Goal: Information Seeking & Learning: Learn about a topic

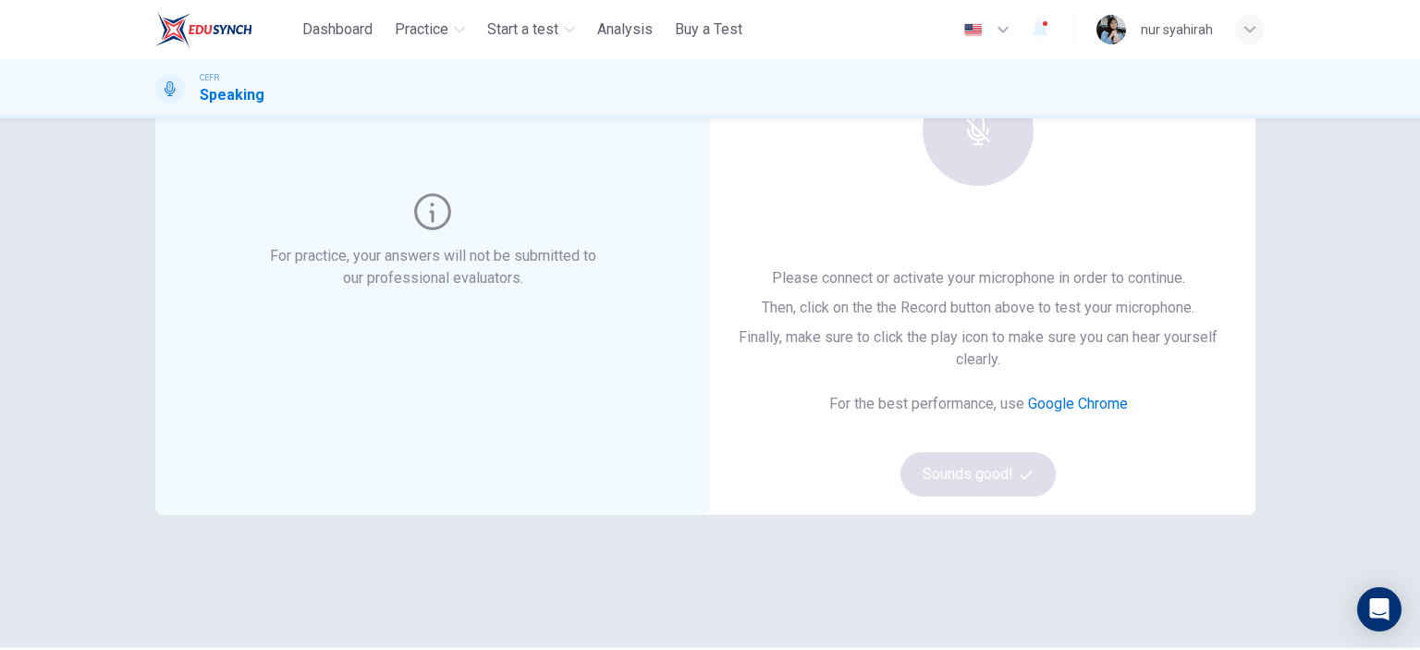
scroll to position [244, 0]
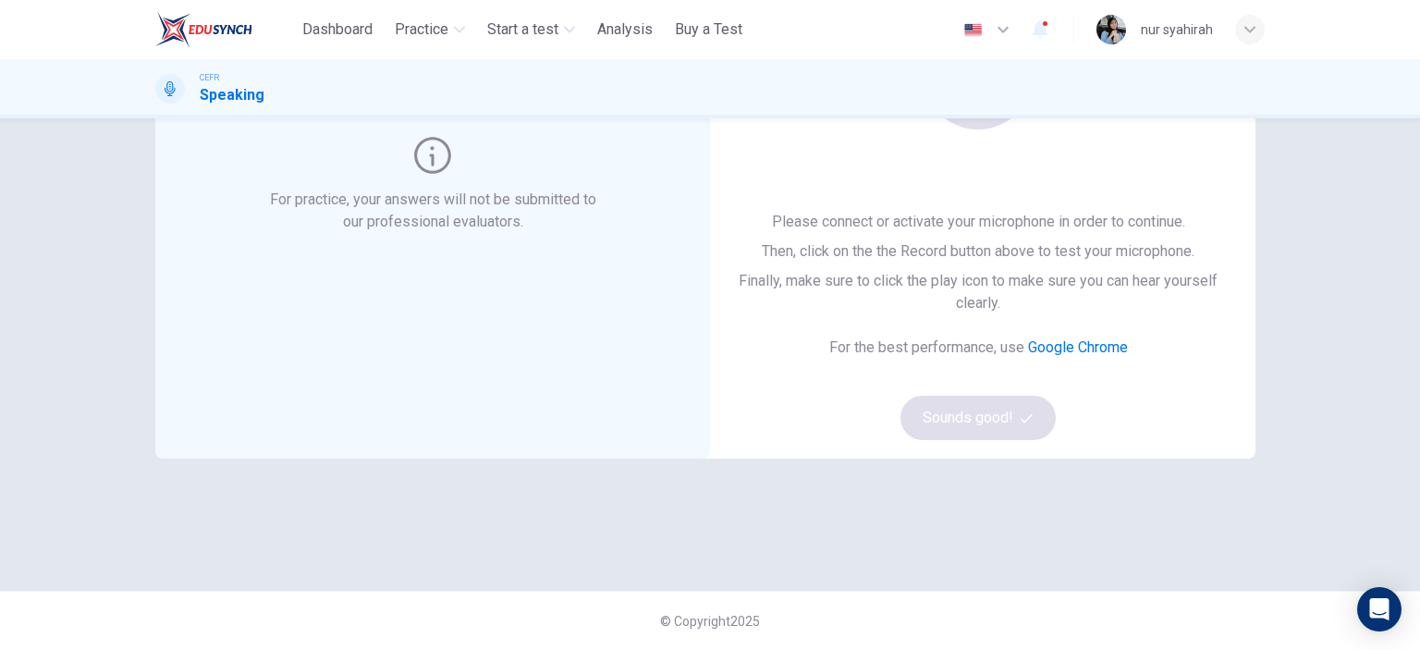
click at [1053, 345] on link "Google Chrome" at bounding box center [1078, 347] width 100 height 18
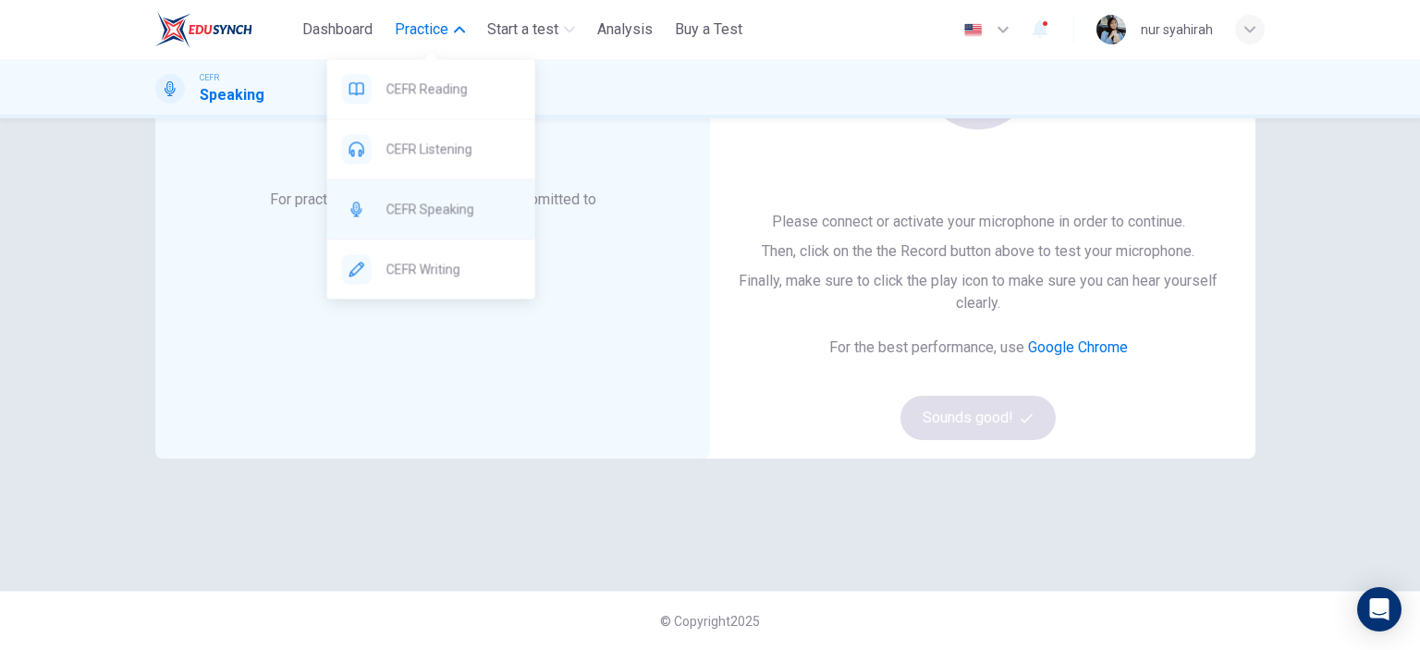
click at [448, 190] on div "CEFR Speaking" at bounding box center [431, 208] width 208 height 59
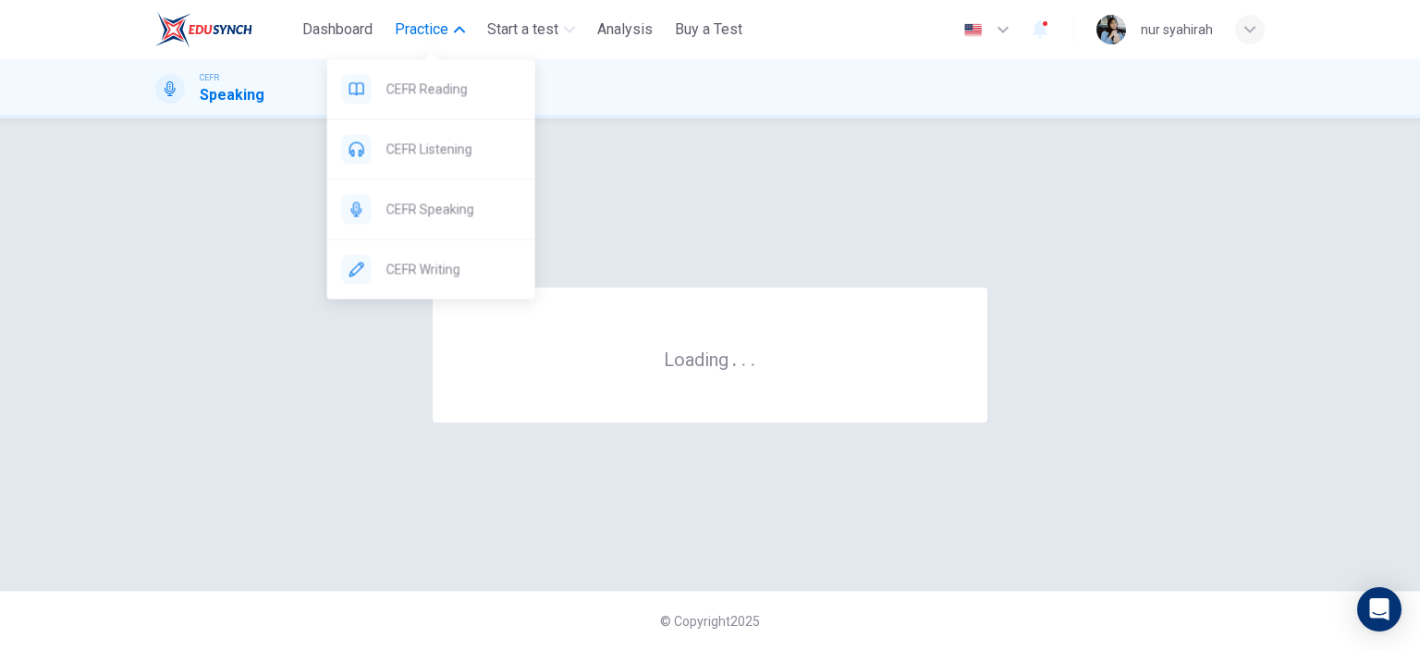
scroll to position [0, 0]
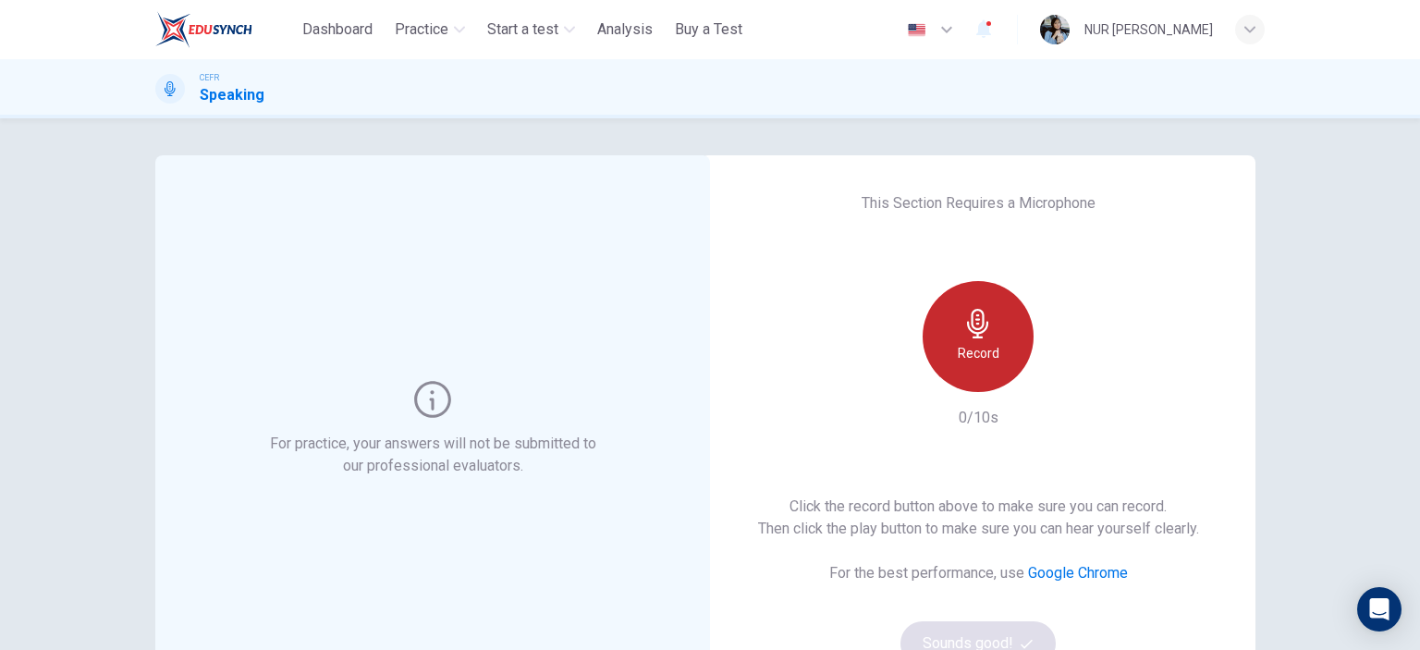
click at [931, 315] on div "Record" at bounding box center [978, 336] width 111 height 111
click at [931, 315] on div "Stop" at bounding box center [978, 336] width 111 height 111
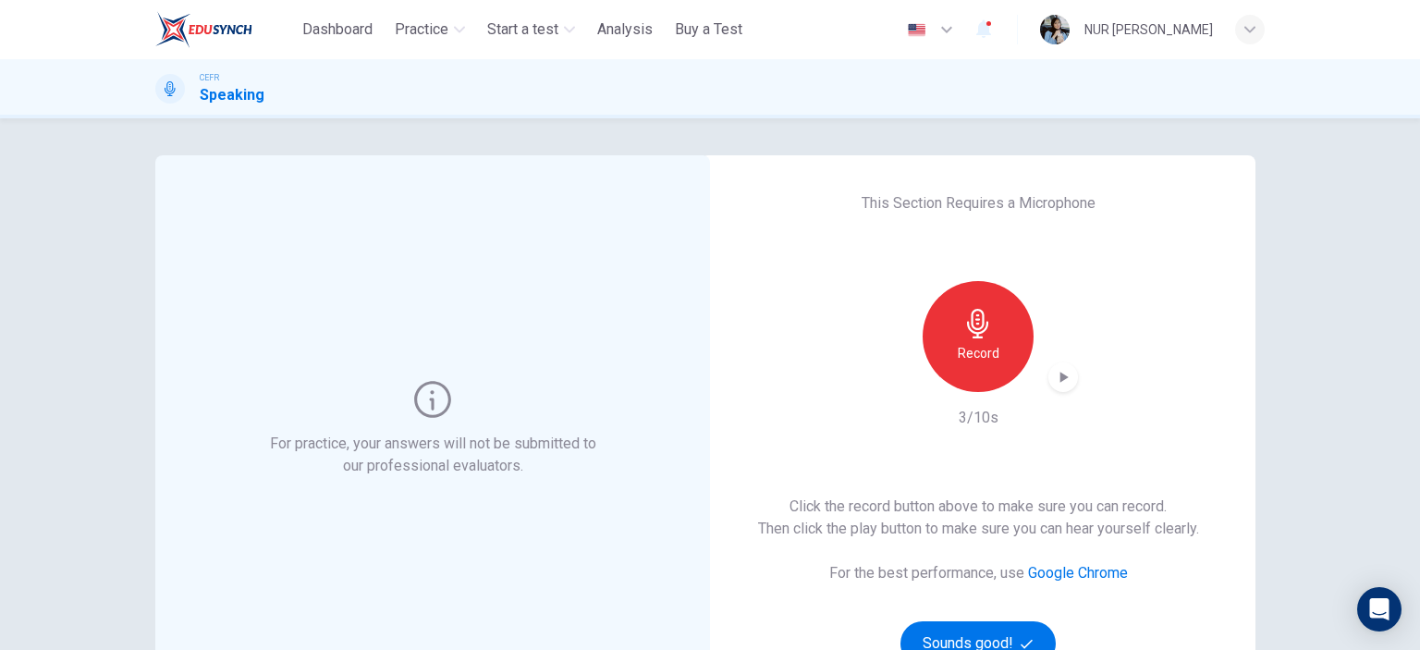
click at [1066, 374] on icon "button" at bounding box center [1063, 377] width 18 height 18
click at [997, 642] on button "Sounds good!" at bounding box center [978, 643] width 155 height 44
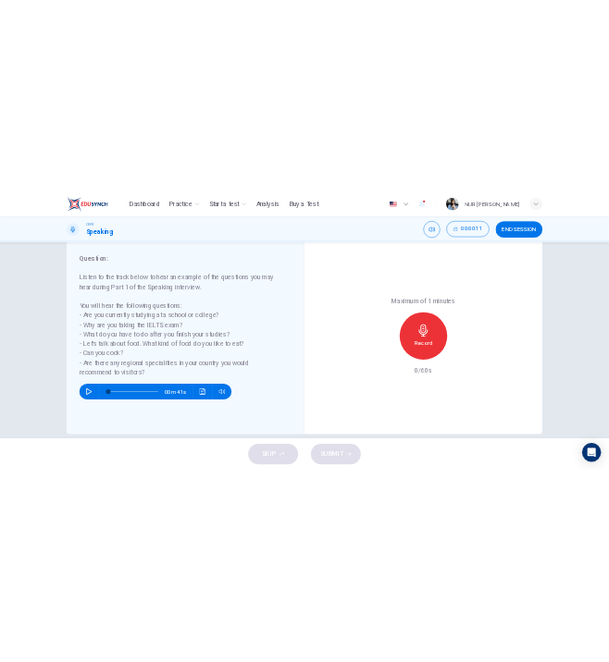
scroll to position [230, 0]
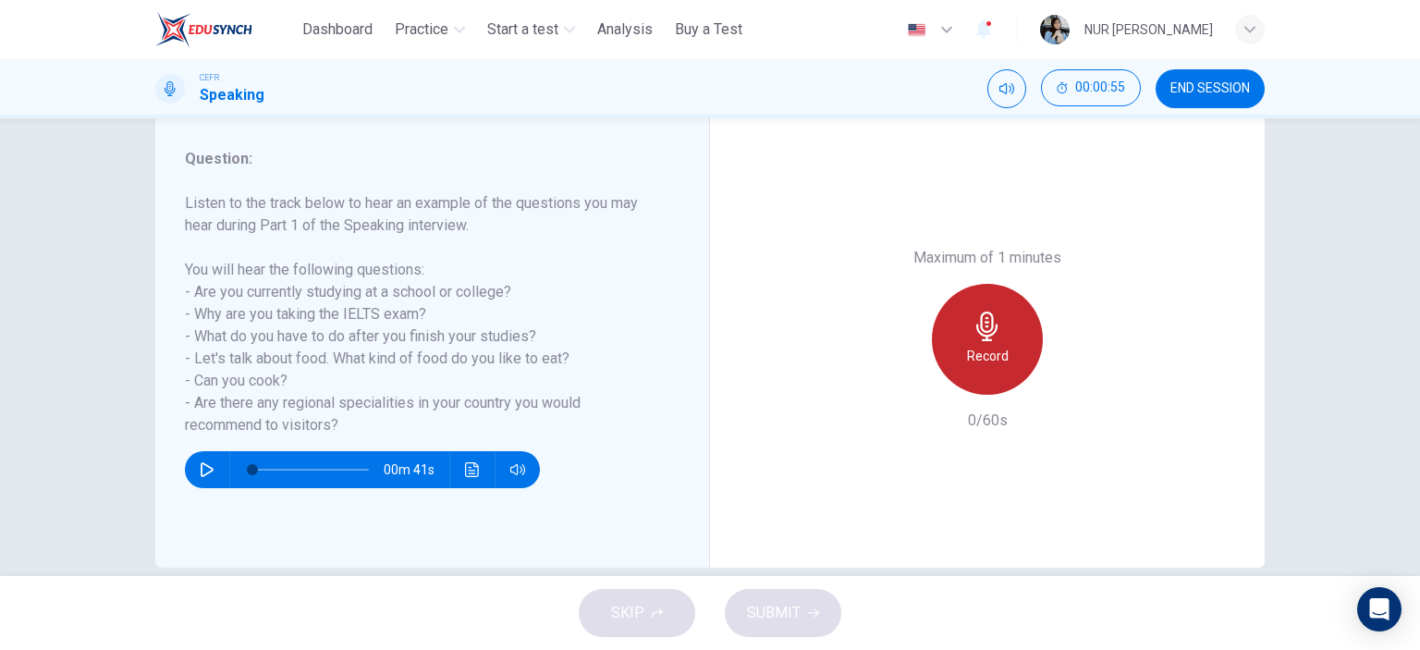
click at [980, 346] on h6 "Record" at bounding box center [988, 356] width 42 height 22
click at [1001, 345] on h6 "Record" at bounding box center [988, 356] width 42 height 22
click at [1014, 326] on div "Stop" at bounding box center [987, 339] width 111 height 111
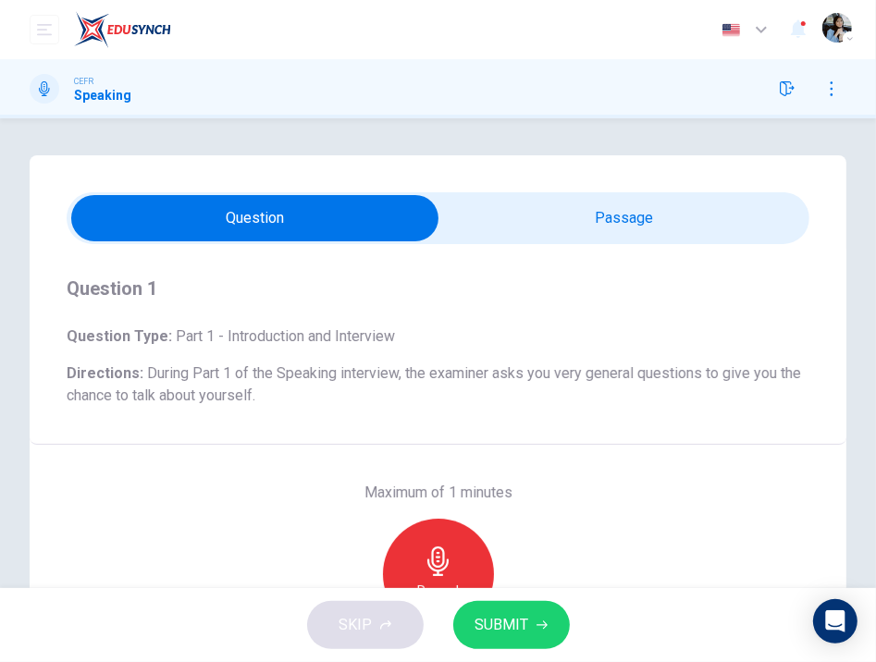
scroll to position [247, 0]
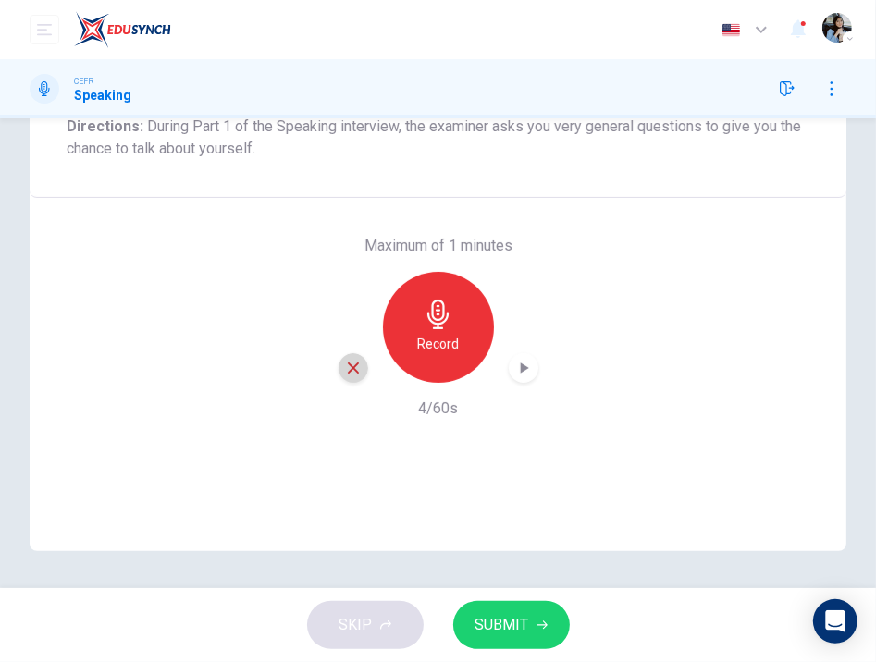
click at [359, 367] on div "button" at bounding box center [353, 368] width 30 height 30
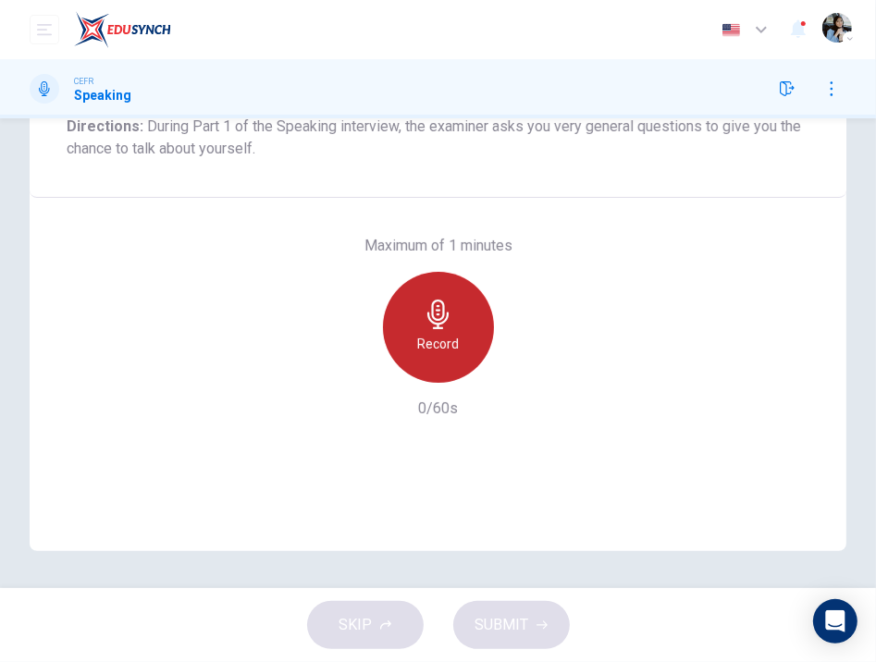
click at [403, 305] on div "Record" at bounding box center [438, 327] width 111 height 111
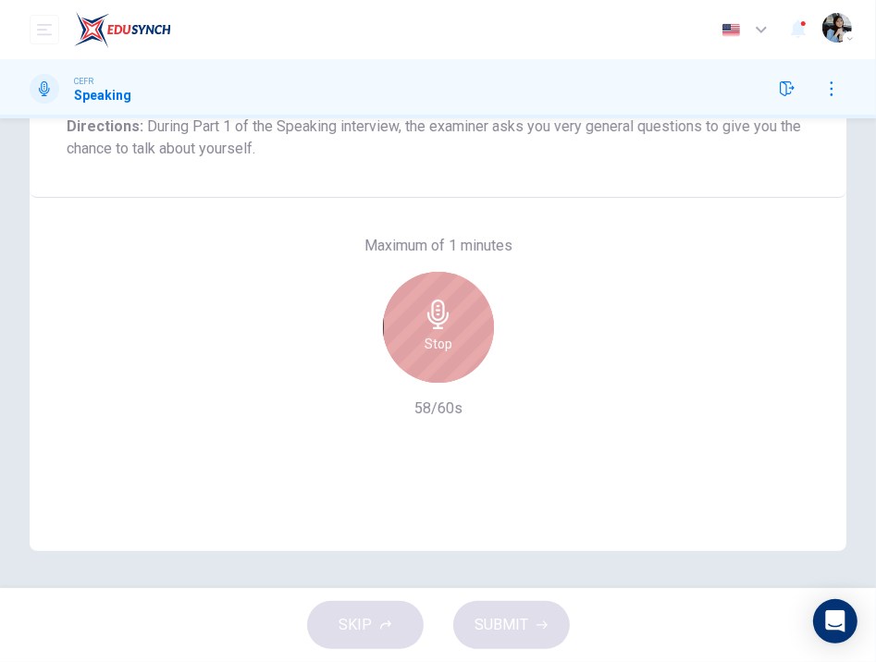
click at [416, 298] on div "Stop" at bounding box center [438, 327] width 111 height 111
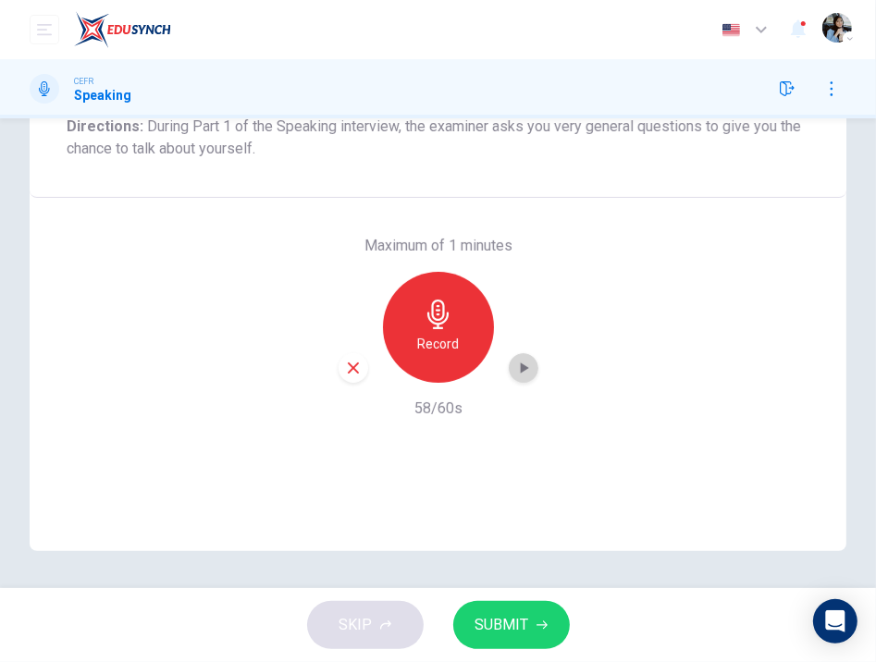
click at [509, 376] on div "button" at bounding box center [524, 368] width 30 height 30
click at [538, 613] on button "SUBMIT" at bounding box center [511, 625] width 117 height 48
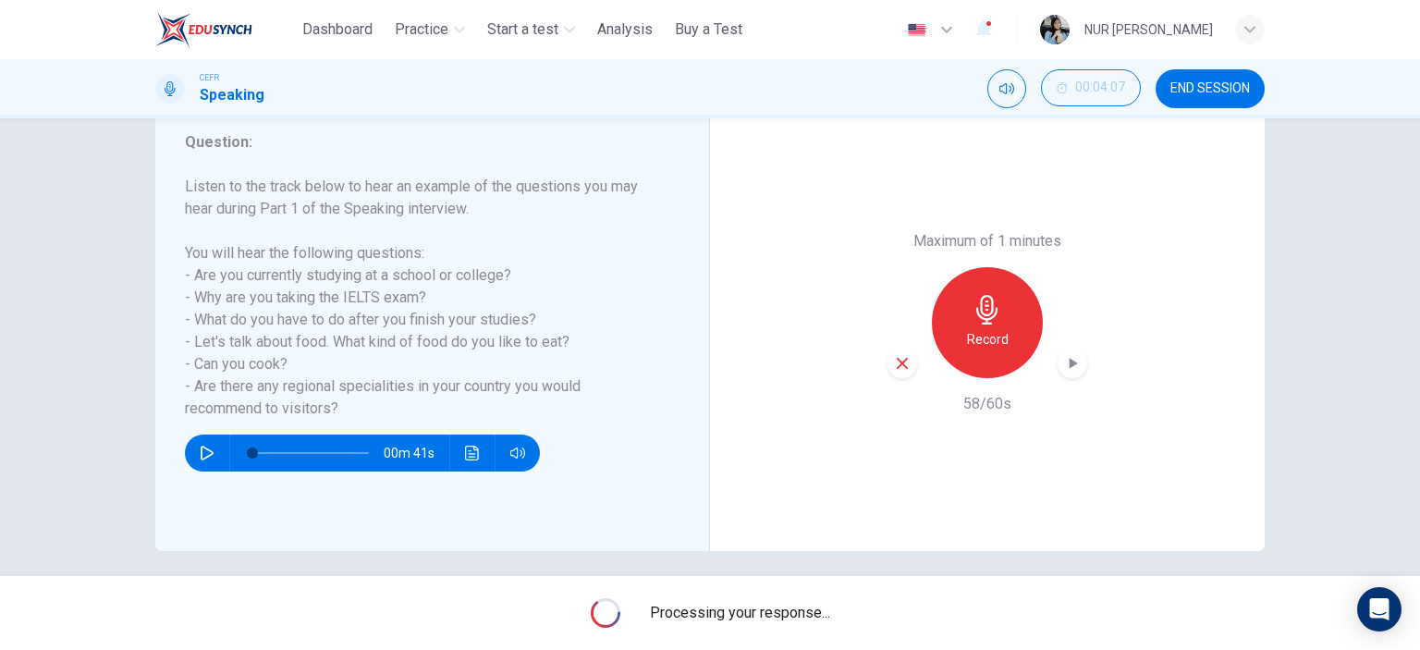
scroll to position [259, 0]
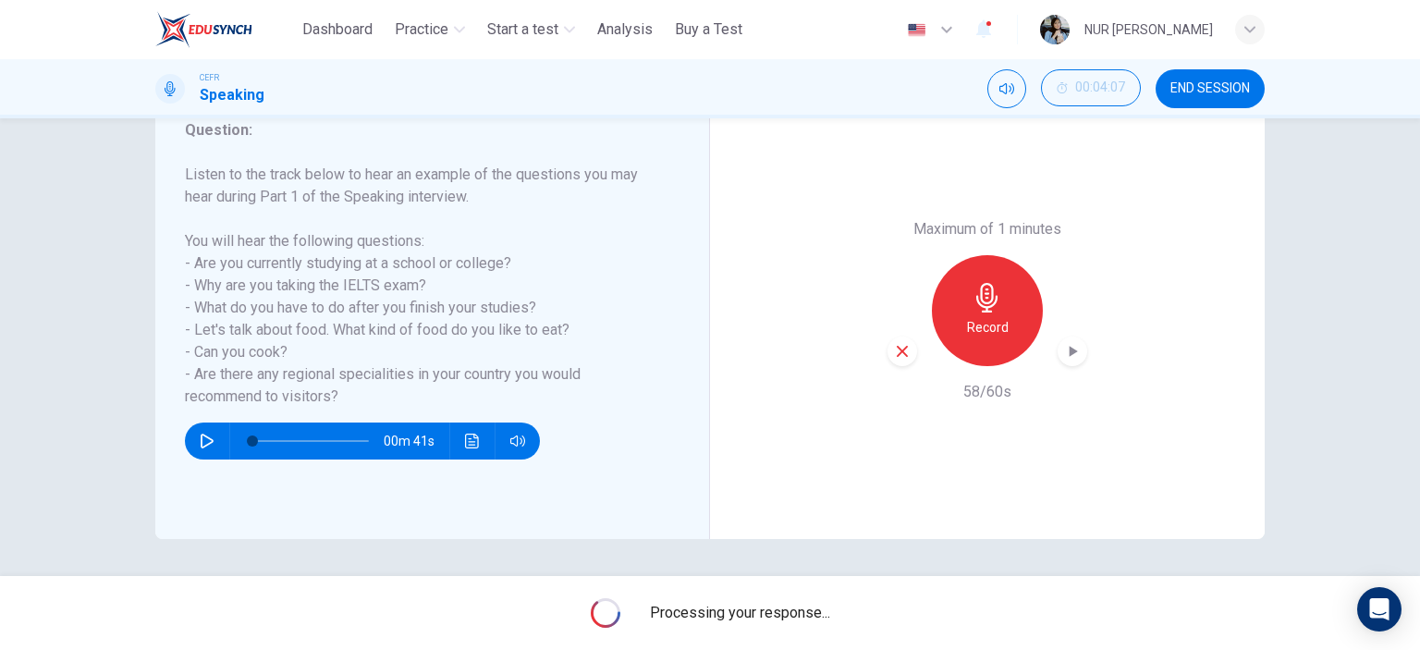
click at [1239, 76] on button "END SESSION" at bounding box center [1210, 88] width 109 height 39
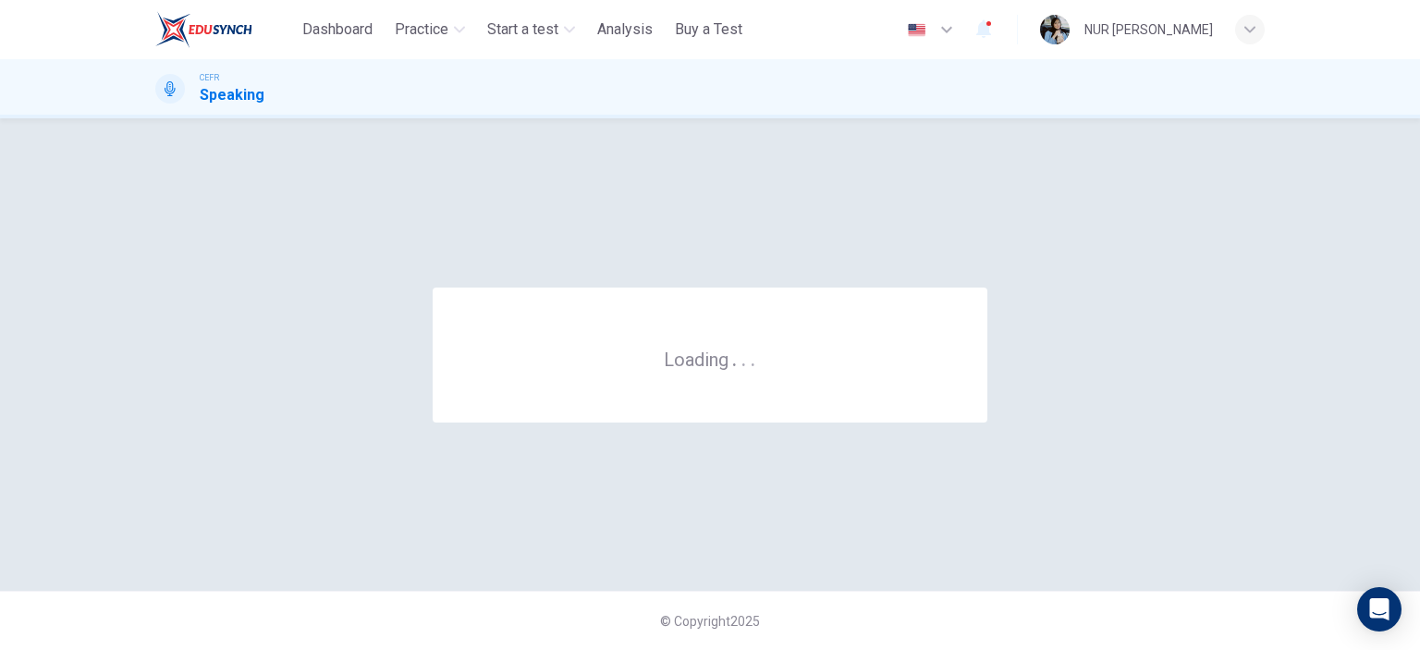
scroll to position [0, 0]
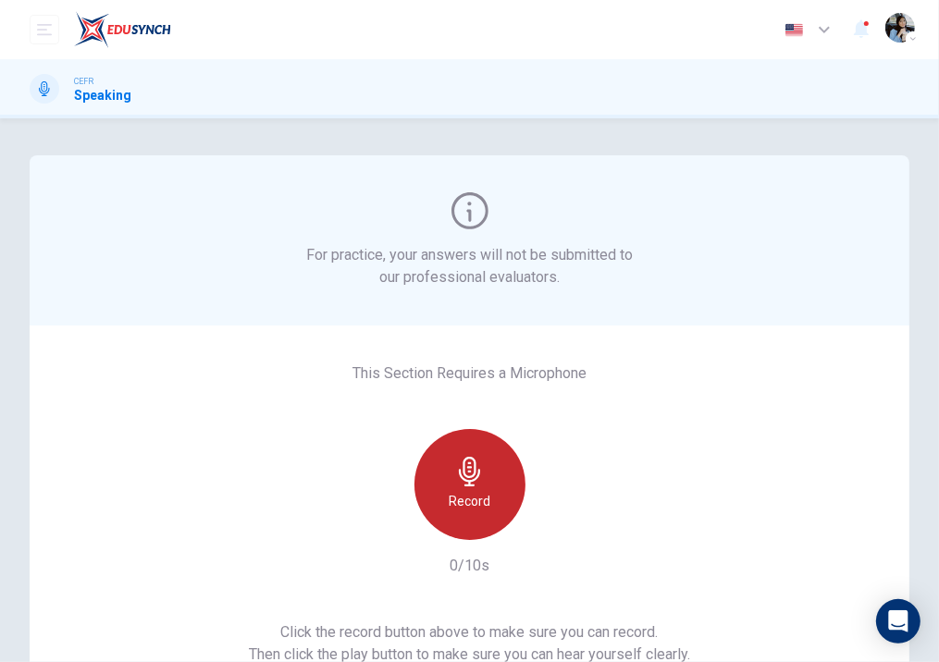
click at [460, 432] on div "Record" at bounding box center [469, 484] width 111 height 111
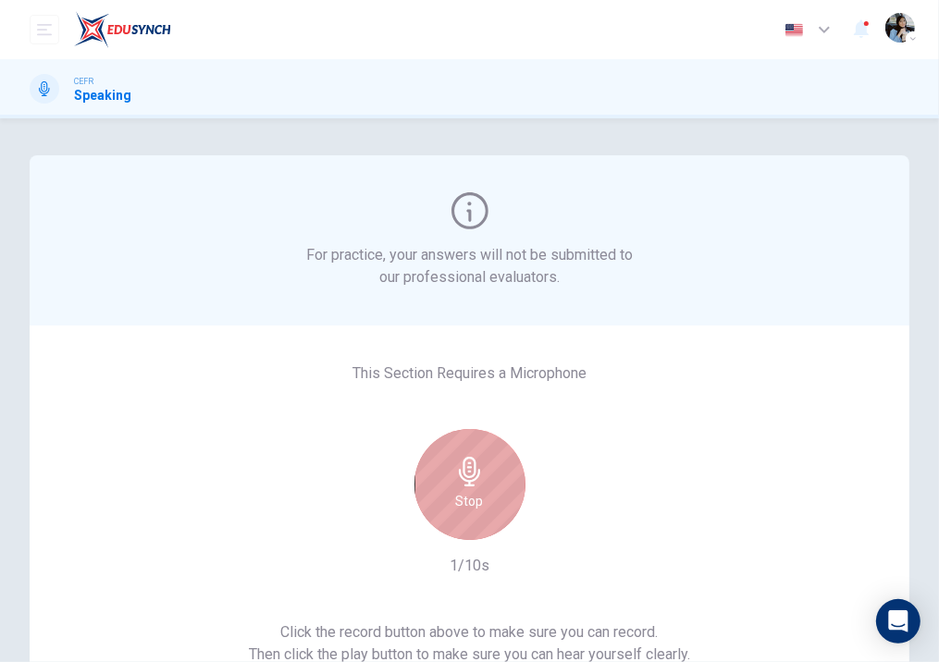
click at [462, 466] on icon "button" at bounding box center [469, 472] width 21 height 30
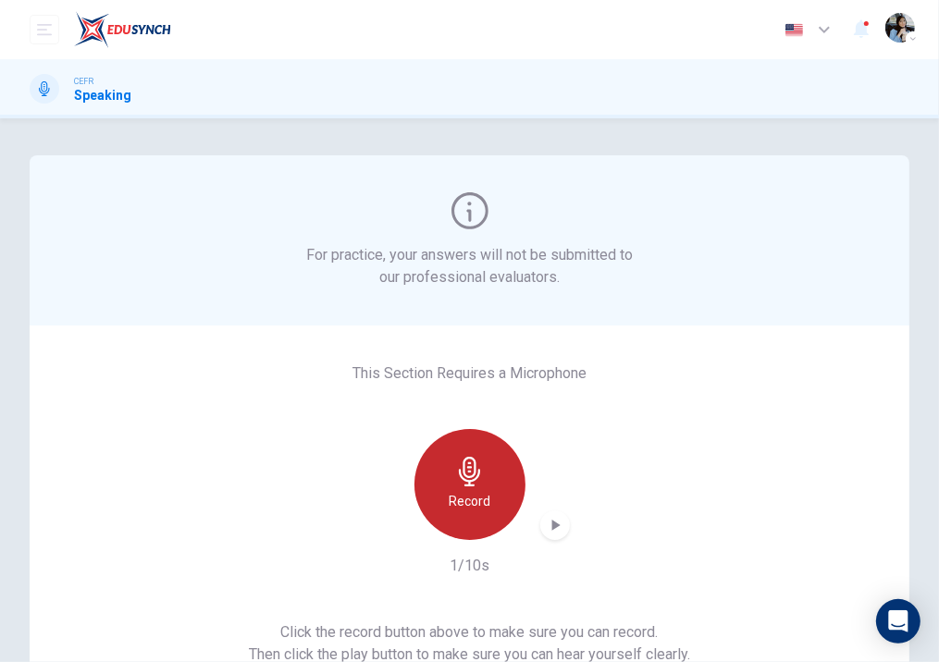
click at [462, 466] on icon "button" at bounding box center [469, 472] width 21 height 30
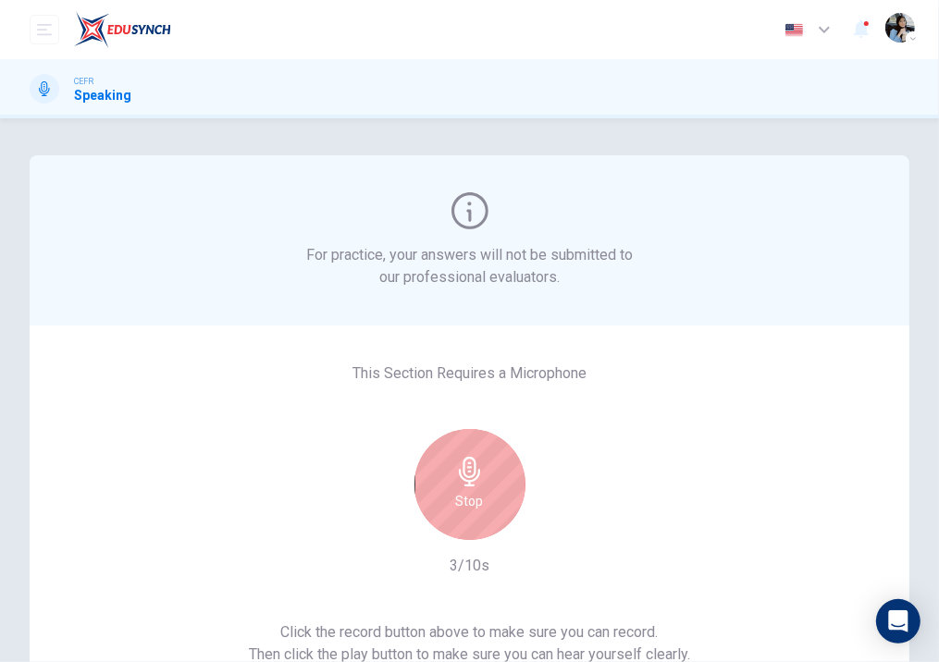
scroll to position [4, 0]
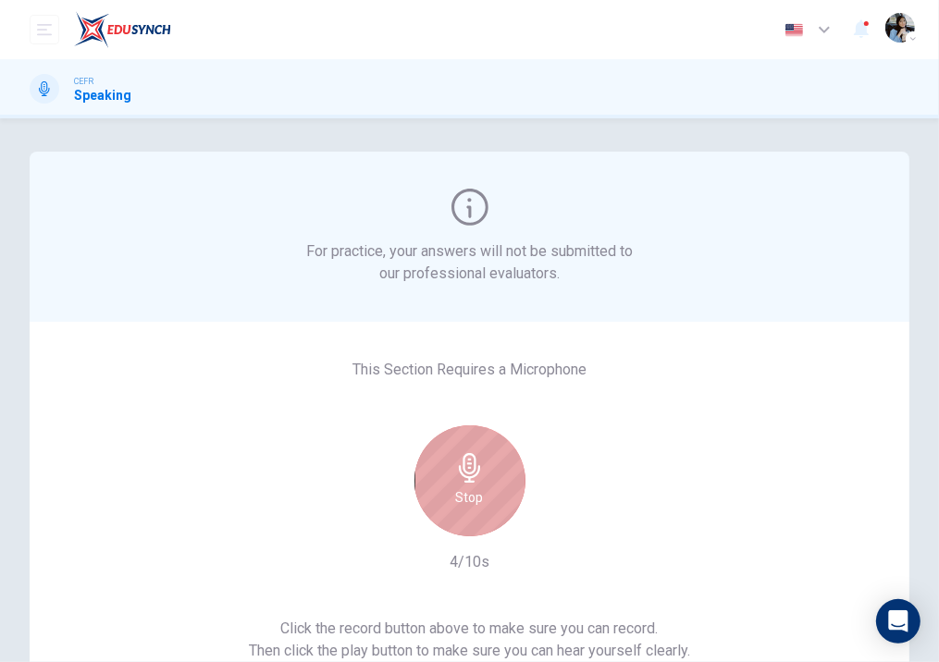
click at [471, 460] on icon "button" at bounding box center [470, 468] width 30 height 30
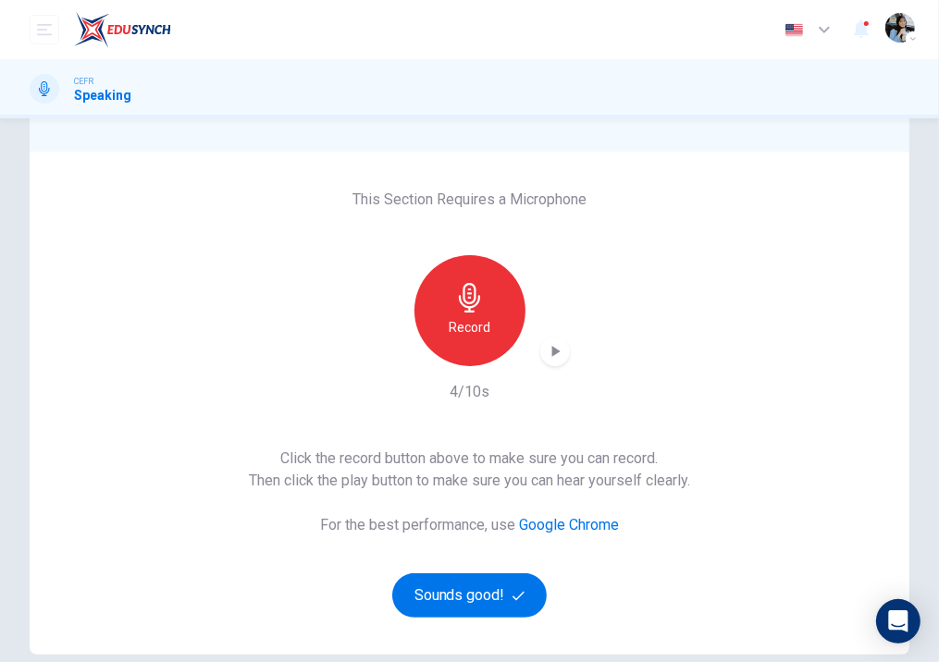
scroll to position [254, 0]
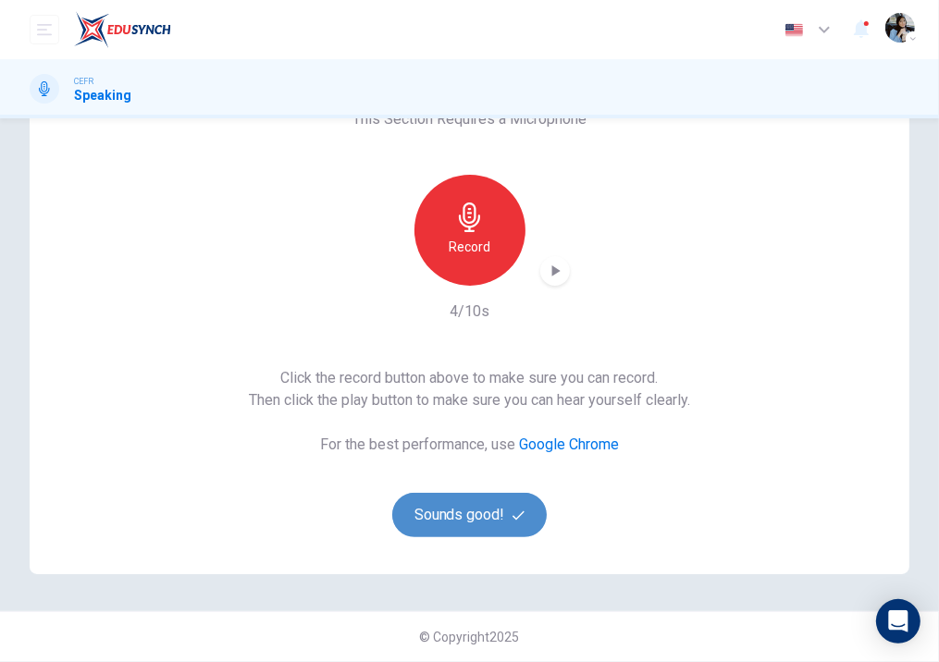
click at [485, 498] on button "Sounds good!" at bounding box center [469, 515] width 155 height 44
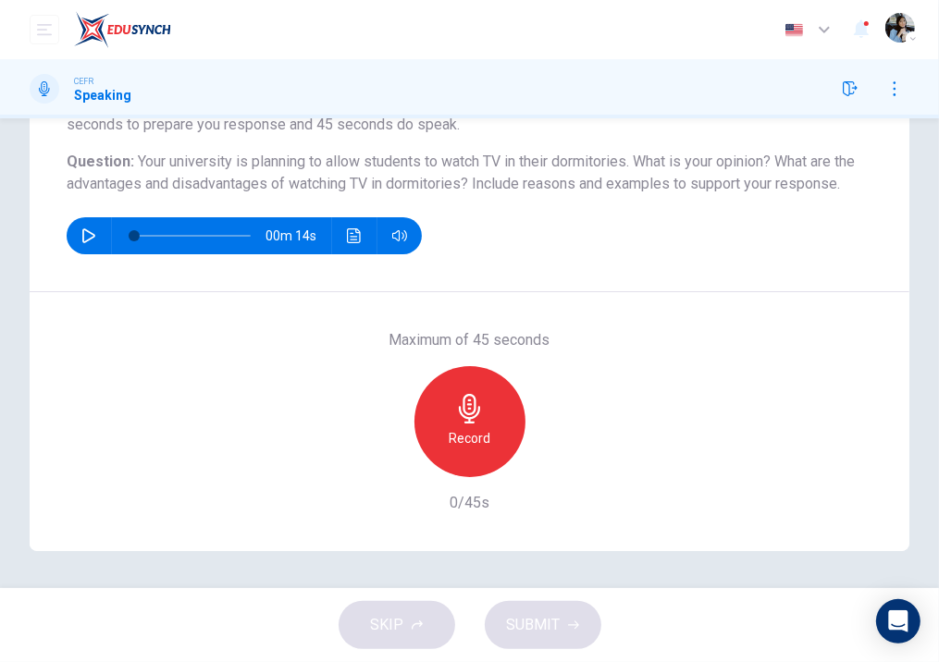
scroll to position [210, 0]
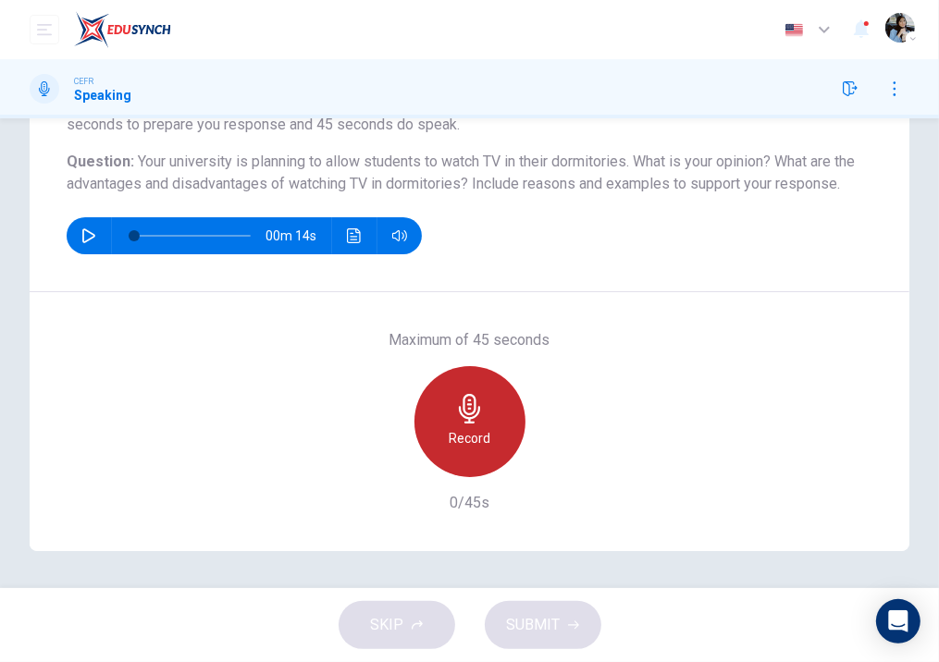
click at [455, 408] on icon "button" at bounding box center [470, 409] width 30 height 30
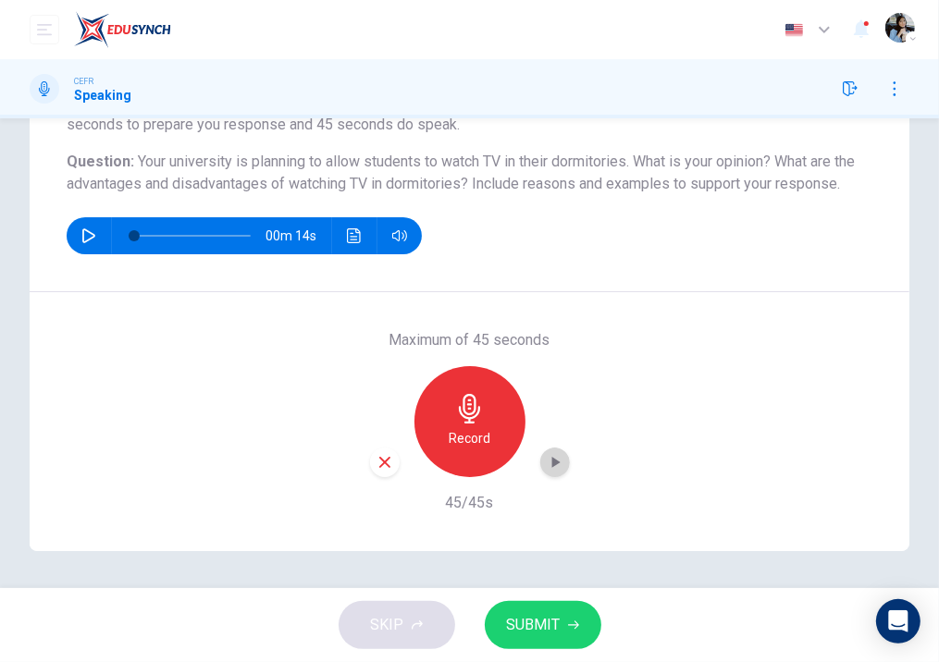
click at [547, 471] on icon "button" at bounding box center [555, 462] width 18 height 18
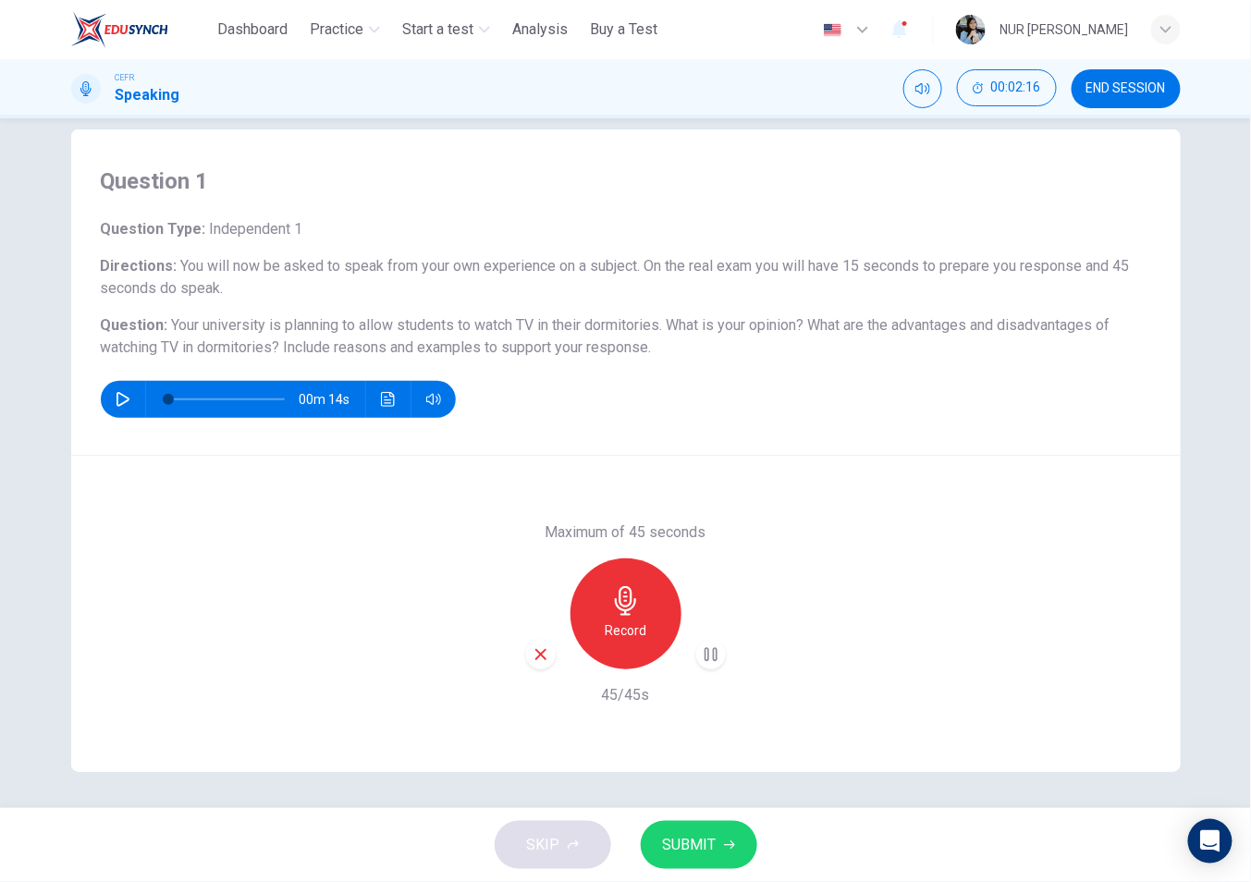
scroll to position [0, 0]
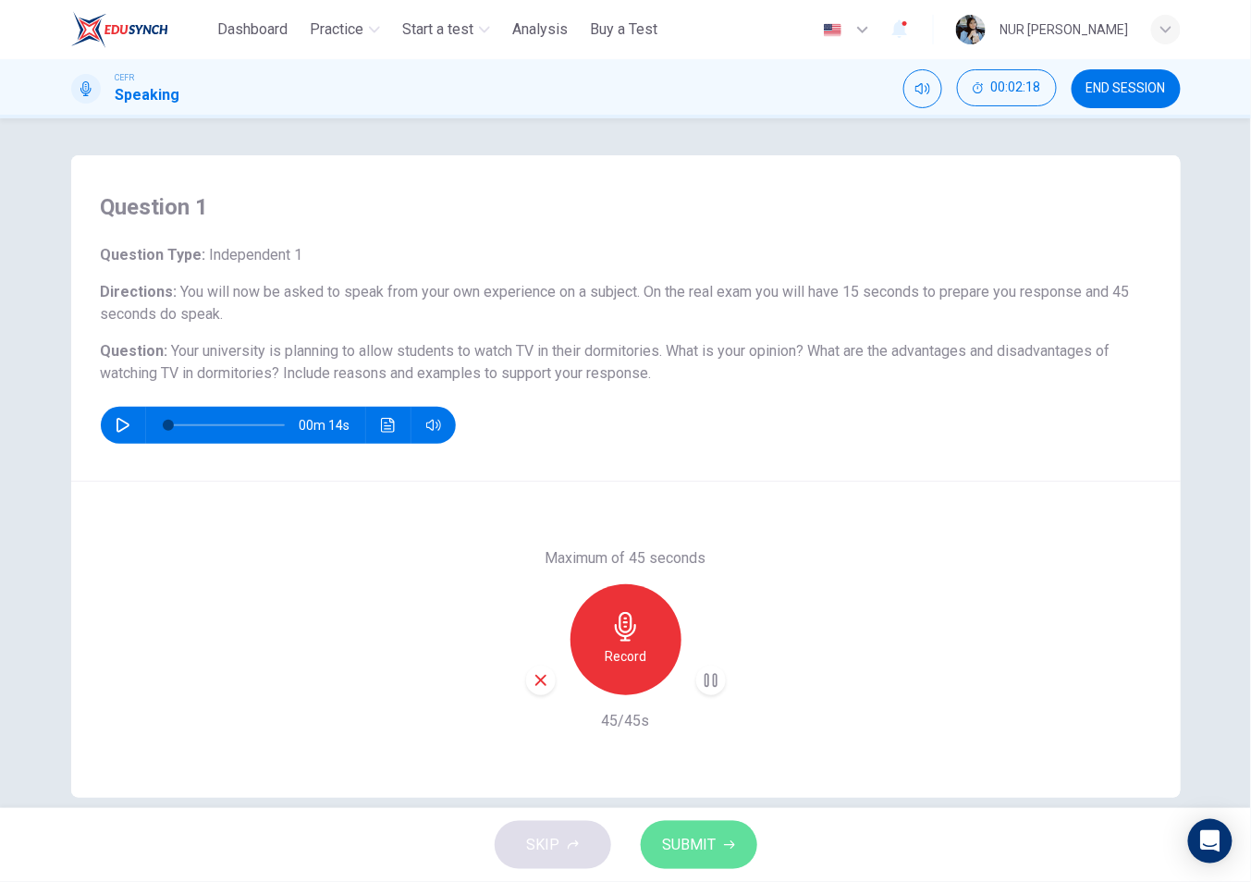
click at [717, 649] on button "SUBMIT" at bounding box center [699, 845] width 117 height 48
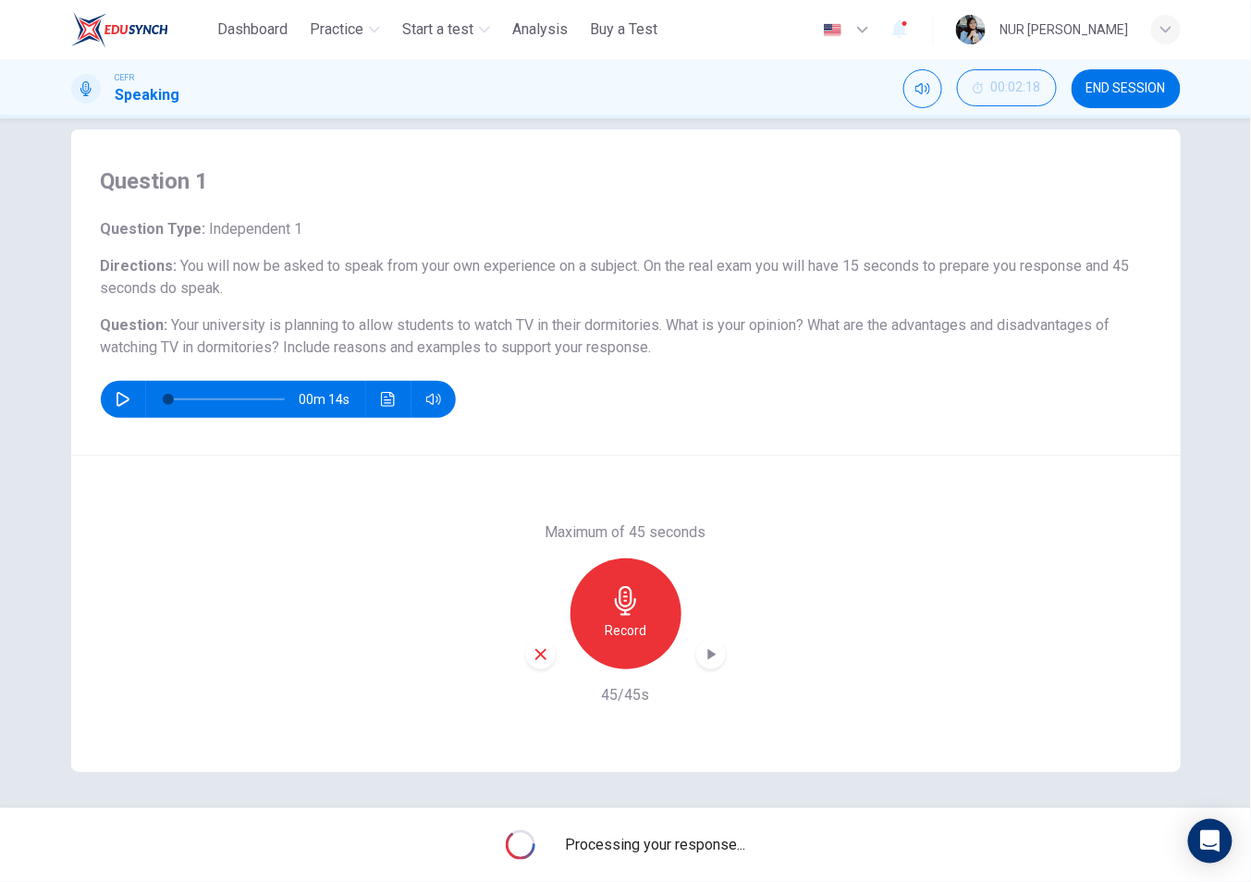
click at [1107, 91] on span "END SESSION" at bounding box center [1127, 88] width 80 height 15
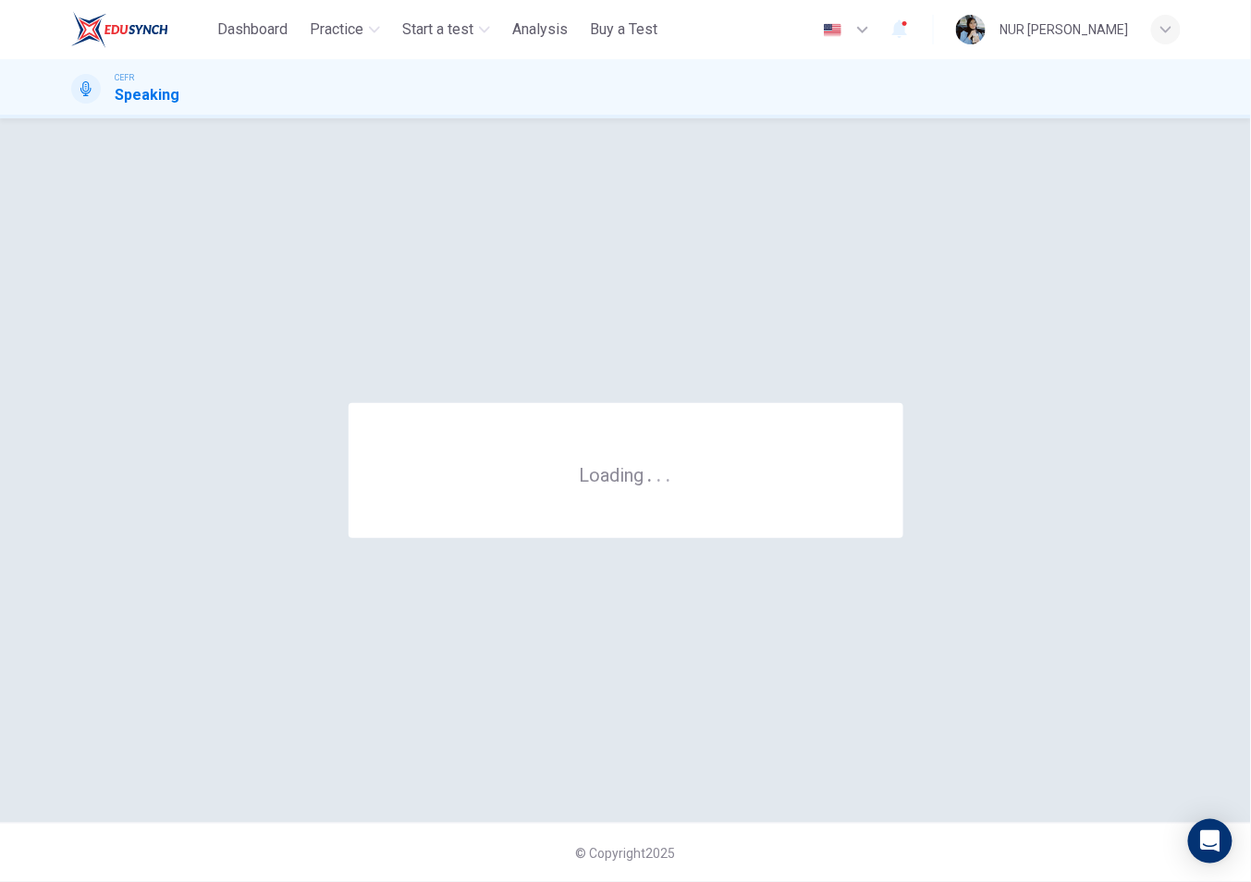
scroll to position [0, 0]
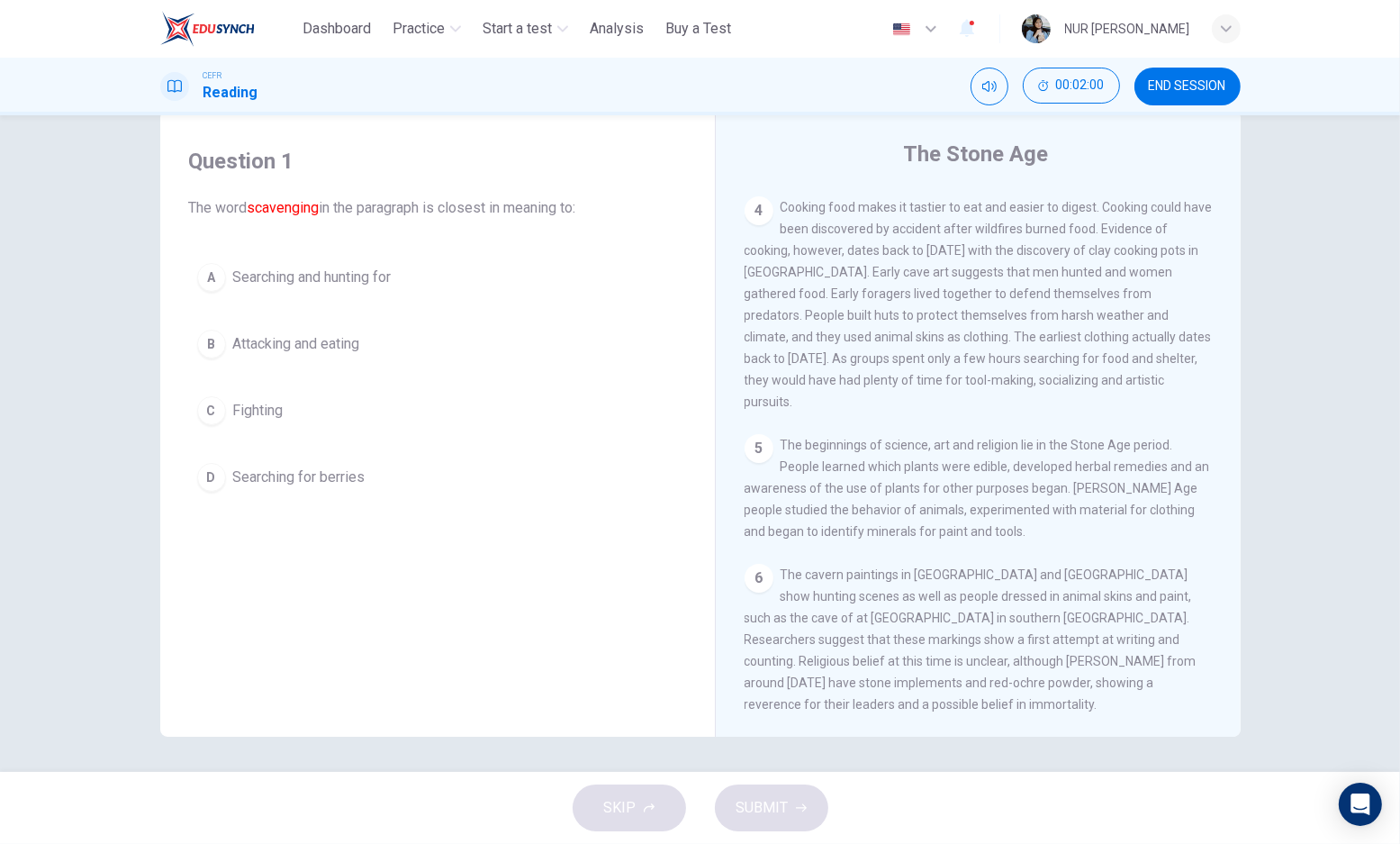
scroll to position [643, 0]
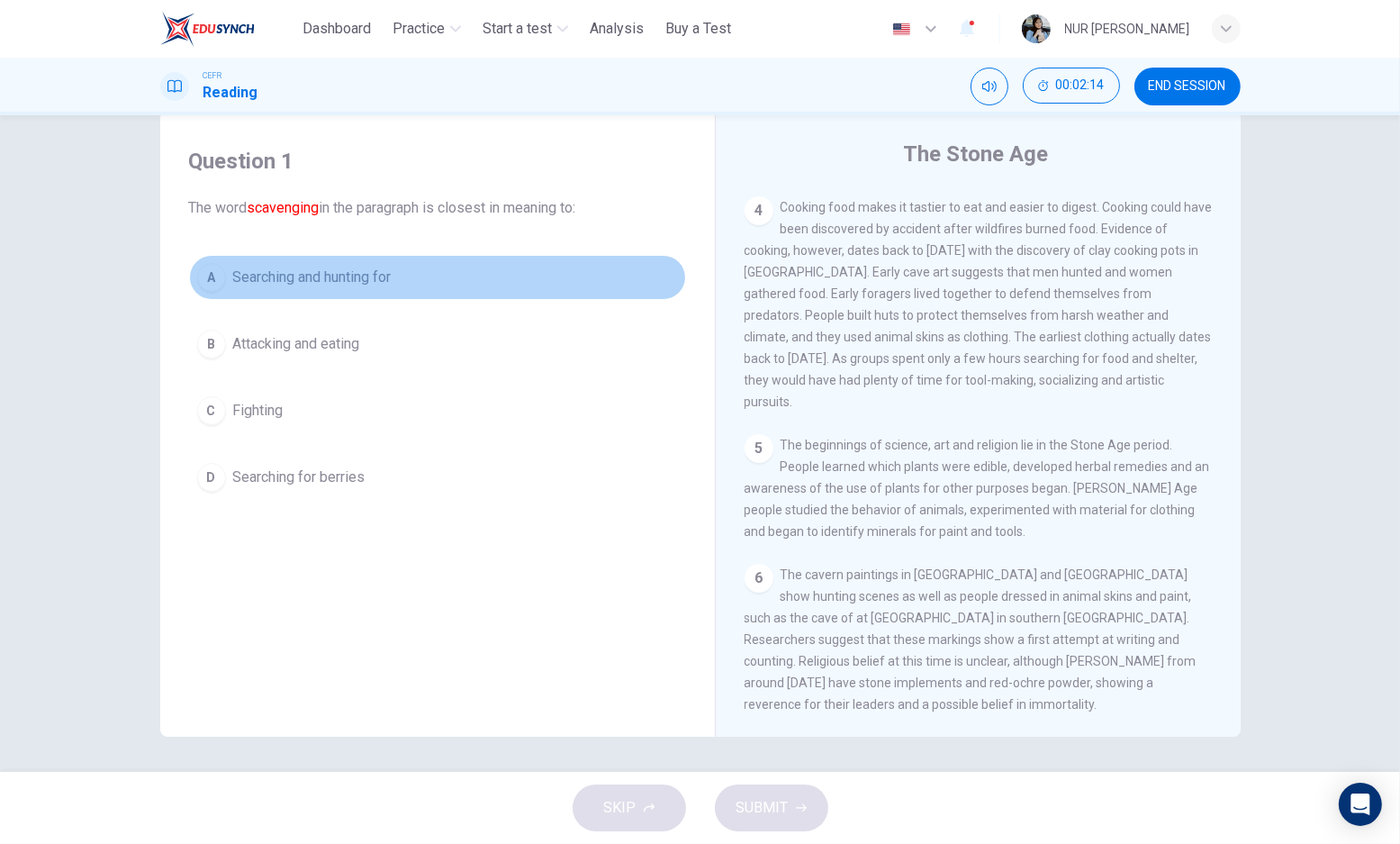
click at [199, 281] on div "A" at bounding box center [212, 277] width 29 height 29
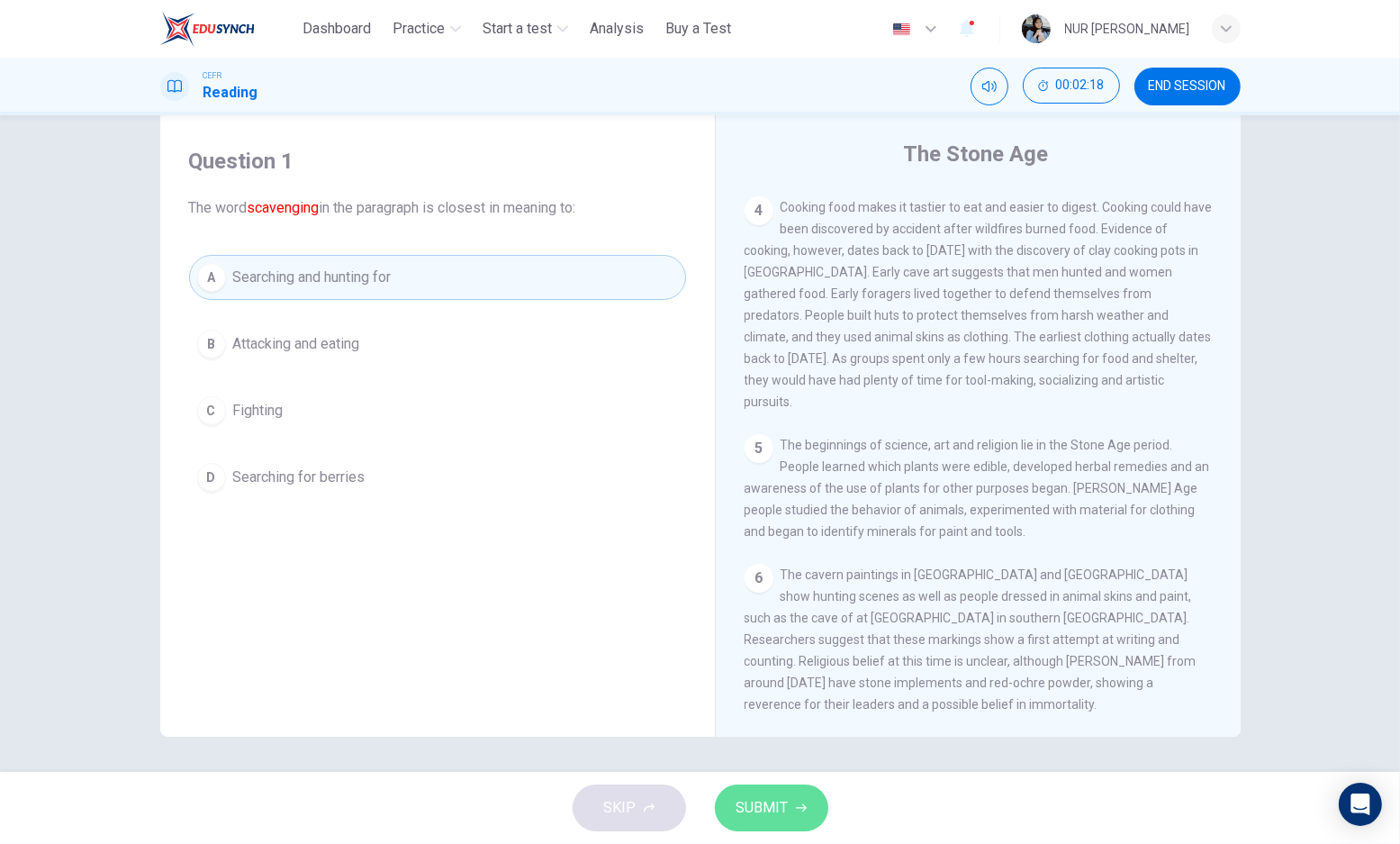
click at [796, 796] on button "SUBMIT" at bounding box center [771, 807] width 114 height 47
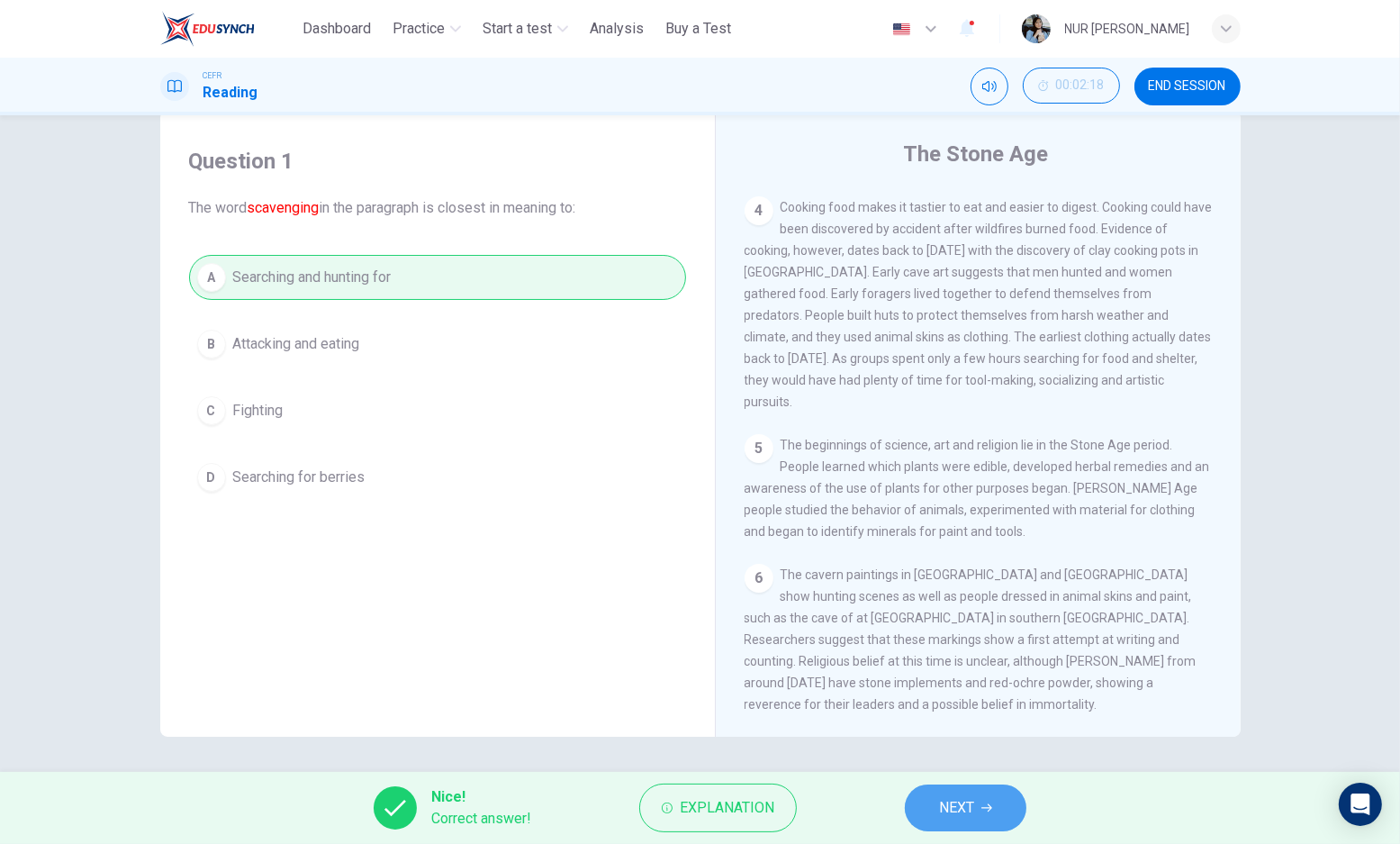
click at [961, 800] on span "NEXT" at bounding box center [957, 808] width 35 height 25
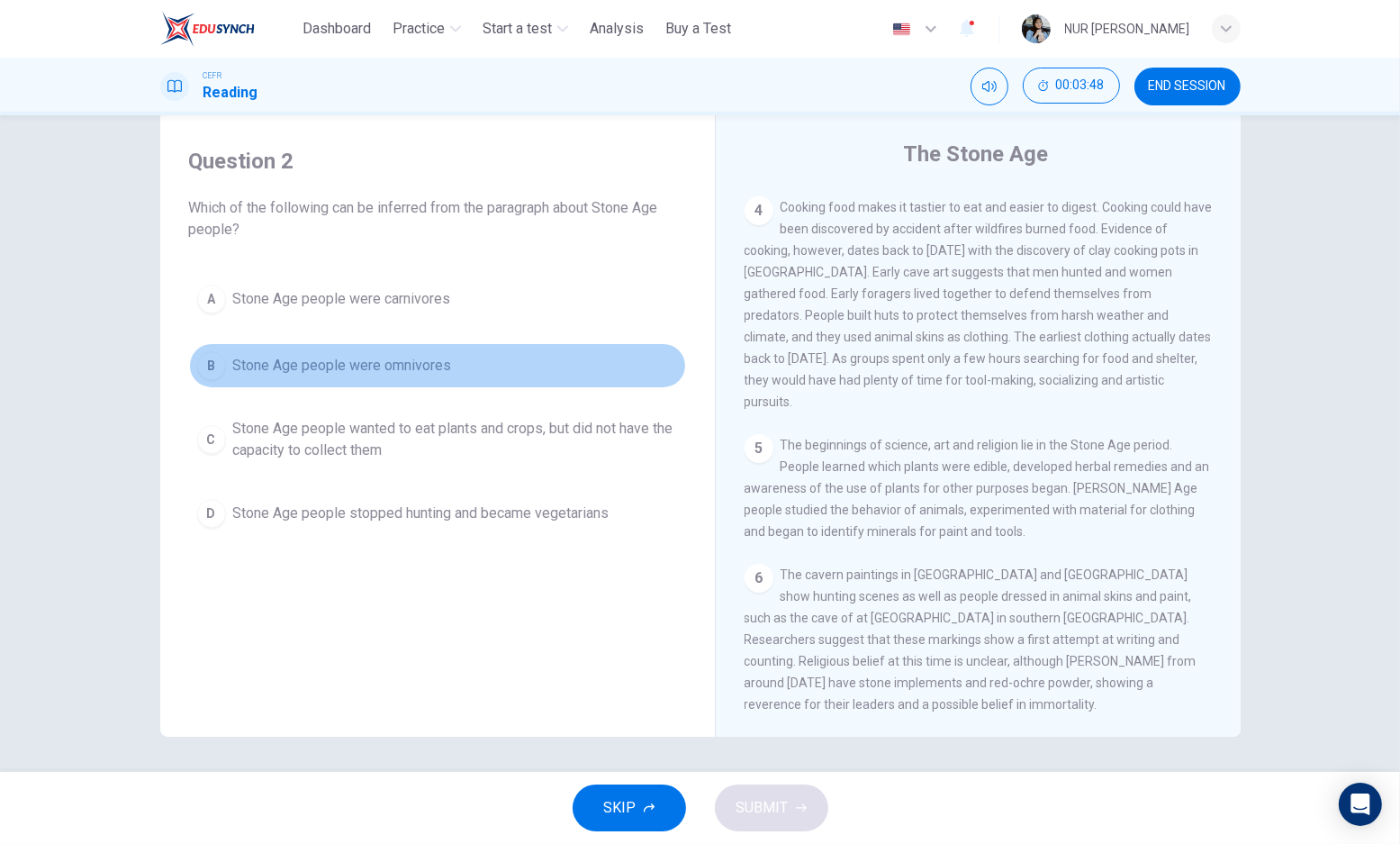
click at [198, 375] on div "B" at bounding box center [212, 366] width 29 height 29
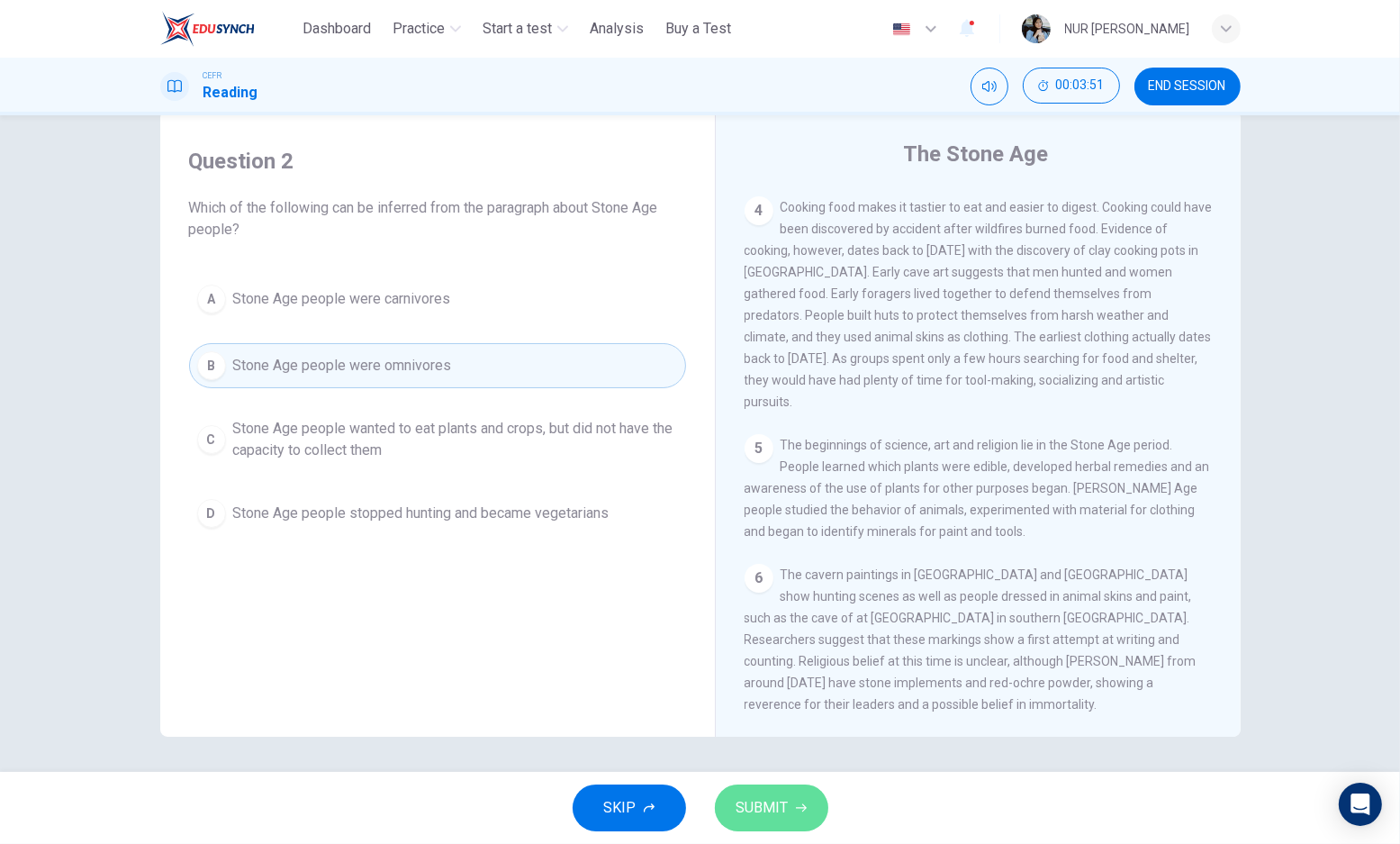
click at [779, 790] on button "SUBMIT" at bounding box center [771, 807] width 114 height 47
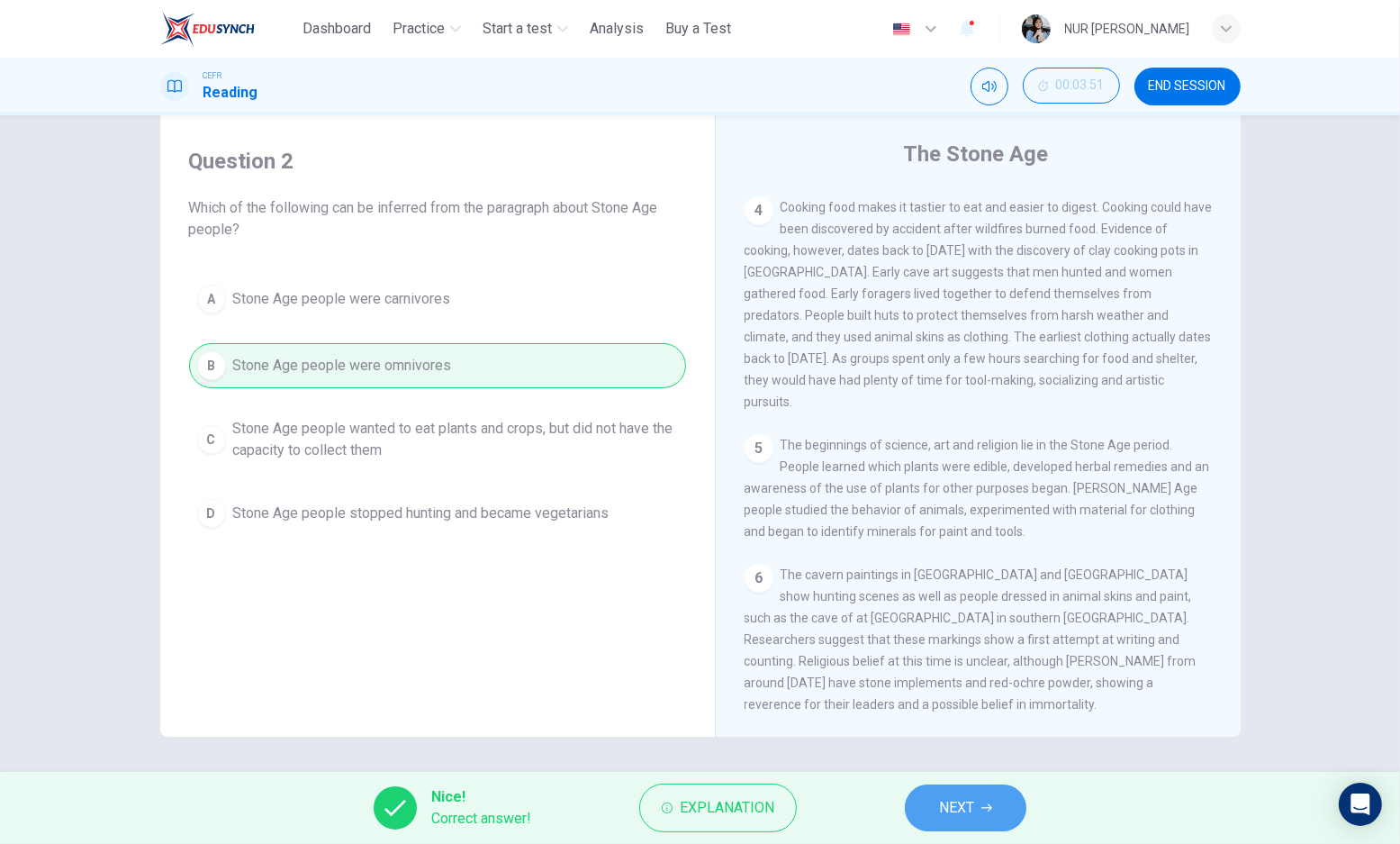
click at [918, 800] on button "NEXT" at bounding box center [965, 807] width 122 height 47
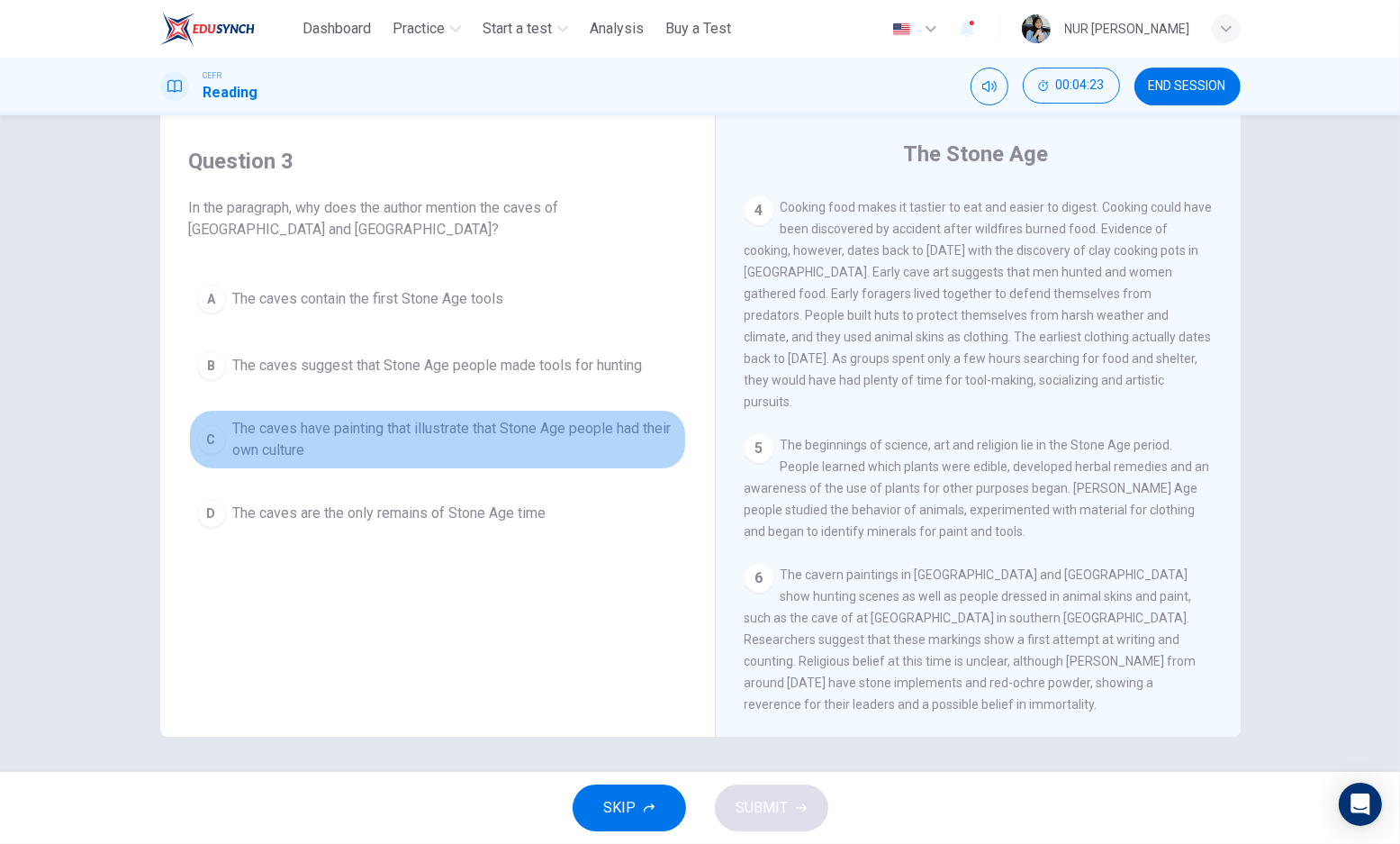
click at [198, 439] on div "C" at bounding box center [212, 440] width 29 height 29
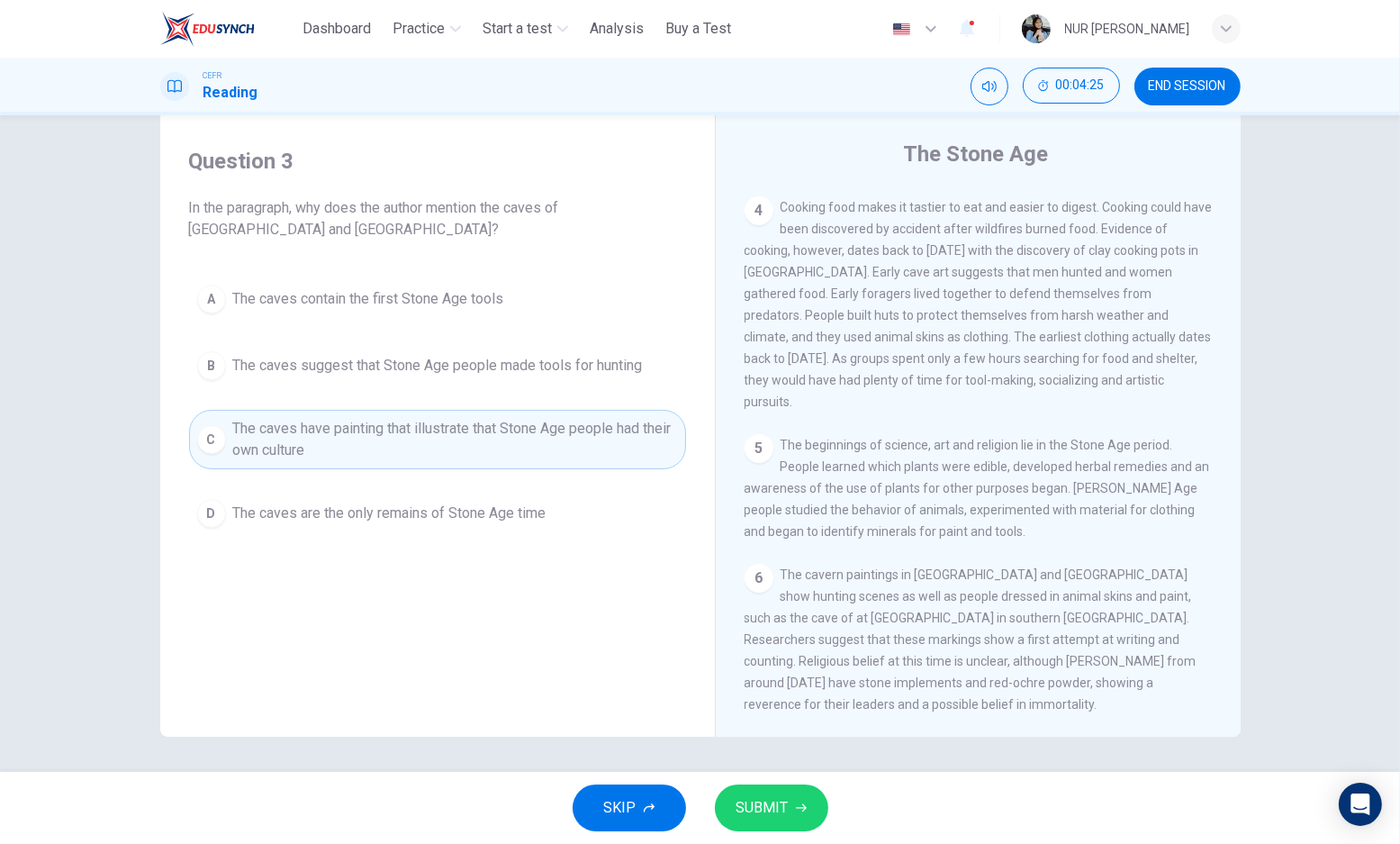
click at [736, 800] on span "SUBMIT" at bounding box center [762, 808] width 53 height 25
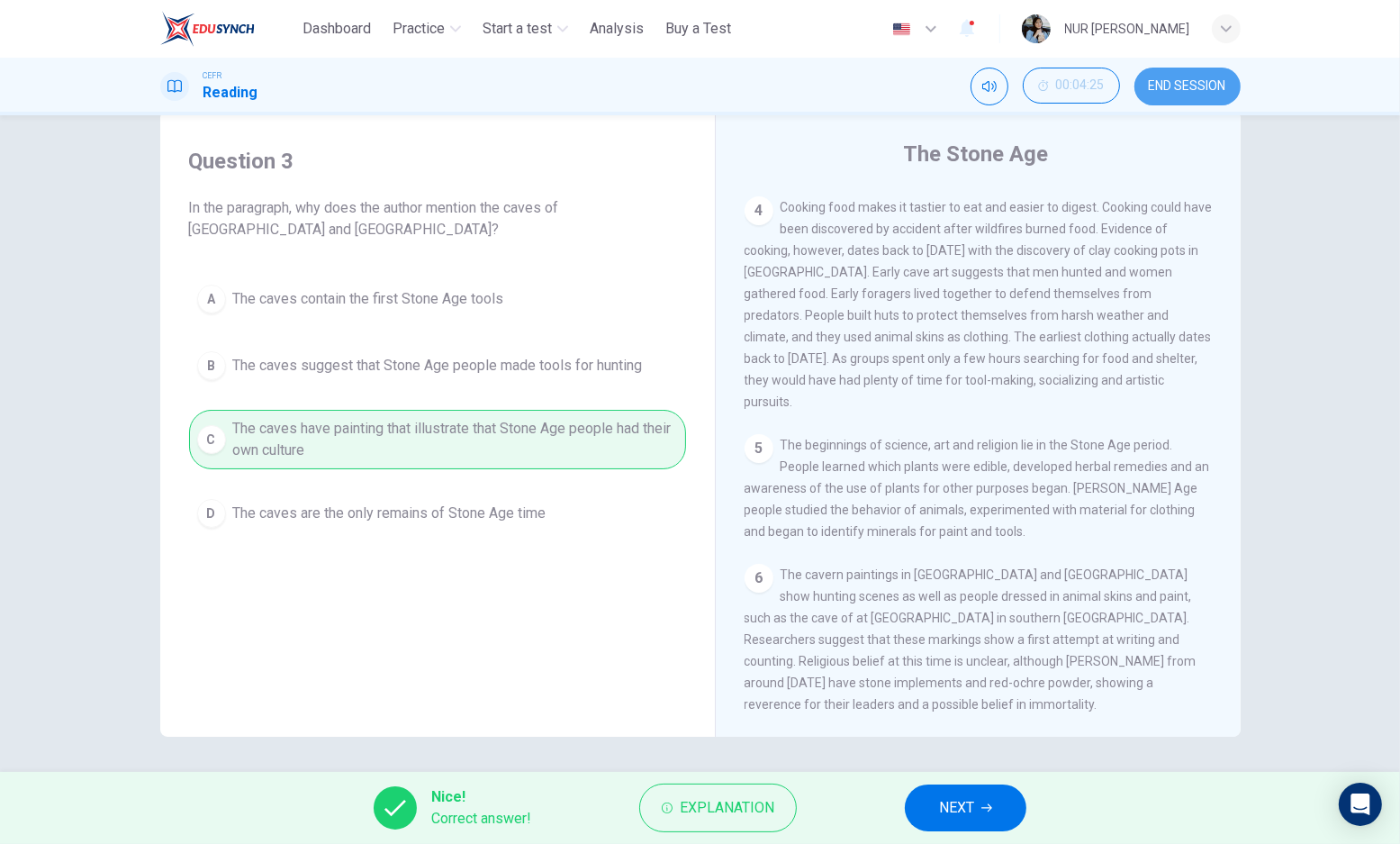
click at [1194, 94] on button "END SESSION" at bounding box center [1187, 86] width 106 height 38
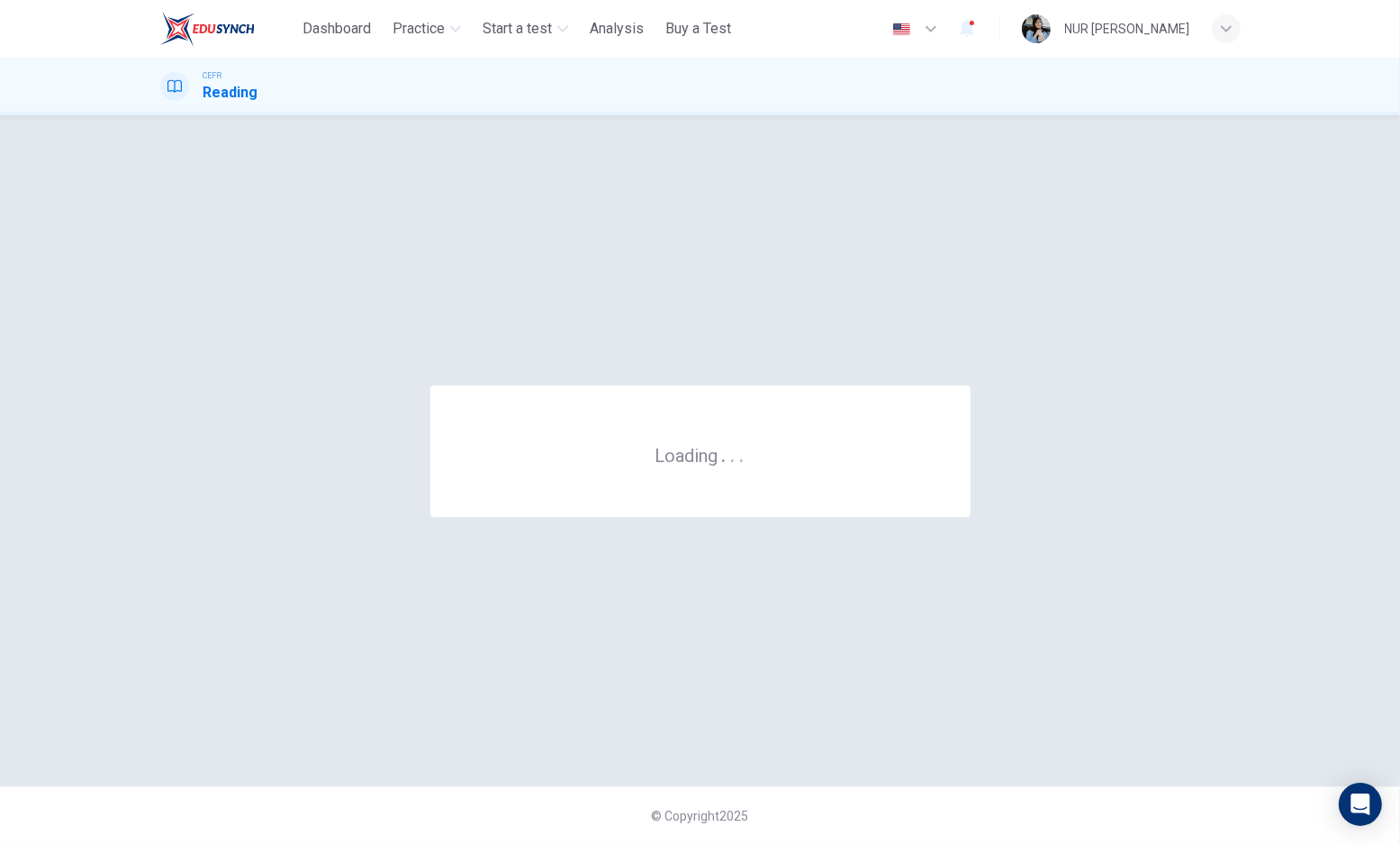
scroll to position [0, 0]
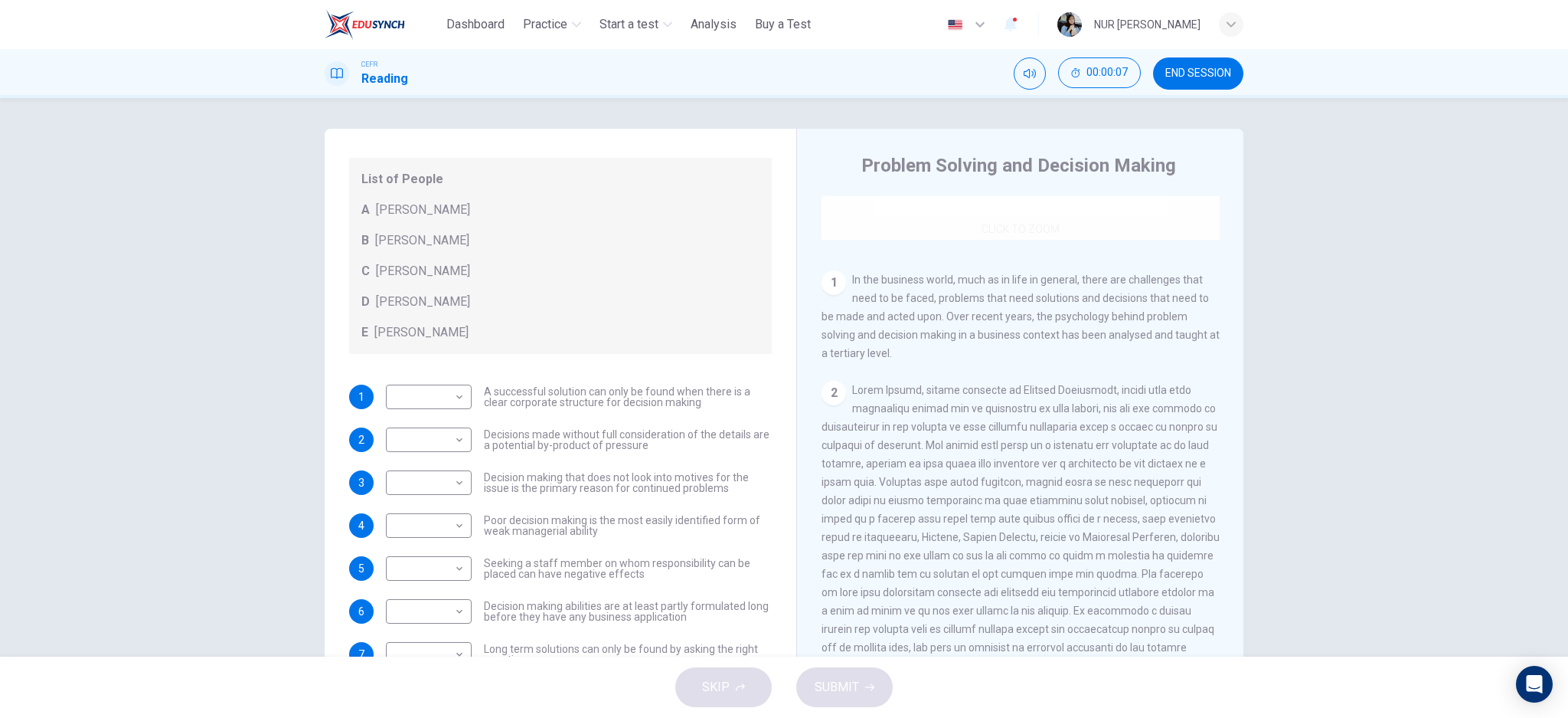
scroll to position [254, 0]
click at [1170, 65] on button "END SESSION" at bounding box center [1198, 73] width 90 height 32
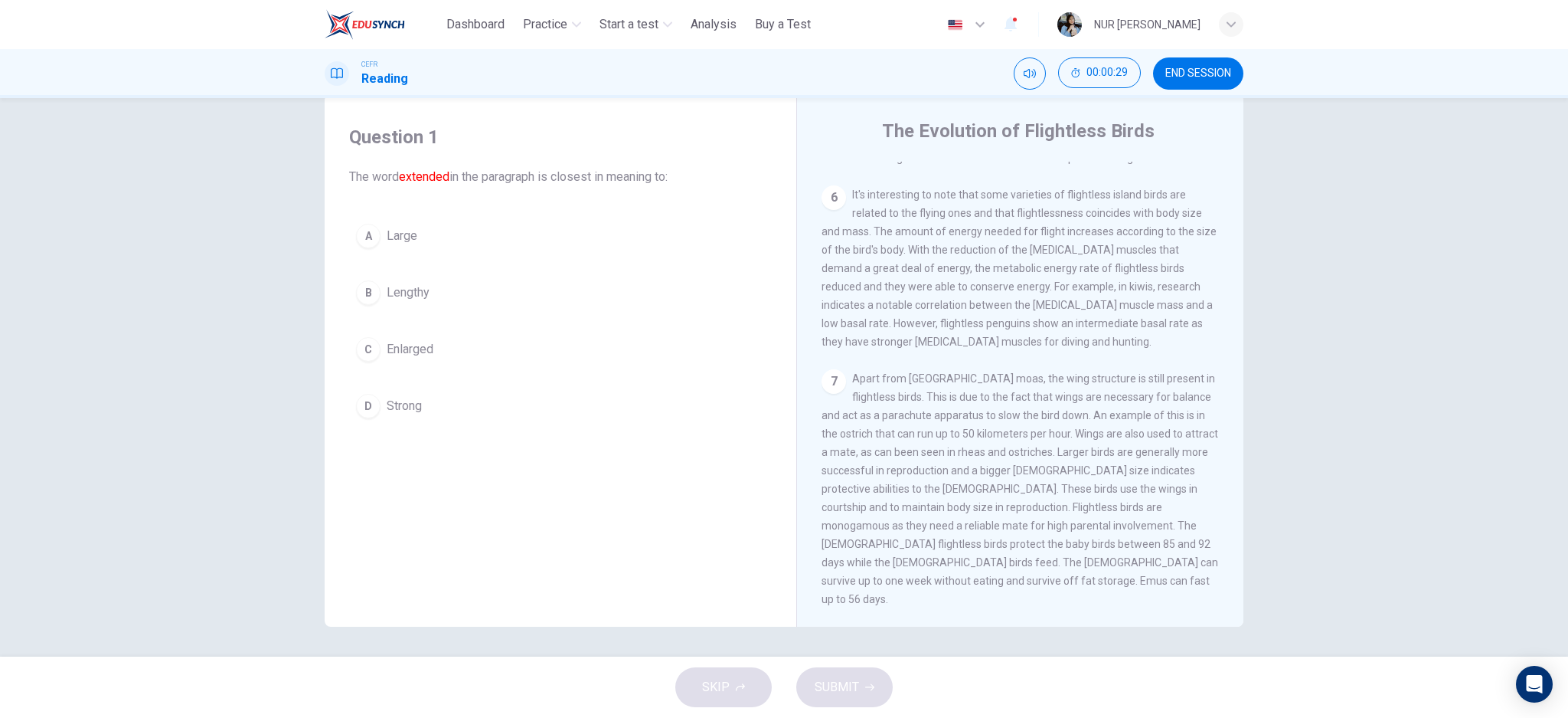
scroll to position [778, 0]
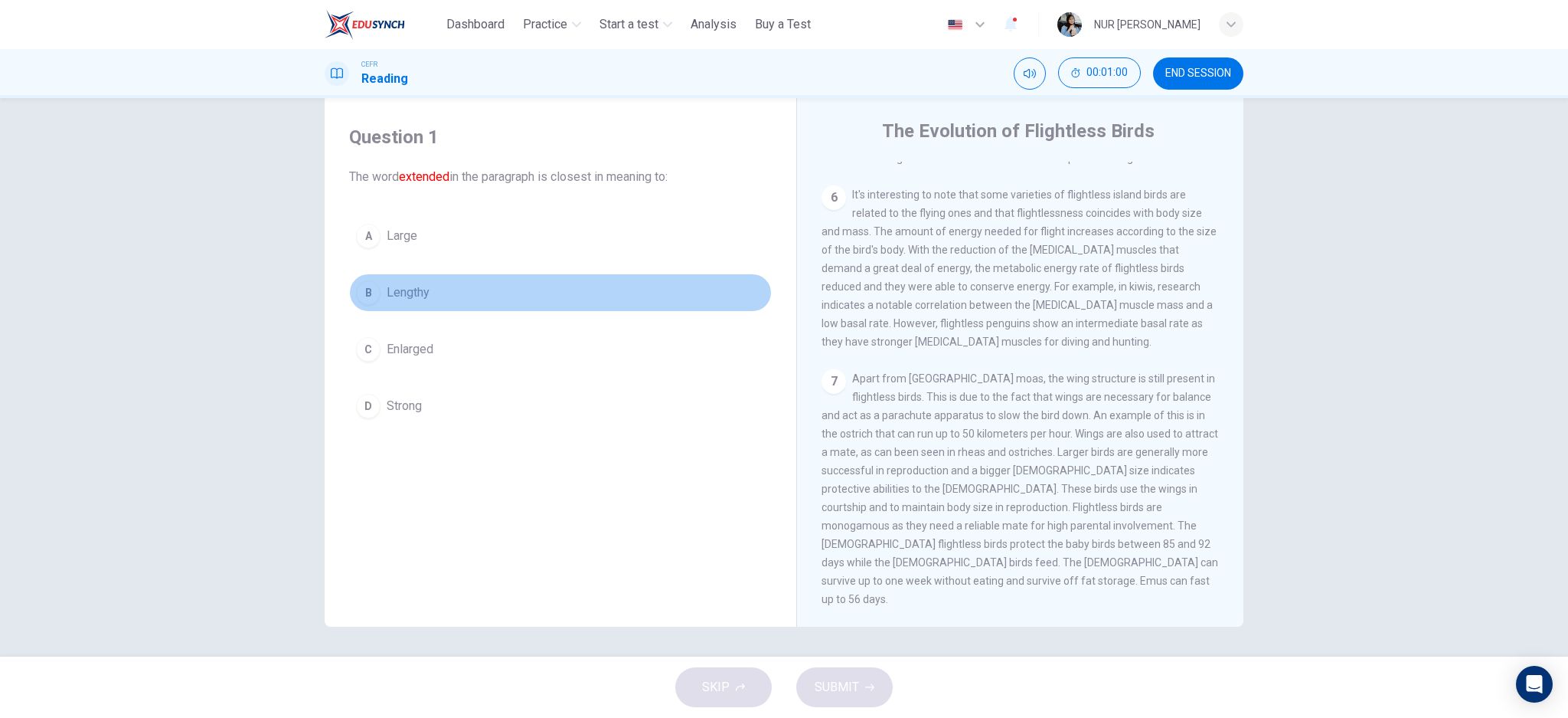
click at [362, 293] on div "B" at bounding box center [368, 292] width 25 height 25
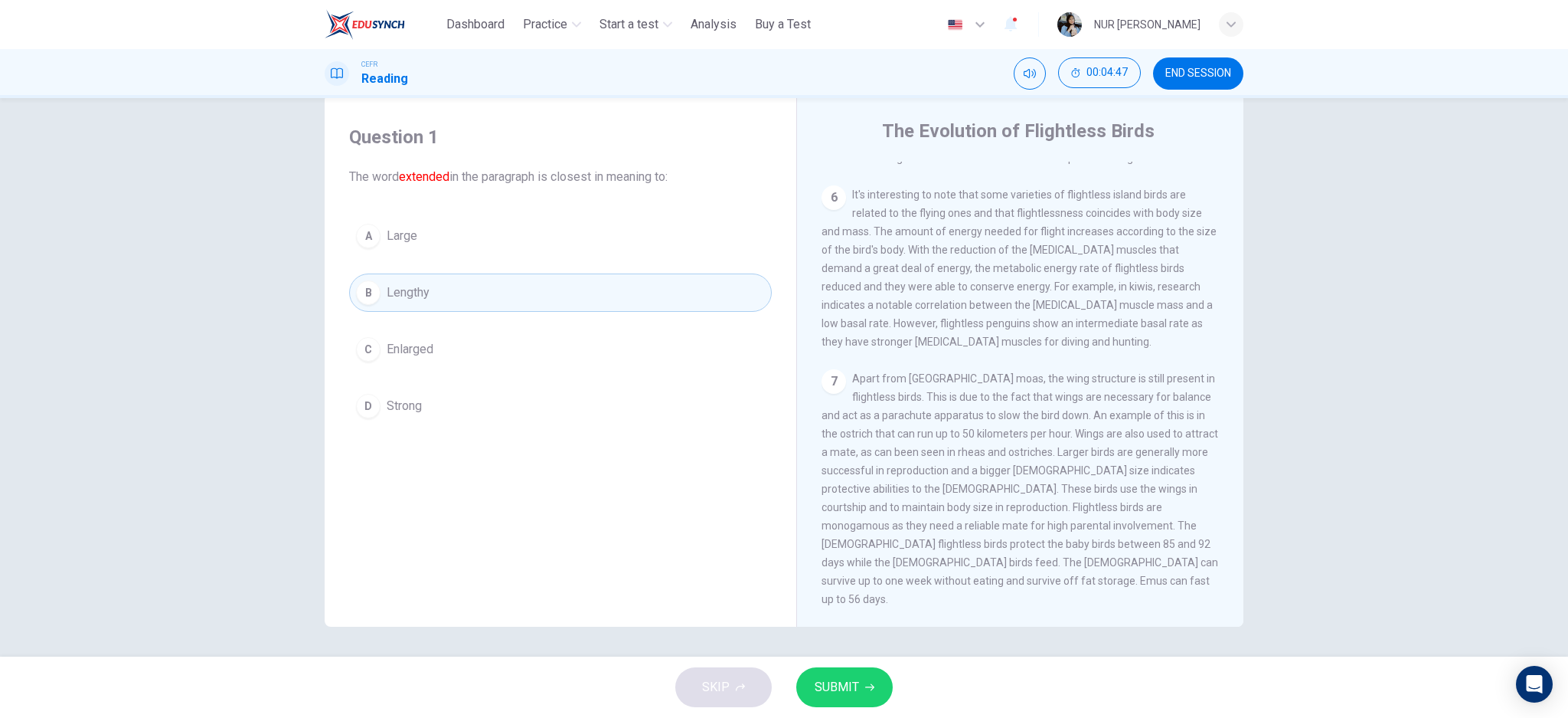
click at [850, 669] on div "SKIP SUBMIT" at bounding box center [784, 687] width 1568 height 61
click at [850, 669] on button "SUBMIT" at bounding box center [844, 687] width 97 height 40
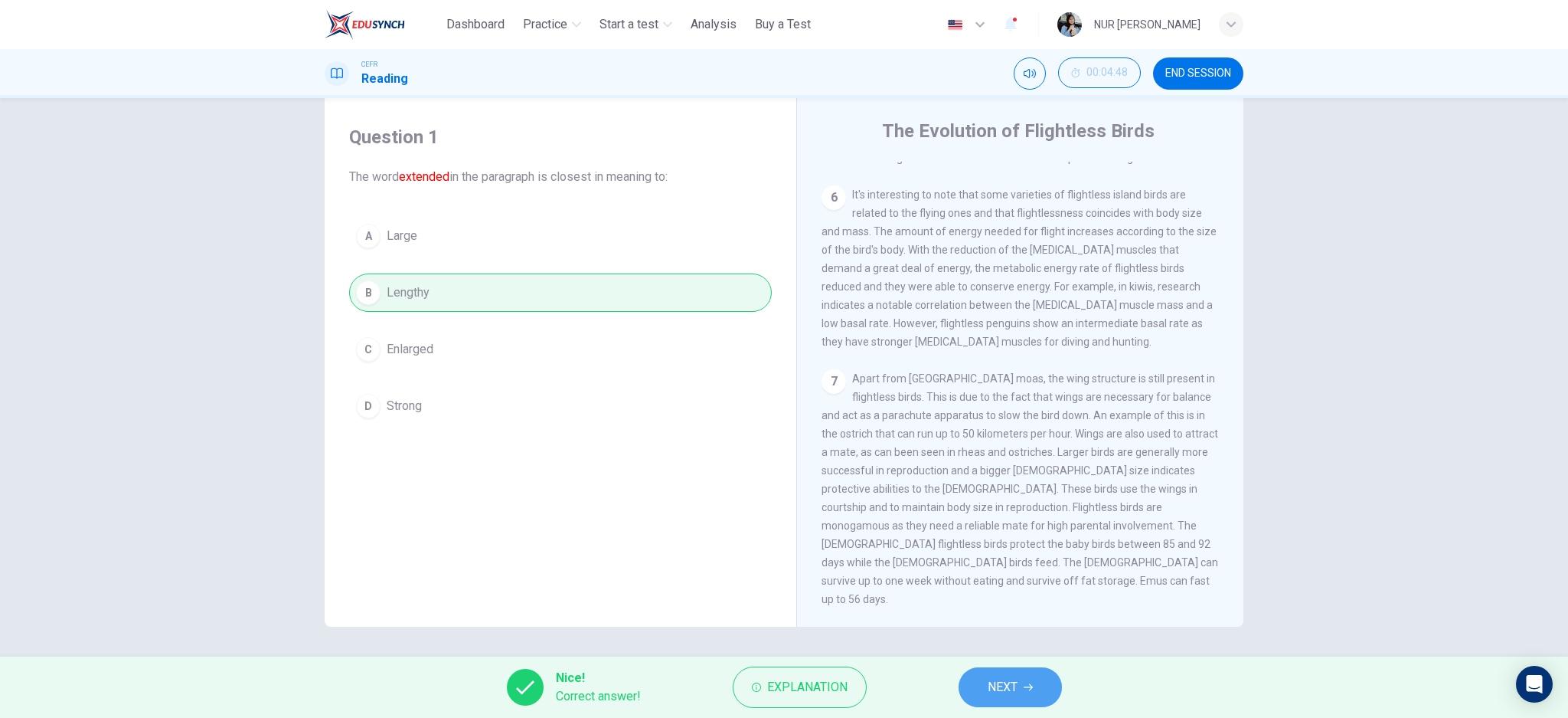
click at [1023, 687] on icon "button" at bounding box center [1027, 687] width 9 height 9
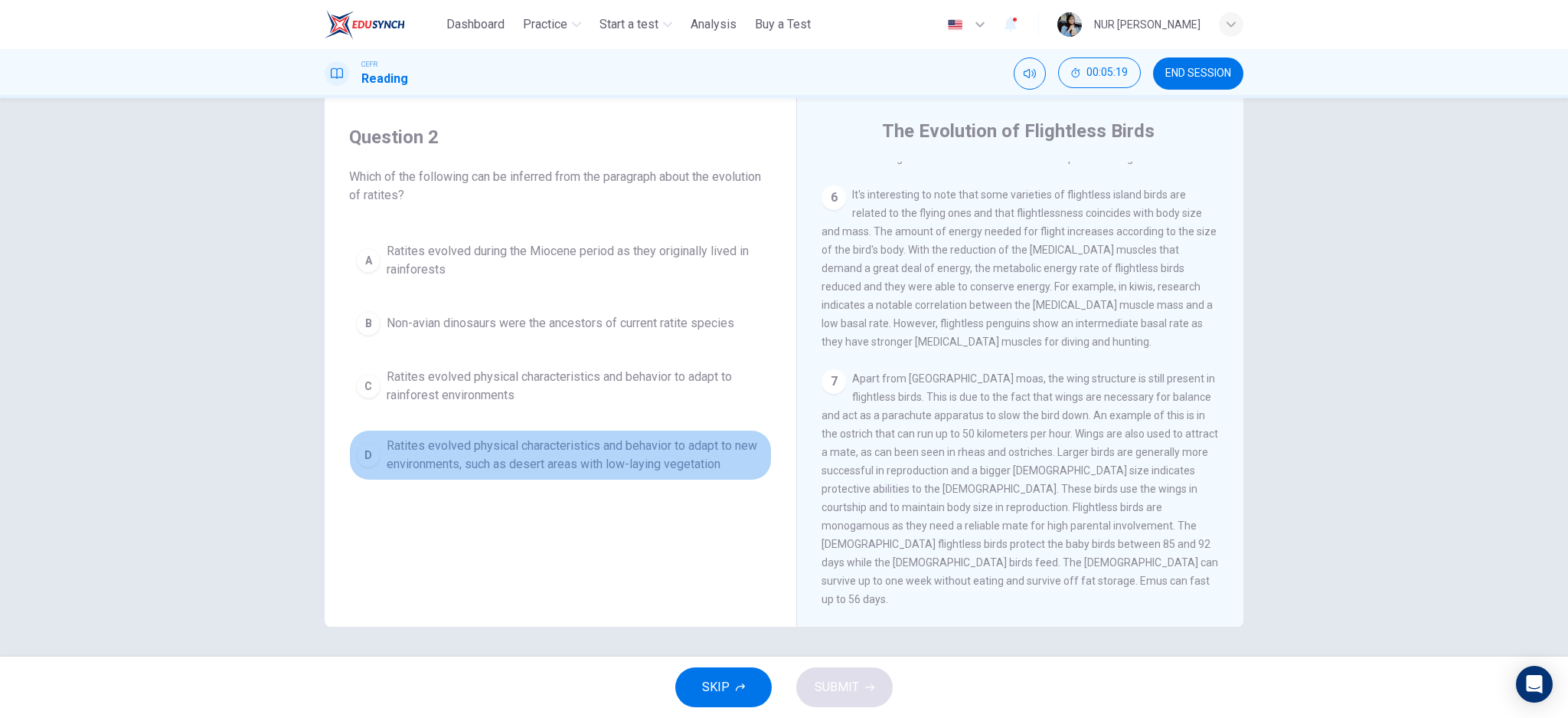
click at [361, 444] on div "D" at bounding box center [368, 455] width 25 height 25
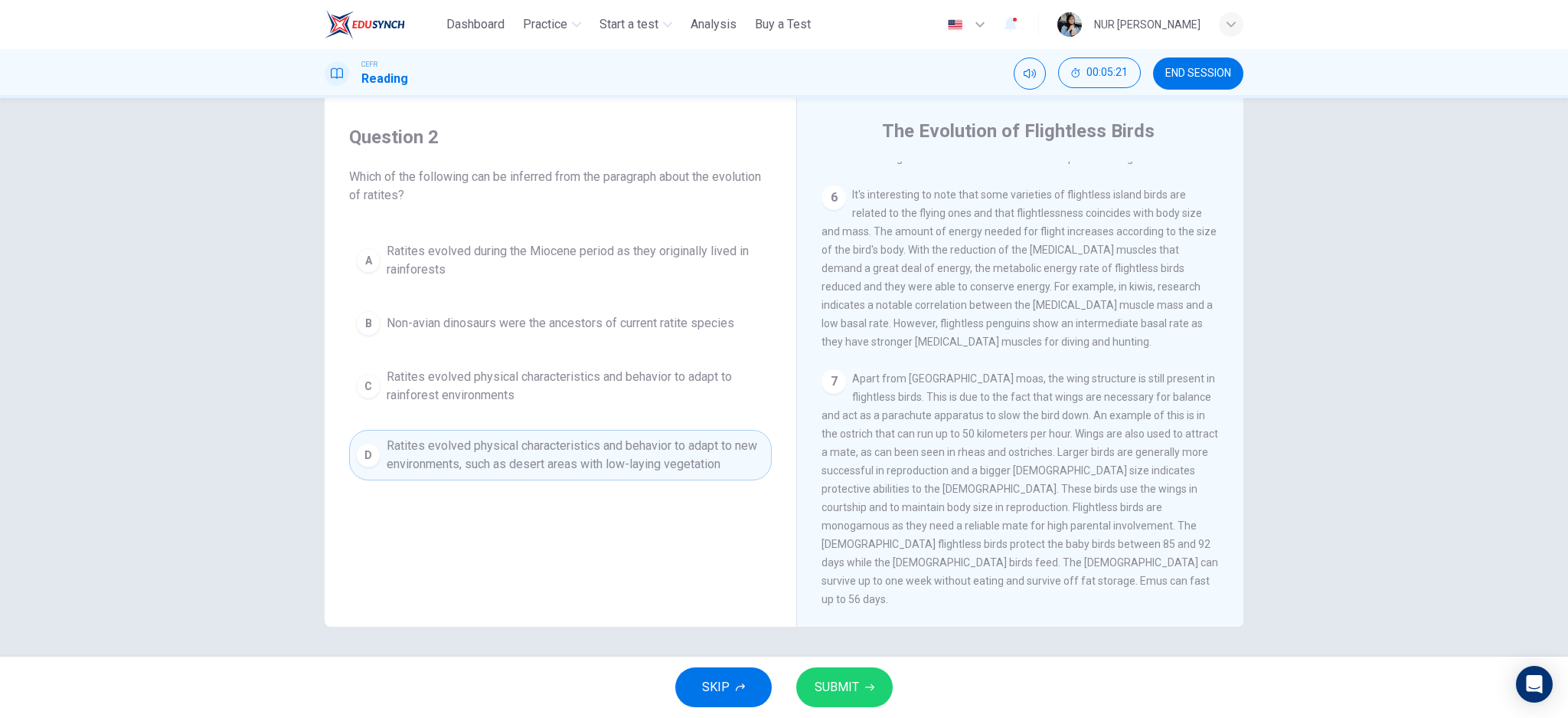
click at [837, 686] on span "SUBMIT" at bounding box center [837, 687] width 45 height 22
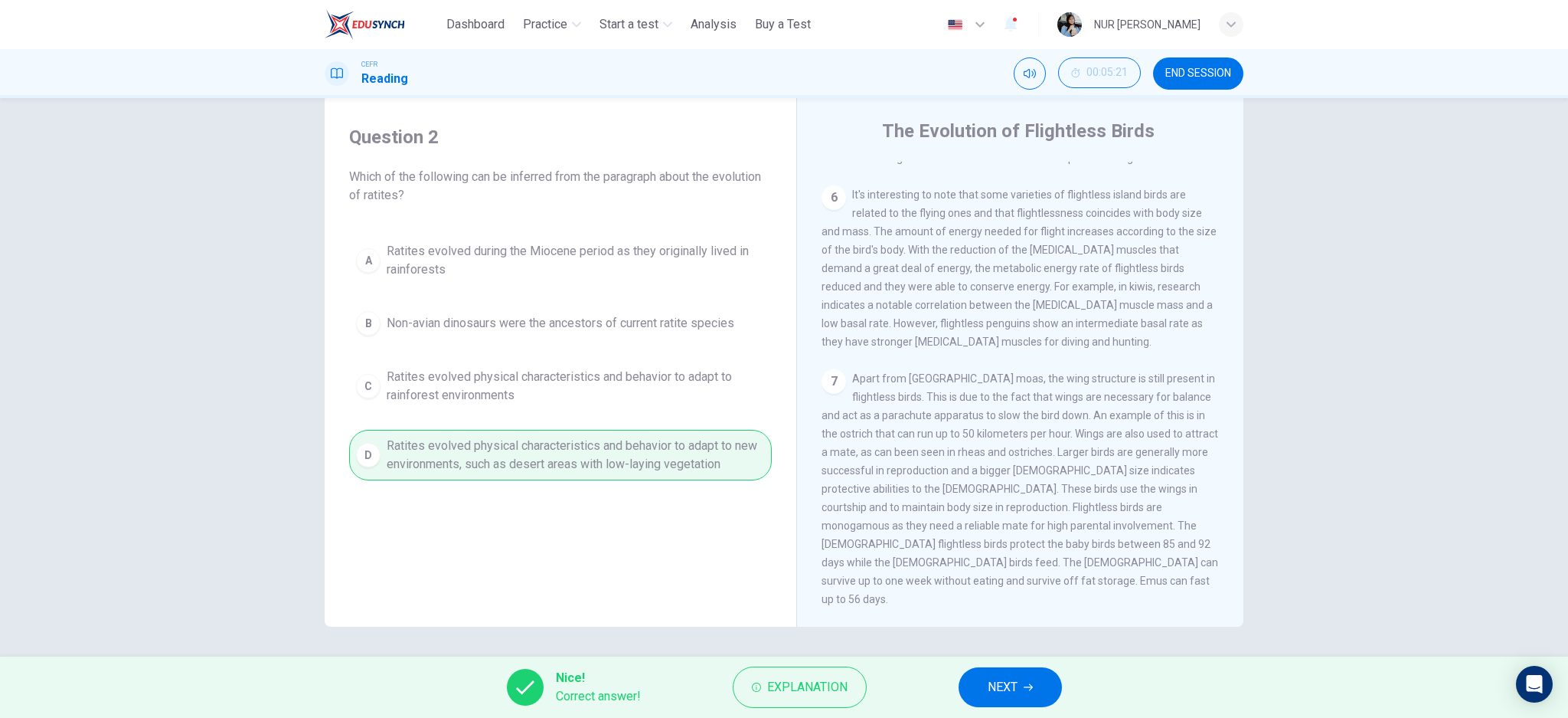
click at [1030, 695] on button "NEXT" at bounding box center [1010, 687] width 103 height 40
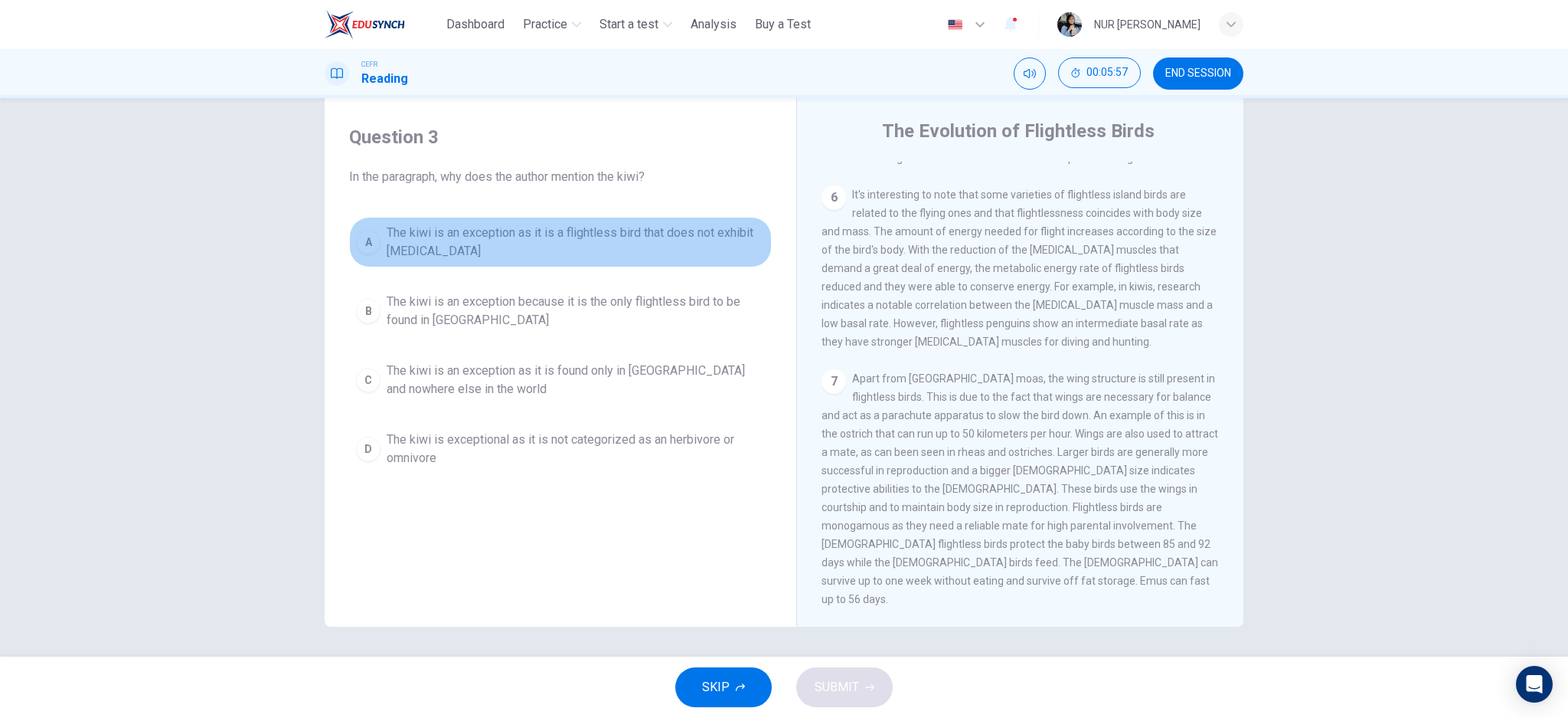
click at [368, 250] on div "A" at bounding box center [368, 242] width 25 height 25
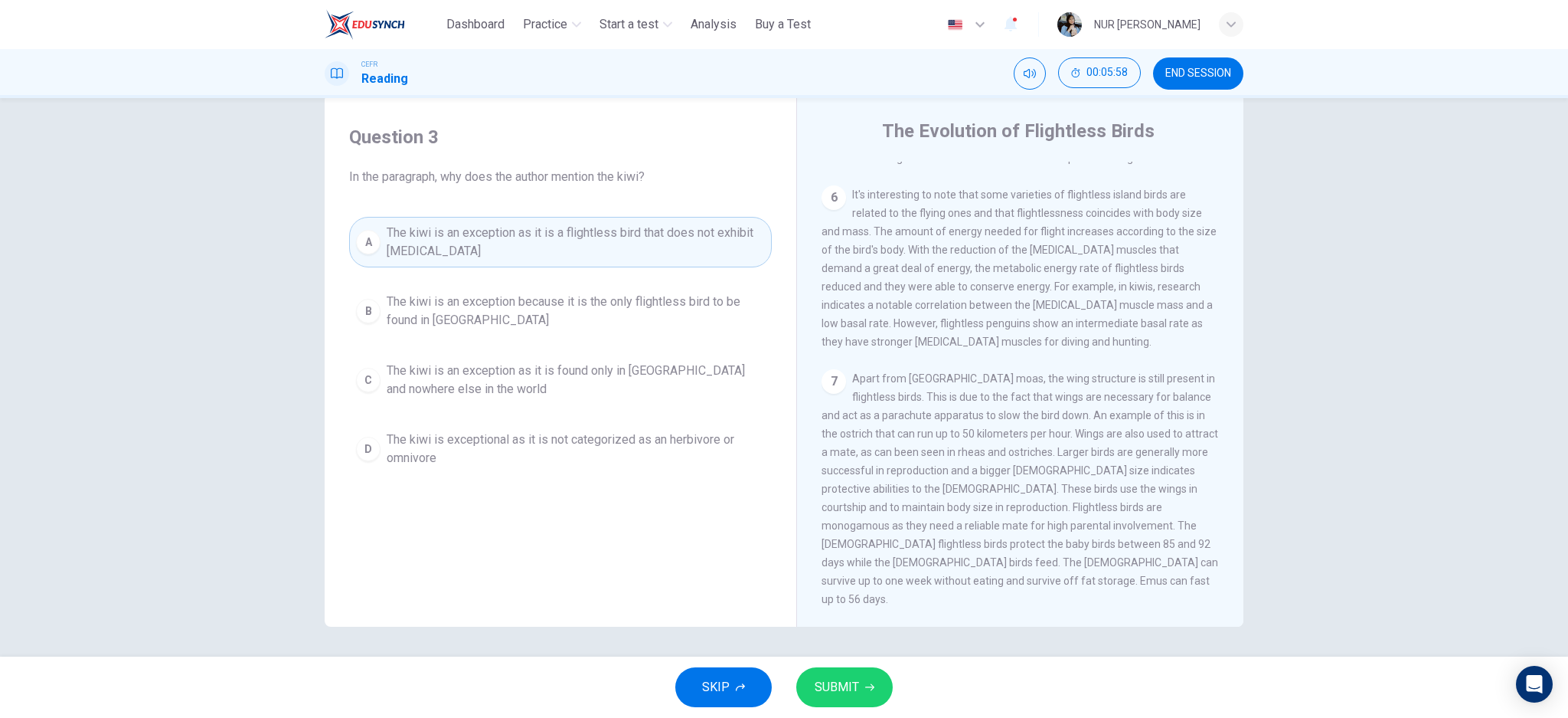
click at [868, 677] on button "SUBMIT" at bounding box center [844, 687] width 97 height 40
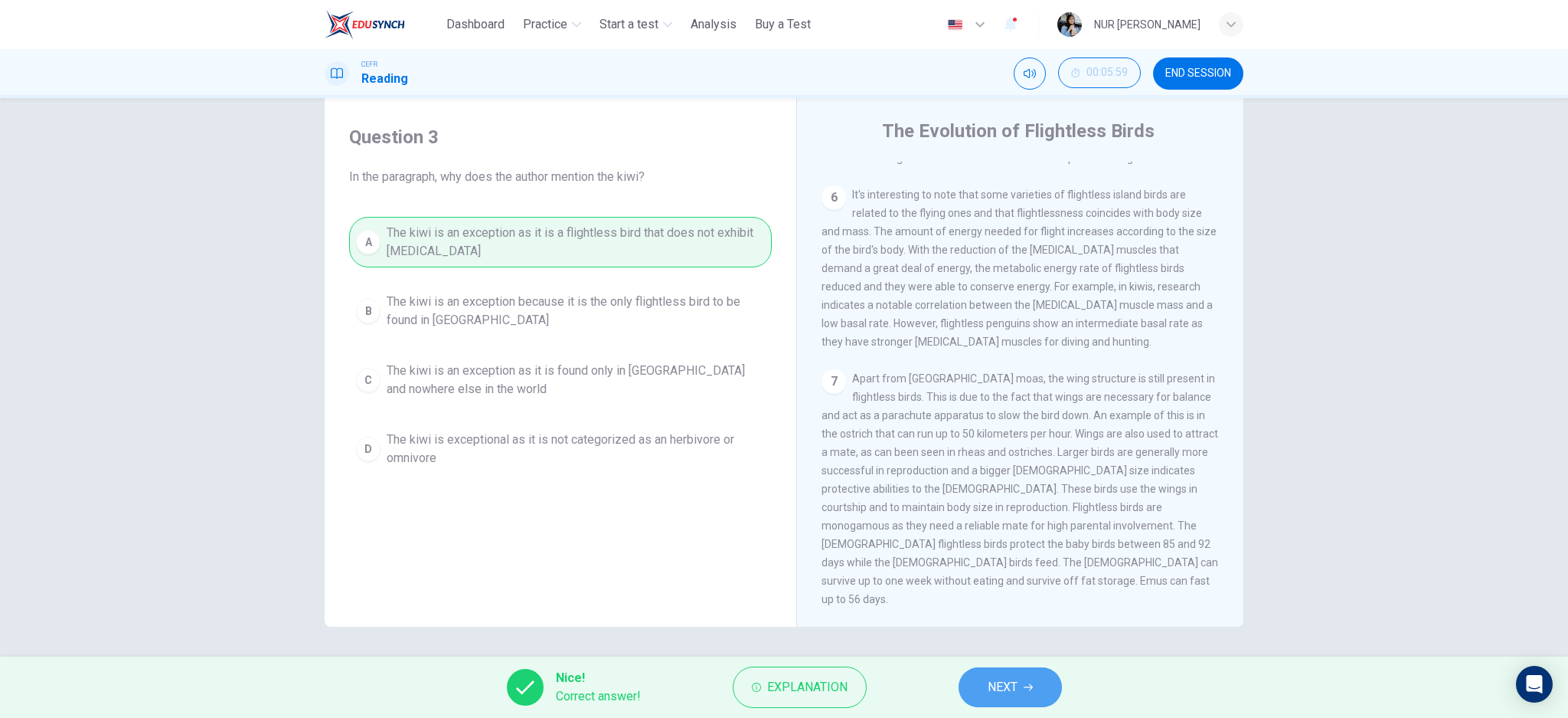
click at [1041, 697] on button "NEXT" at bounding box center [1010, 687] width 103 height 40
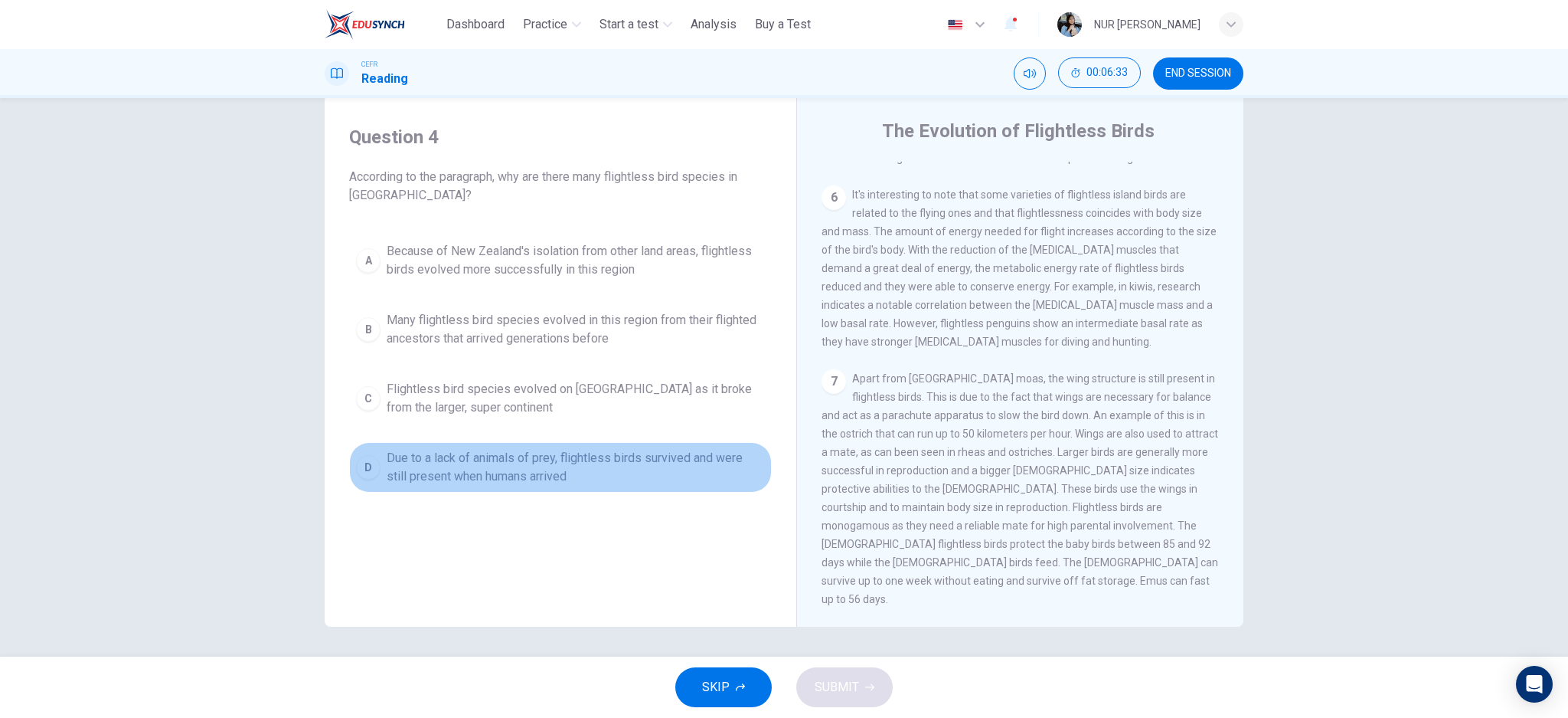
click at [368, 464] on div "D" at bounding box center [368, 467] width 25 height 25
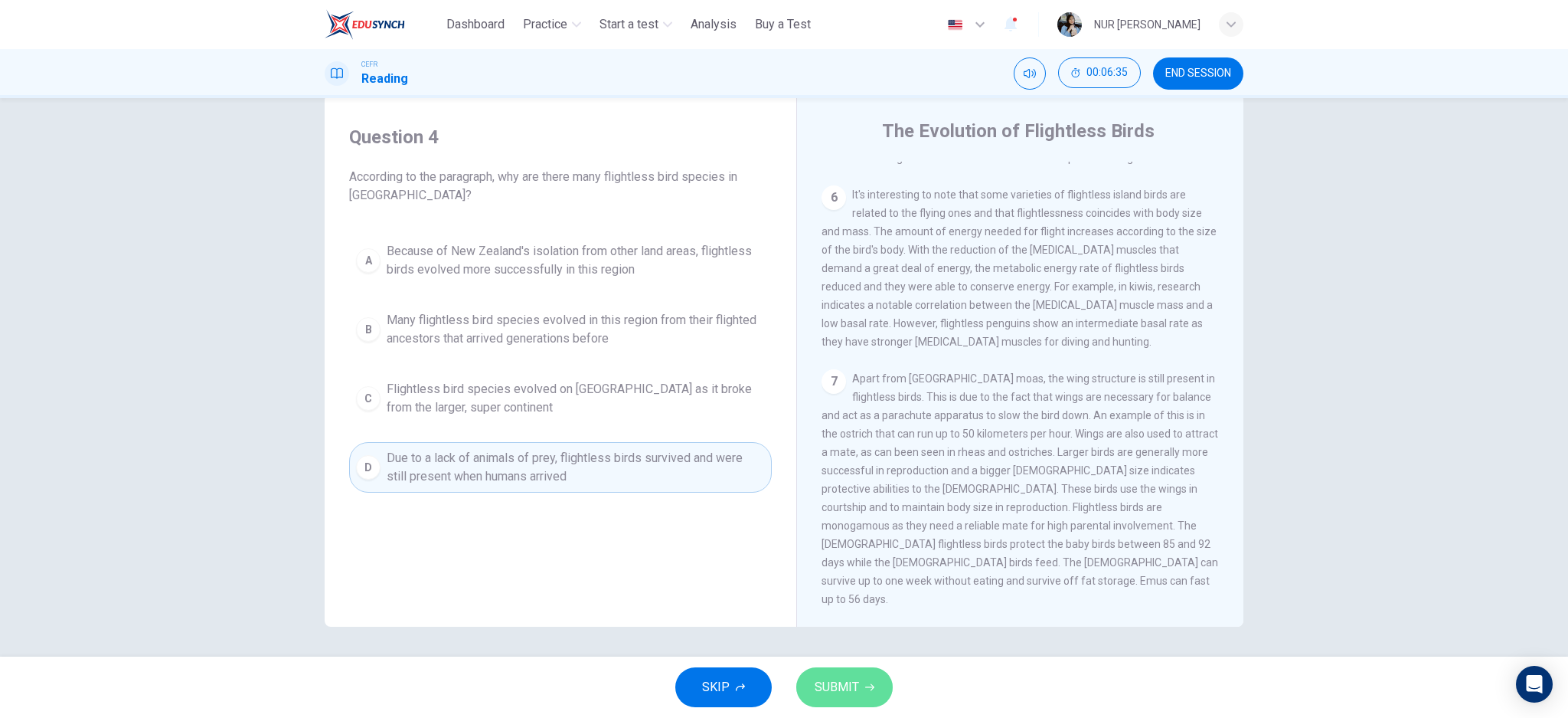
click at [838, 675] on button "SUBMIT" at bounding box center [844, 687] width 97 height 40
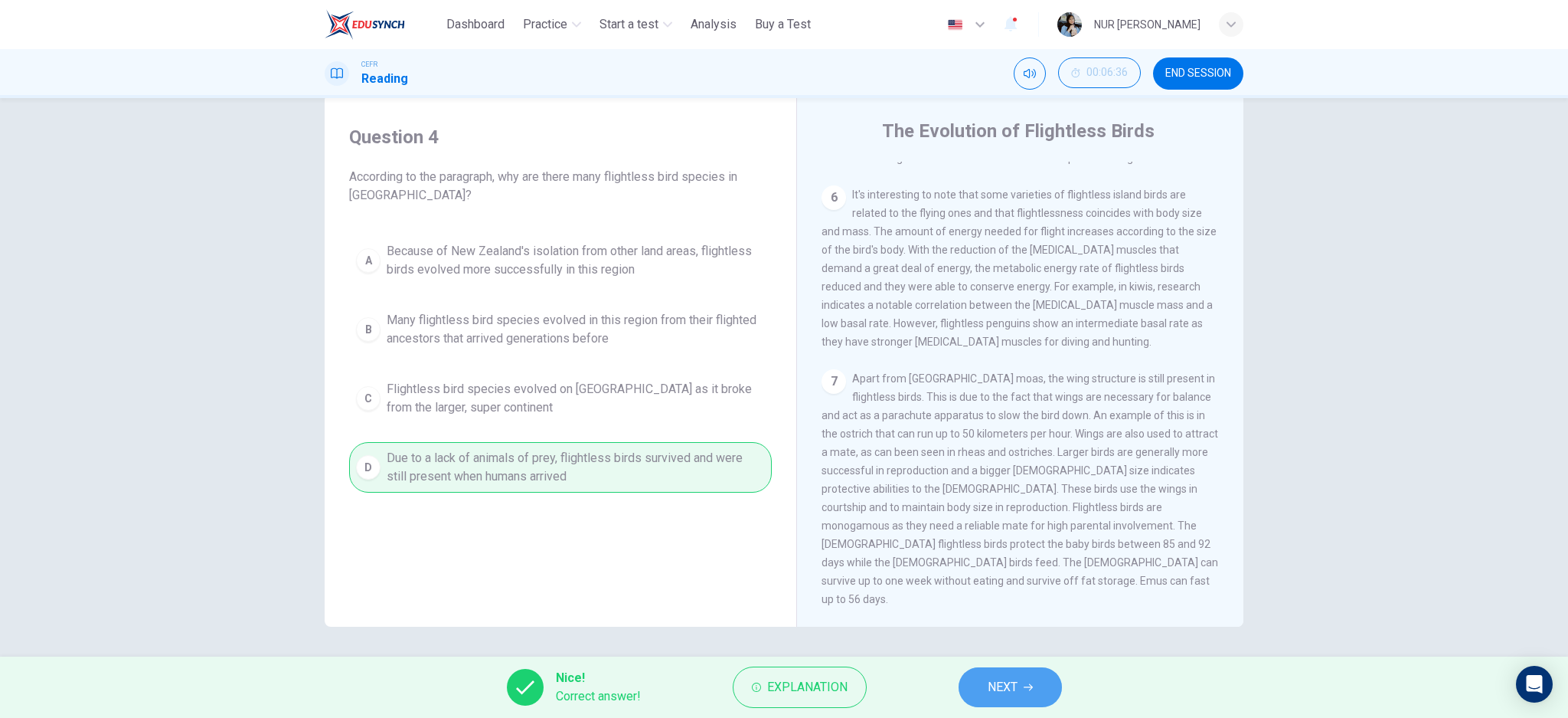
click at [1008, 681] on span "NEXT" at bounding box center [1003, 687] width 30 height 22
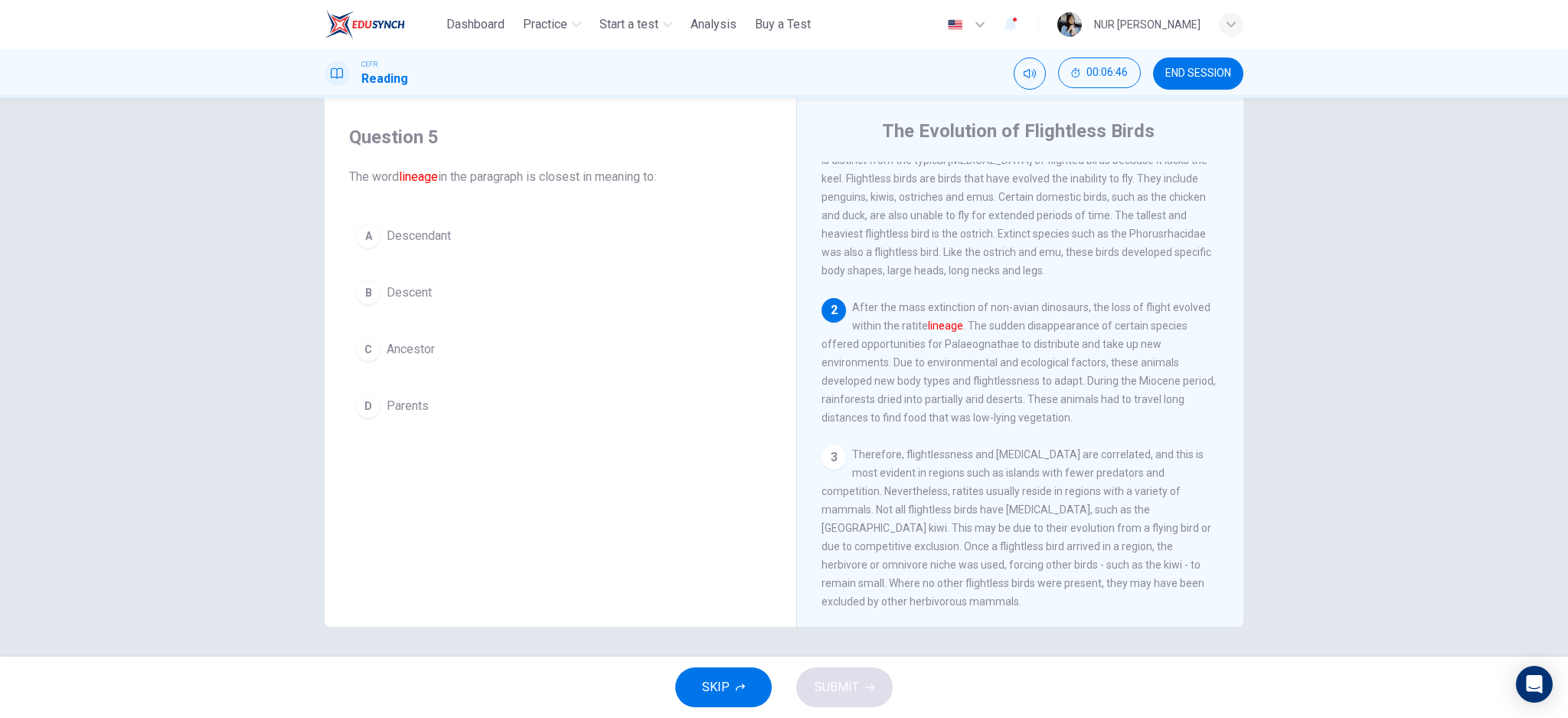
scroll to position [49, 0]
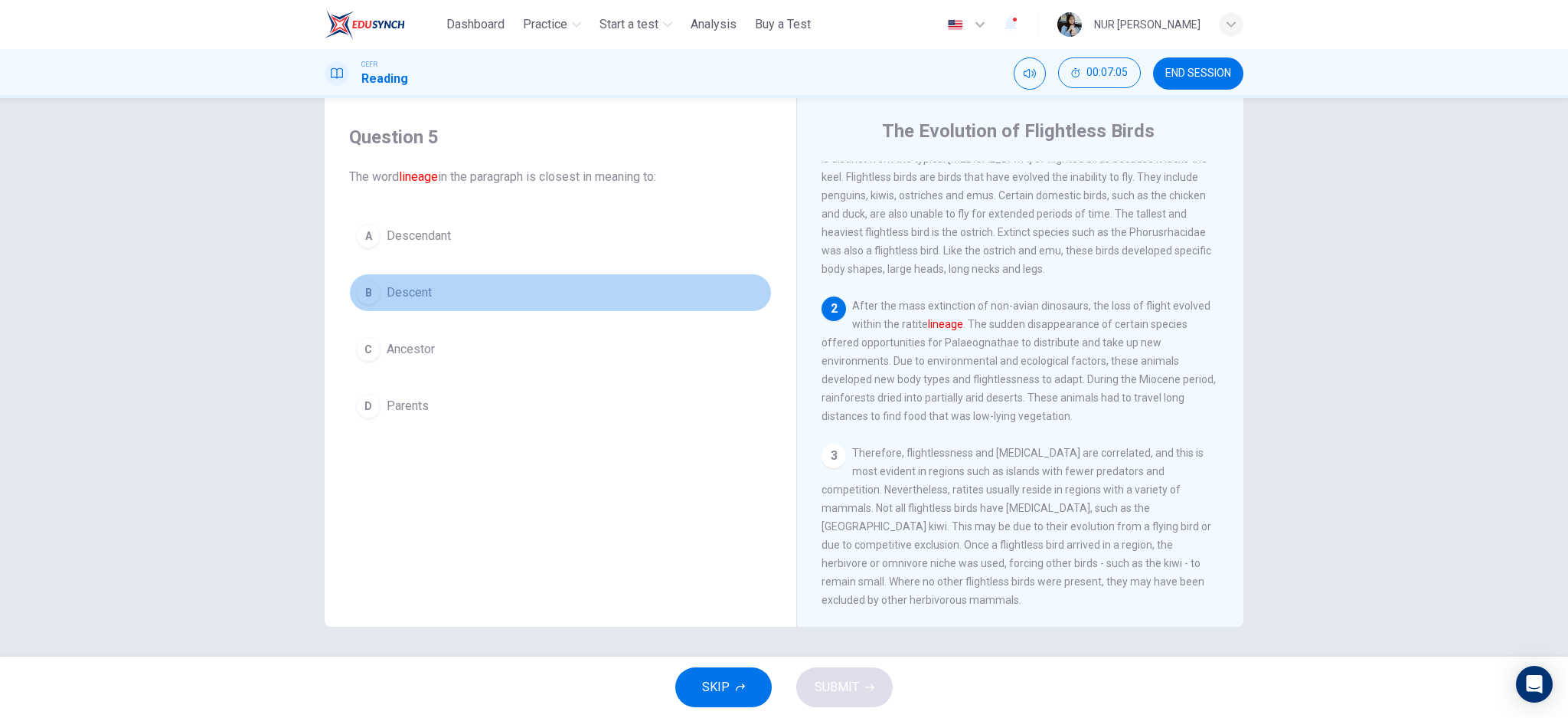
click at [371, 301] on div "B" at bounding box center [368, 292] width 25 height 25
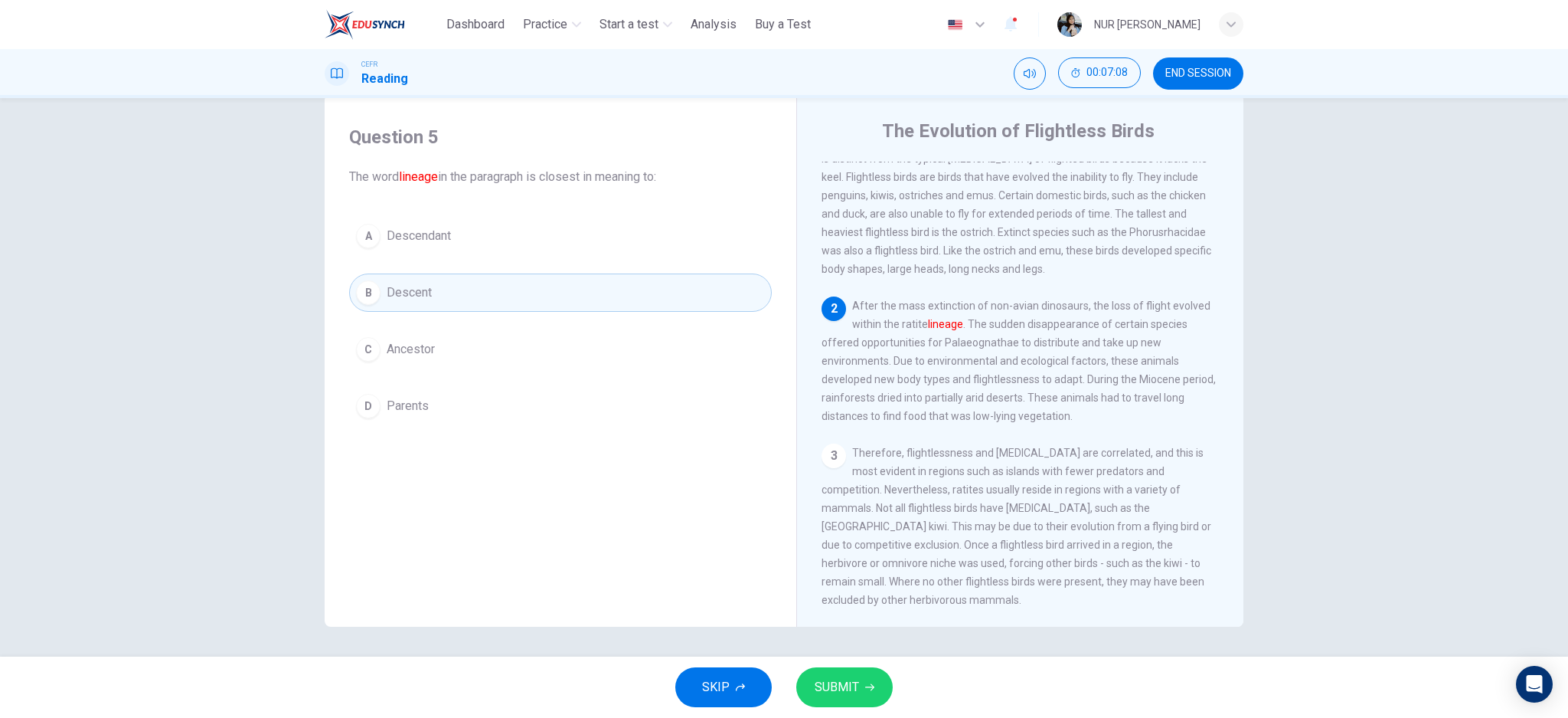
click at [840, 677] on span "SUBMIT" at bounding box center [837, 687] width 45 height 22
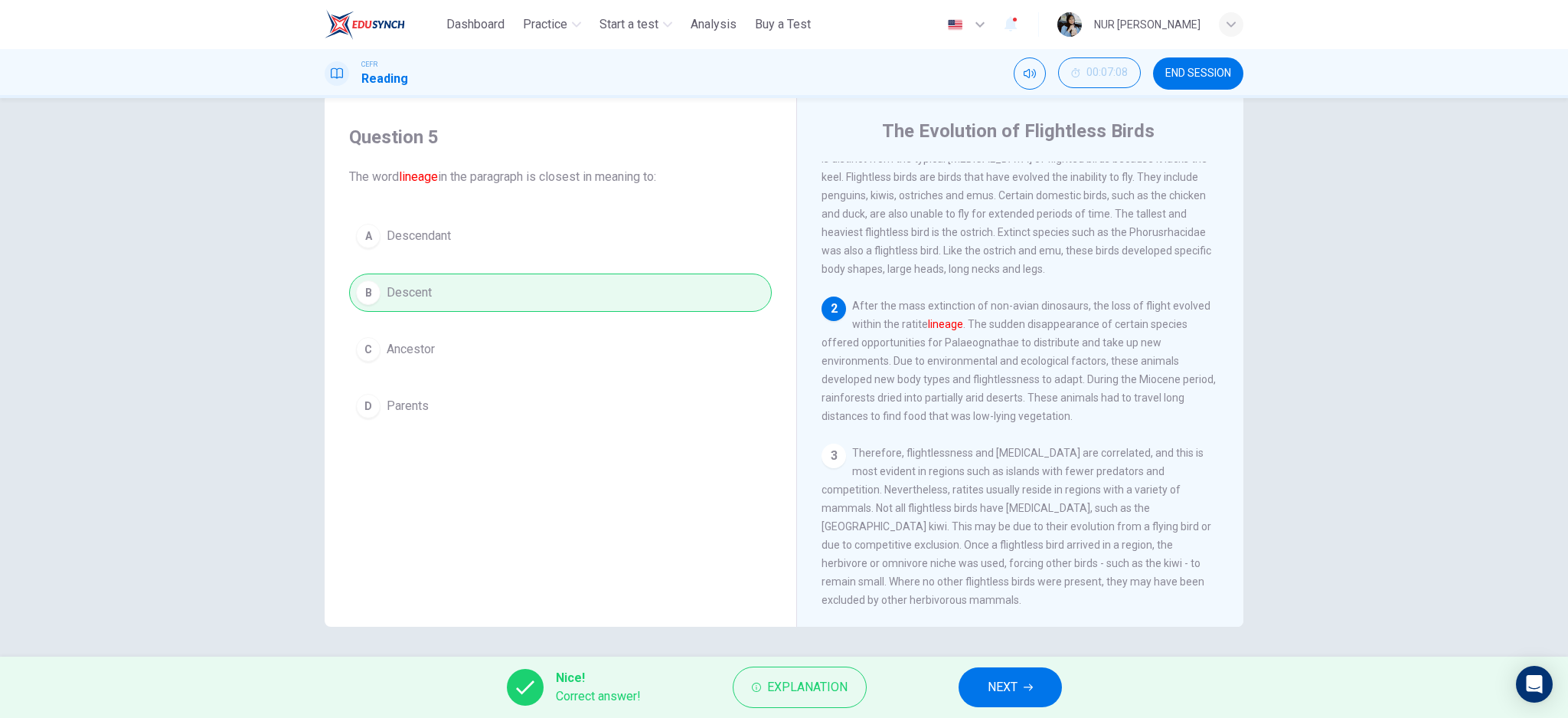
click at [1006, 697] on span "NEXT" at bounding box center [1003, 687] width 30 height 22
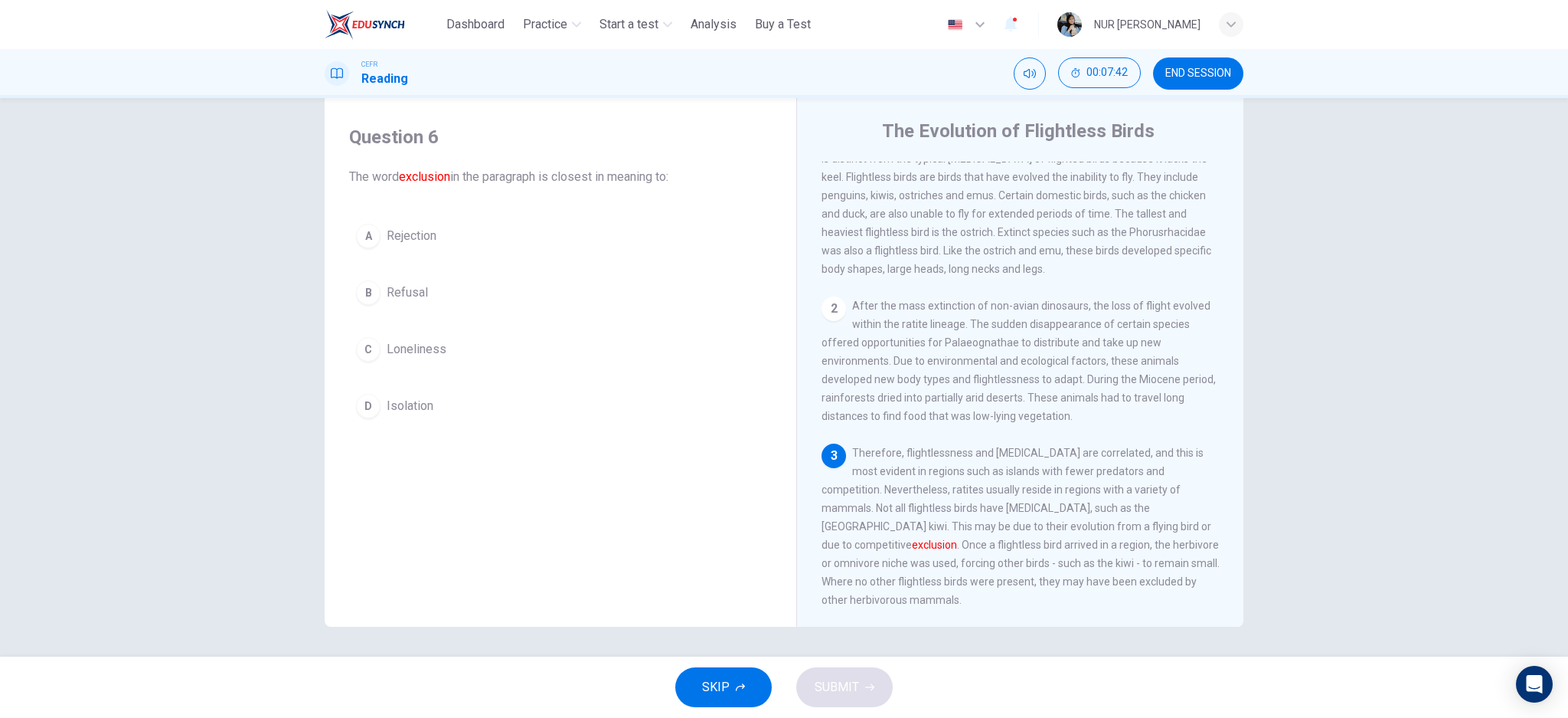
click at [377, 252] on button "A Rejection" at bounding box center [560, 236] width 422 height 38
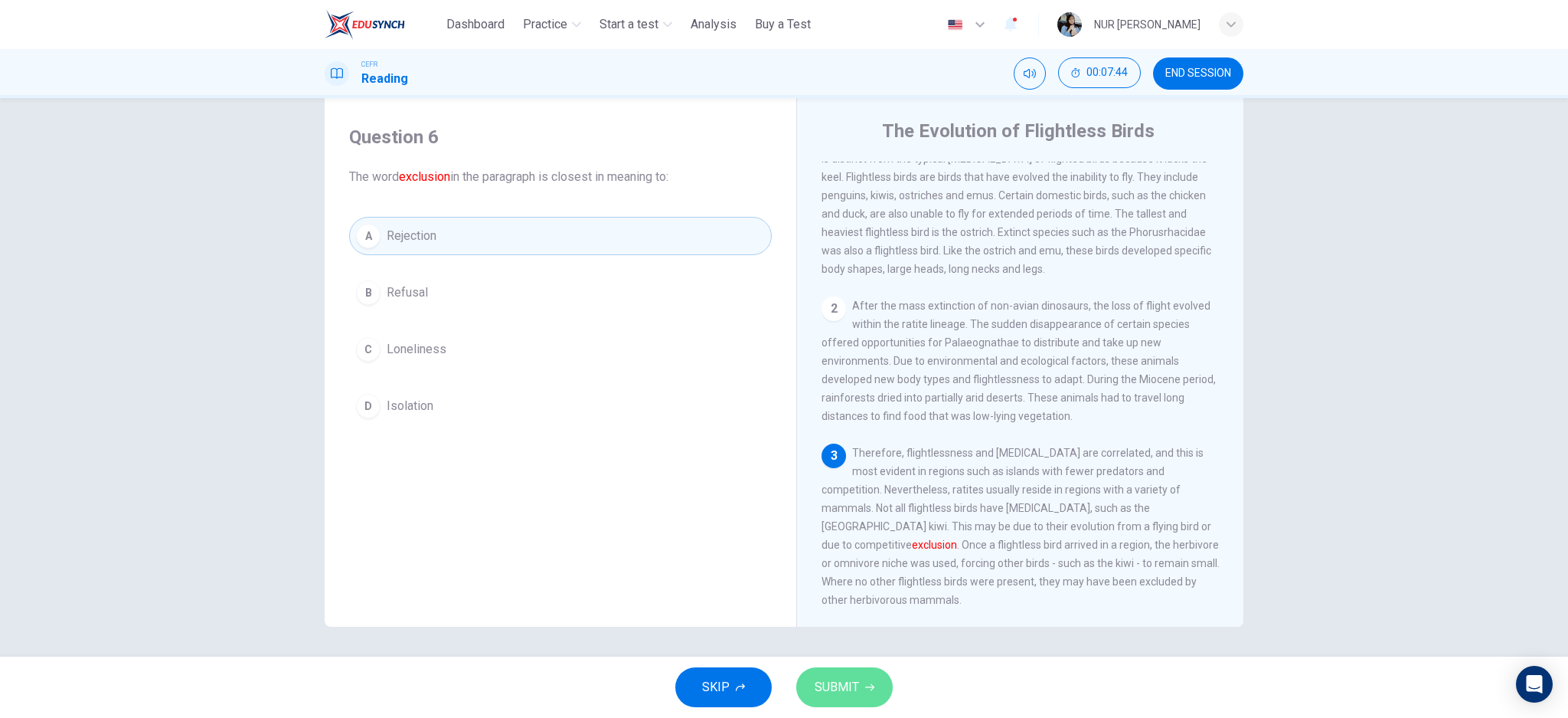
click at [849, 694] on span "SUBMIT" at bounding box center [837, 687] width 45 height 22
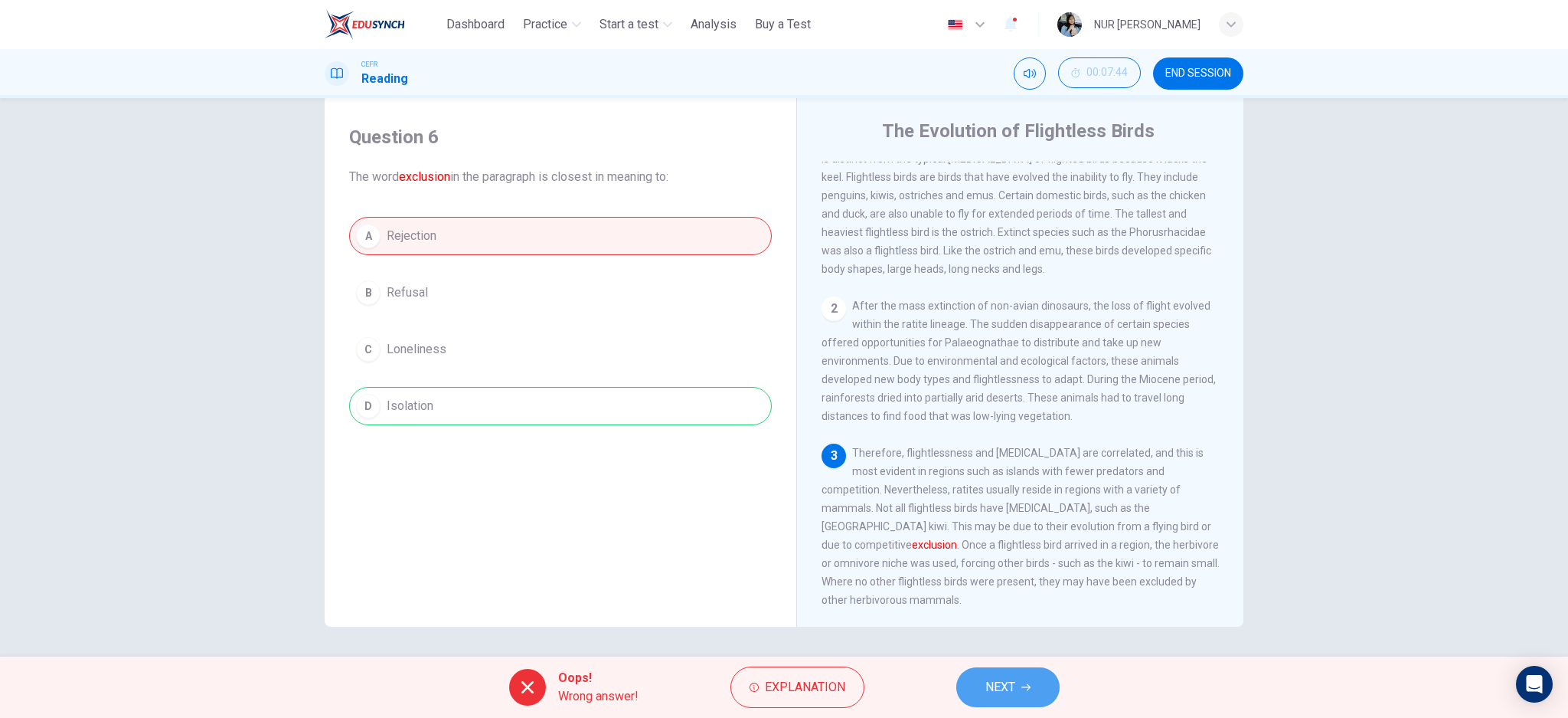
click at [990, 678] on span "NEXT" at bounding box center [1000, 687] width 30 height 22
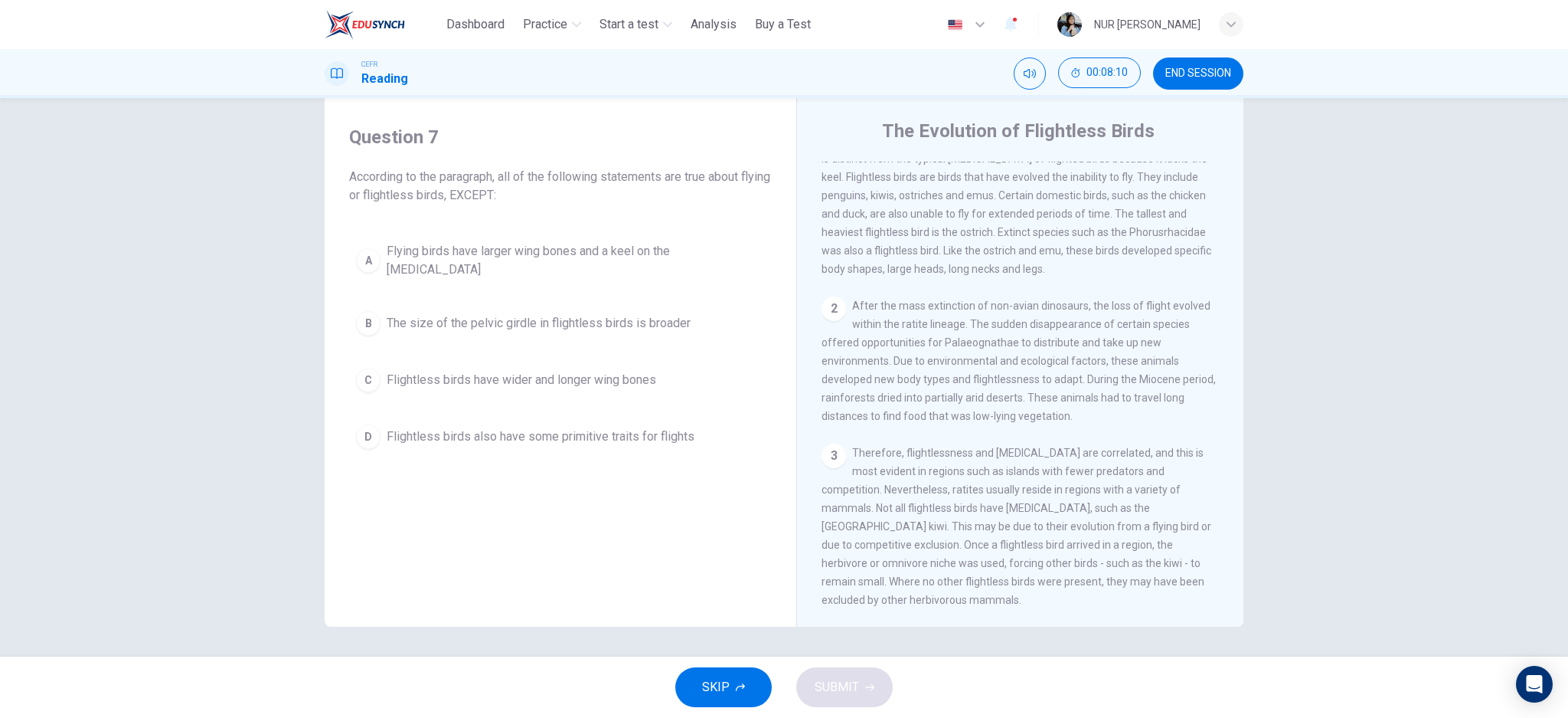
click at [375, 361] on button "C Flightless birds have wider and longer wing bones" at bounding box center [560, 380] width 422 height 38
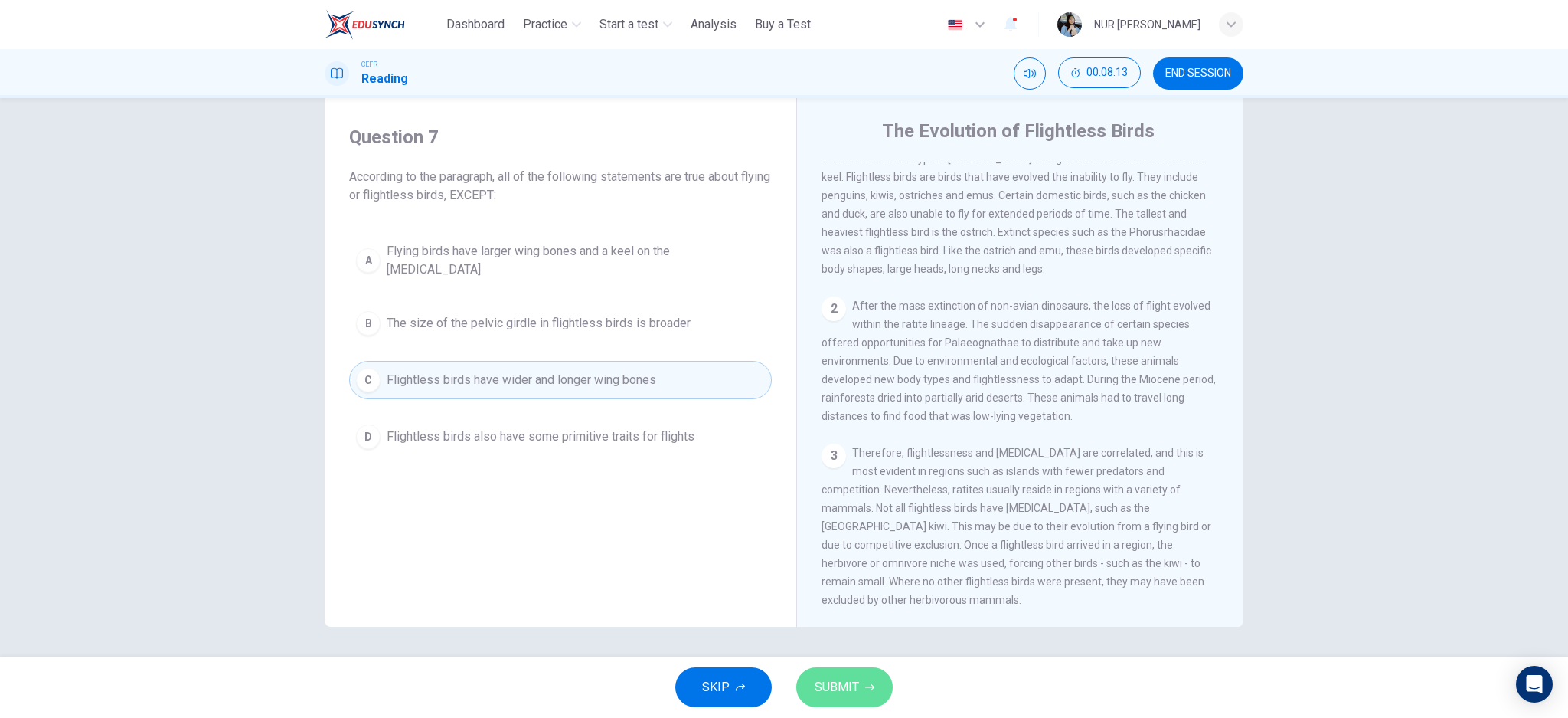
click at [835, 682] on span "SUBMIT" at bounding box center [837, 687] width 45 height 22
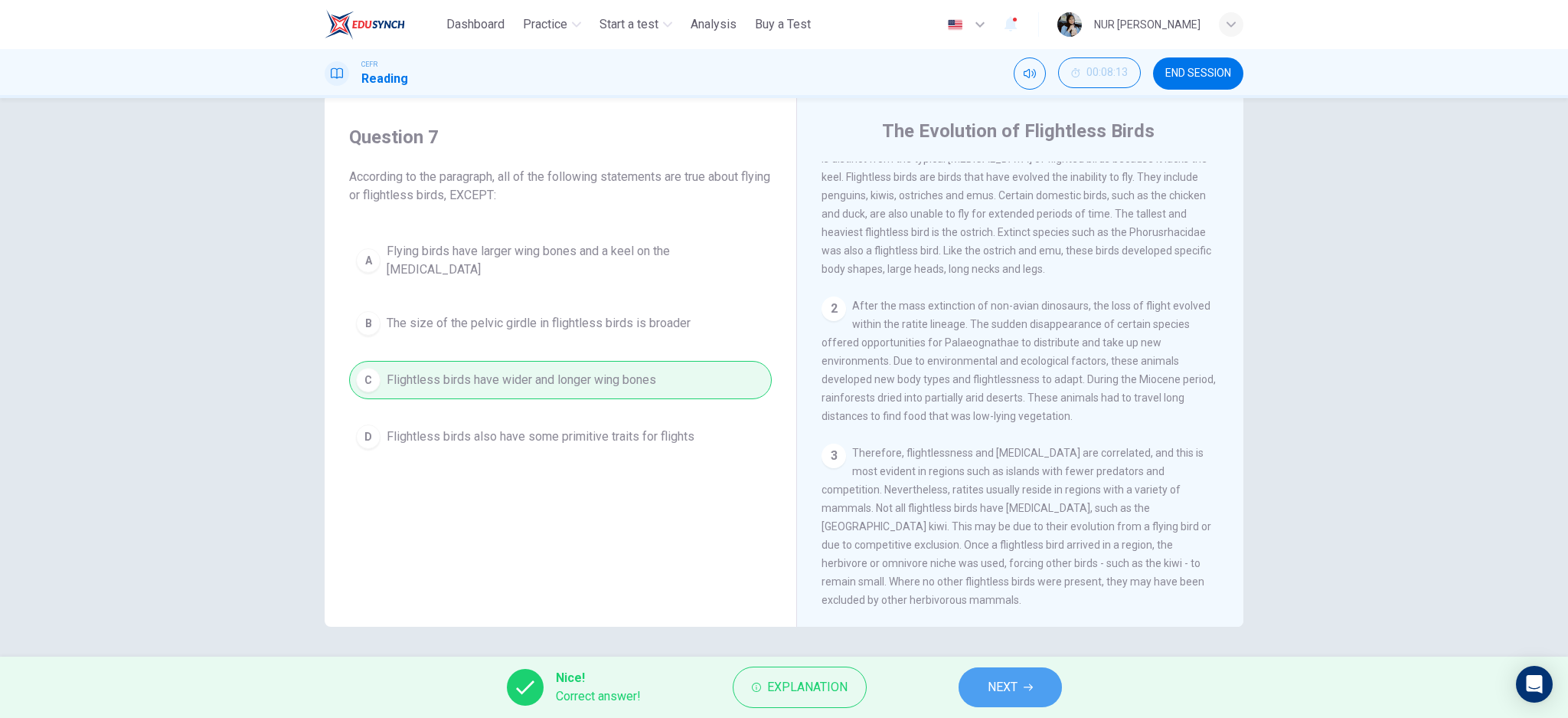
click at [995, 671] on button "NEXT" at bounding box center [1010, 687] width 103 height 40
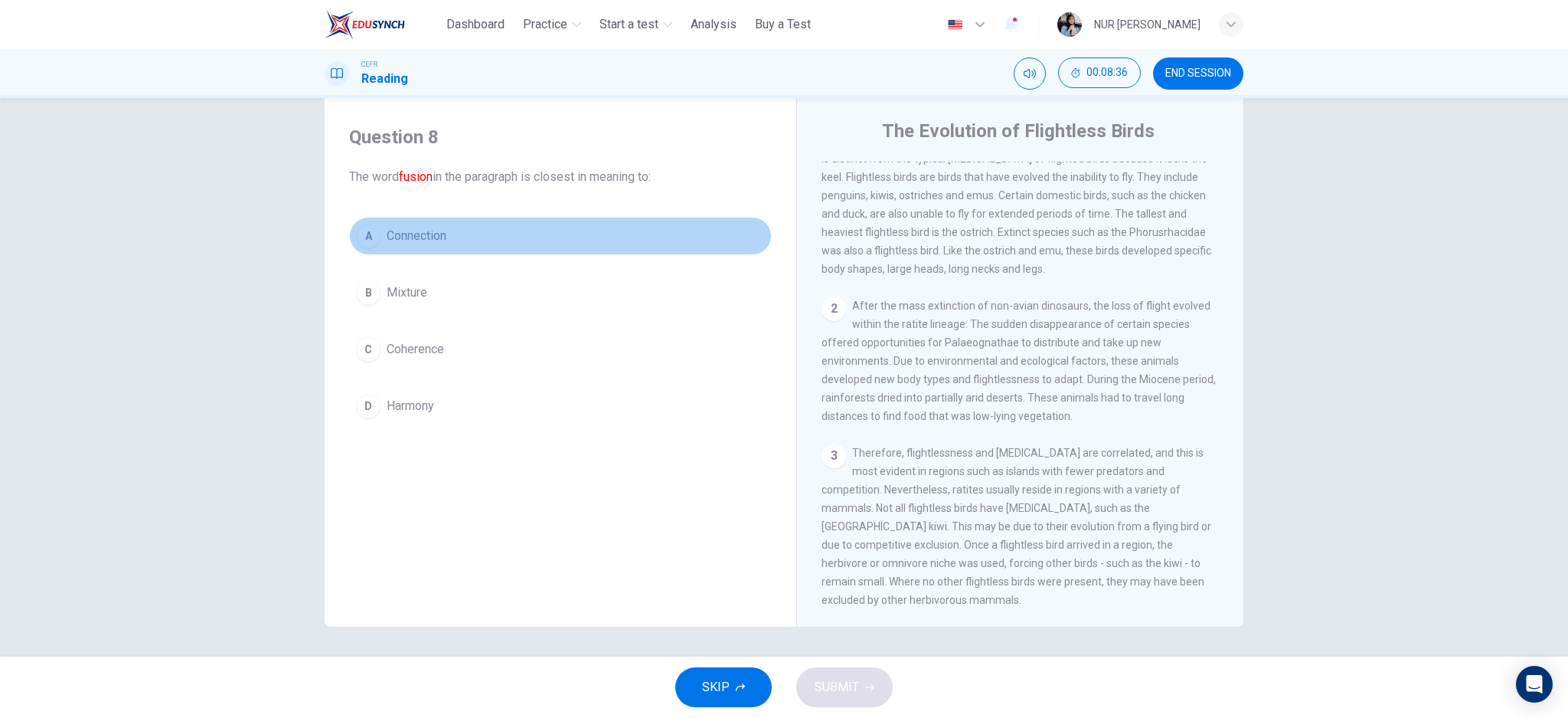
click at [362, 244] on div "A" at bounding box center [368, 236] width 25 height 25
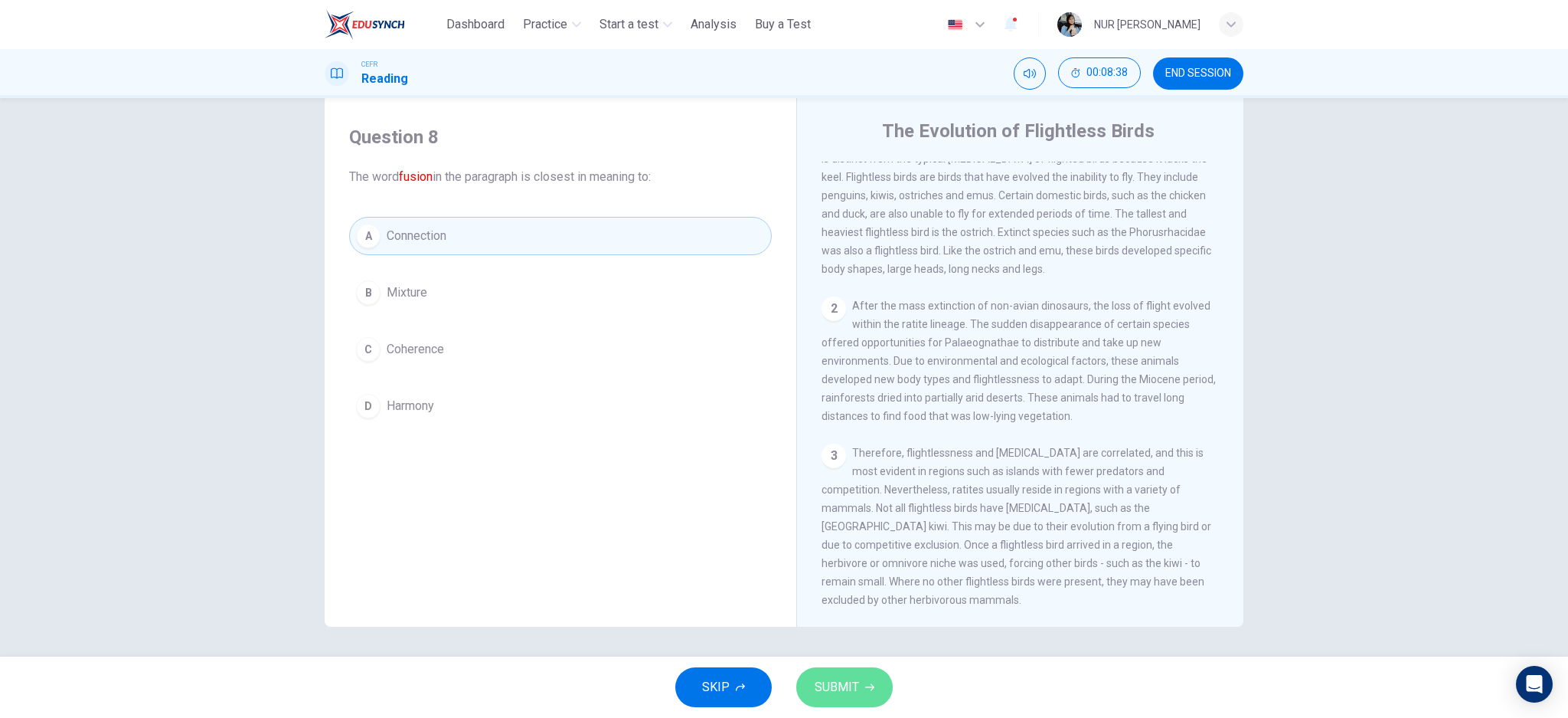
click at [872, 696] on button "SUBMIT" at bounding box center [844, 687] width 97 height 40
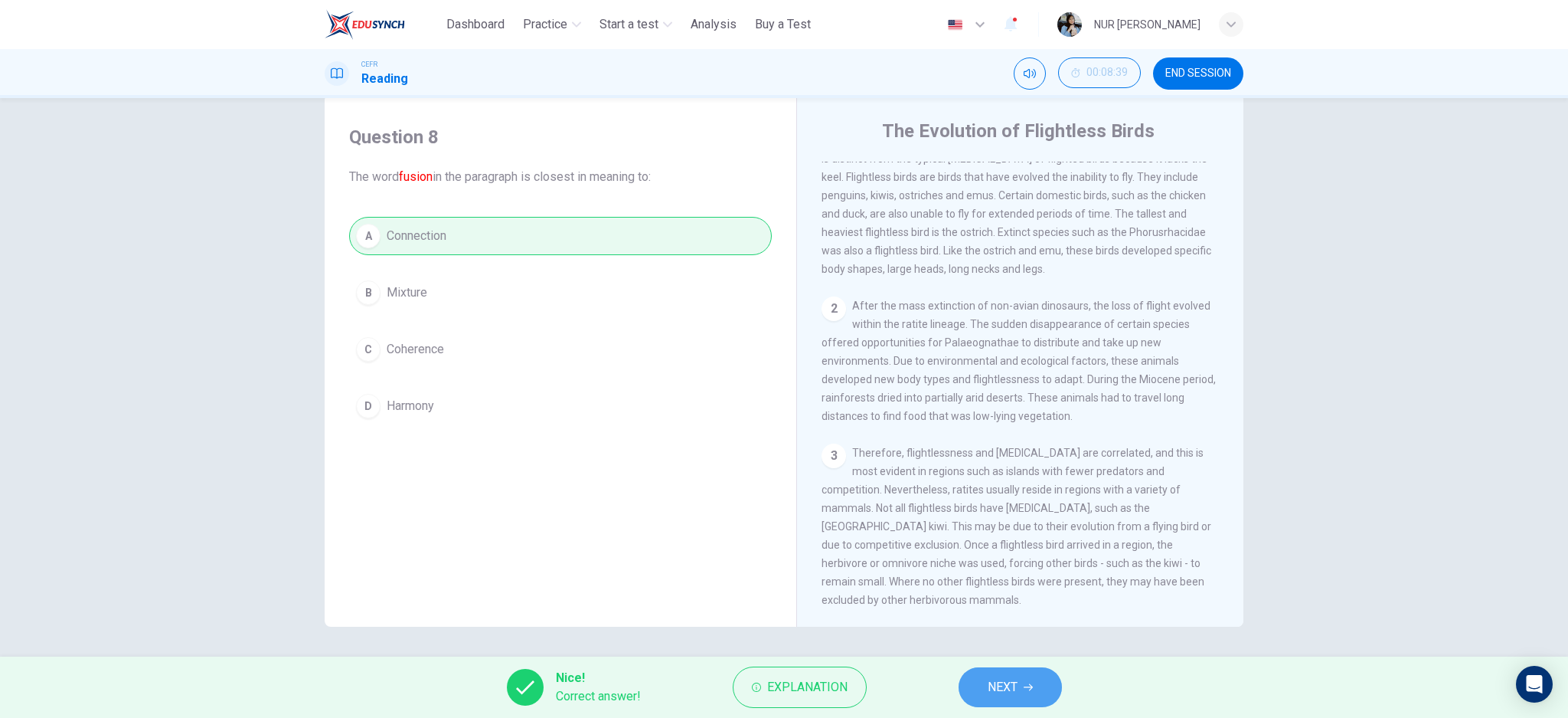
click at [991, 682] on span "NEXT" at bounding box center [1003, 687] width 30 height 22
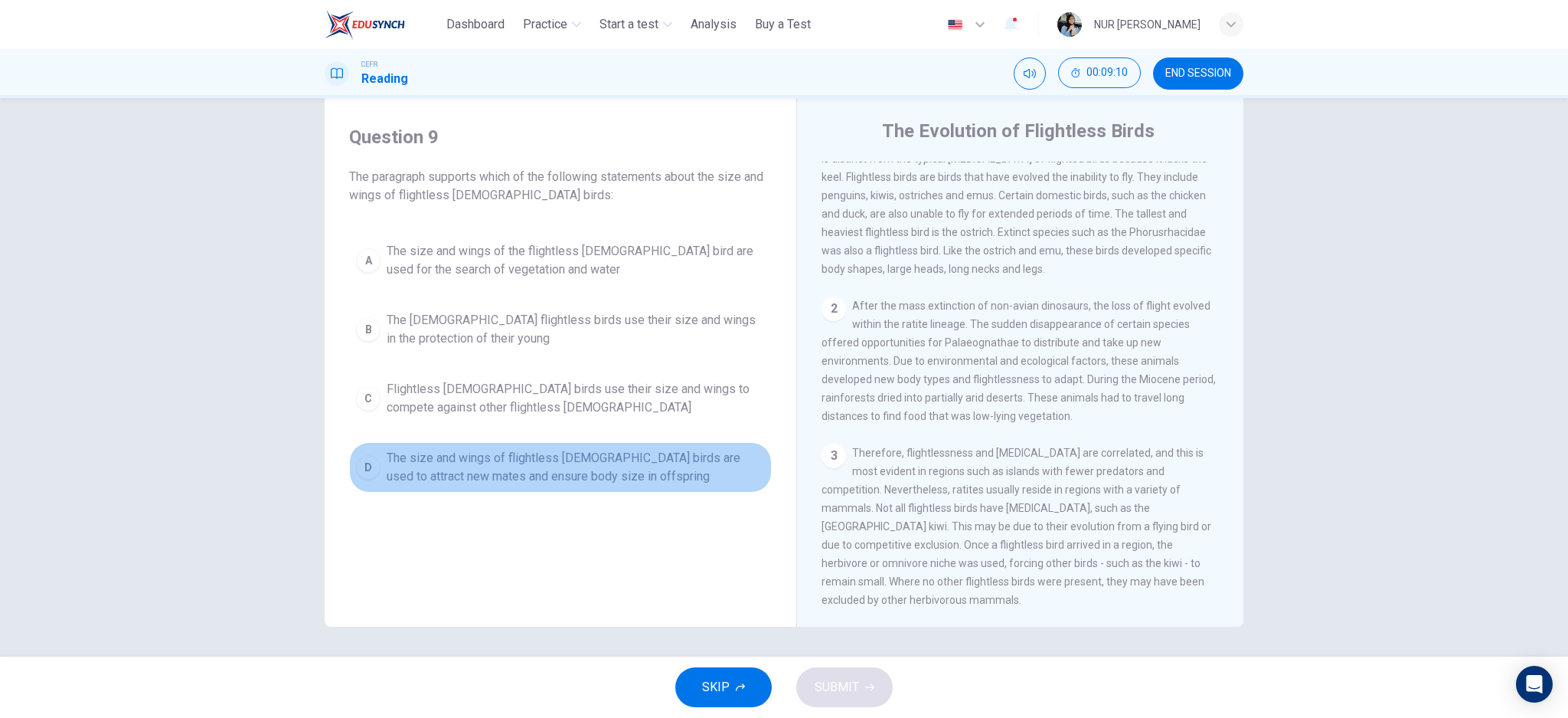
click at [350, 459] on button "D The size and wings of flightless male birds are used to attract new mates and…" at bounding box center [560, 467] width 422 height 51
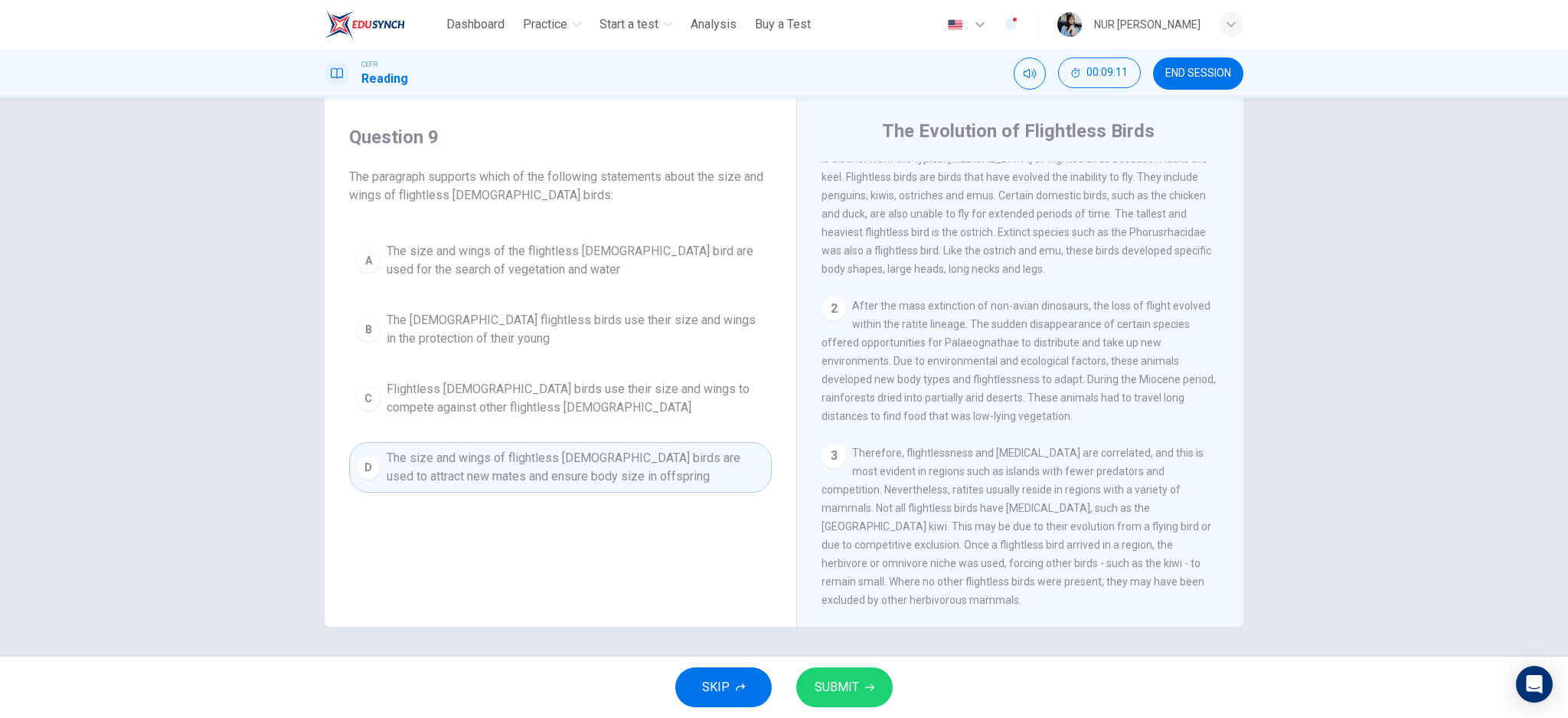
click at [837, 678] on span "SUBMIT" at bounding box center [837, 687] width 45 height 22
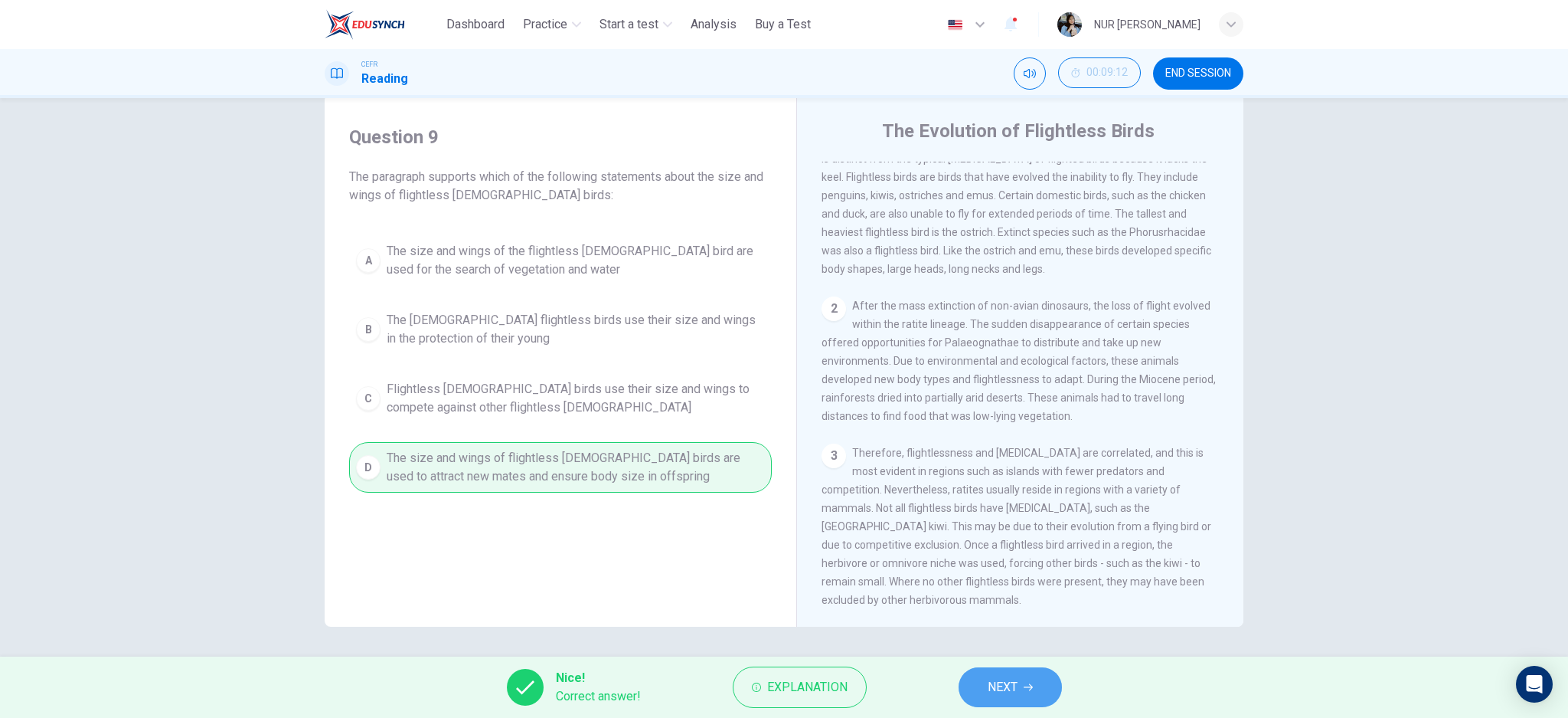
click at [1010, 677] on span "NEXT" at bounding box center [1003, 687] width 30 height 22
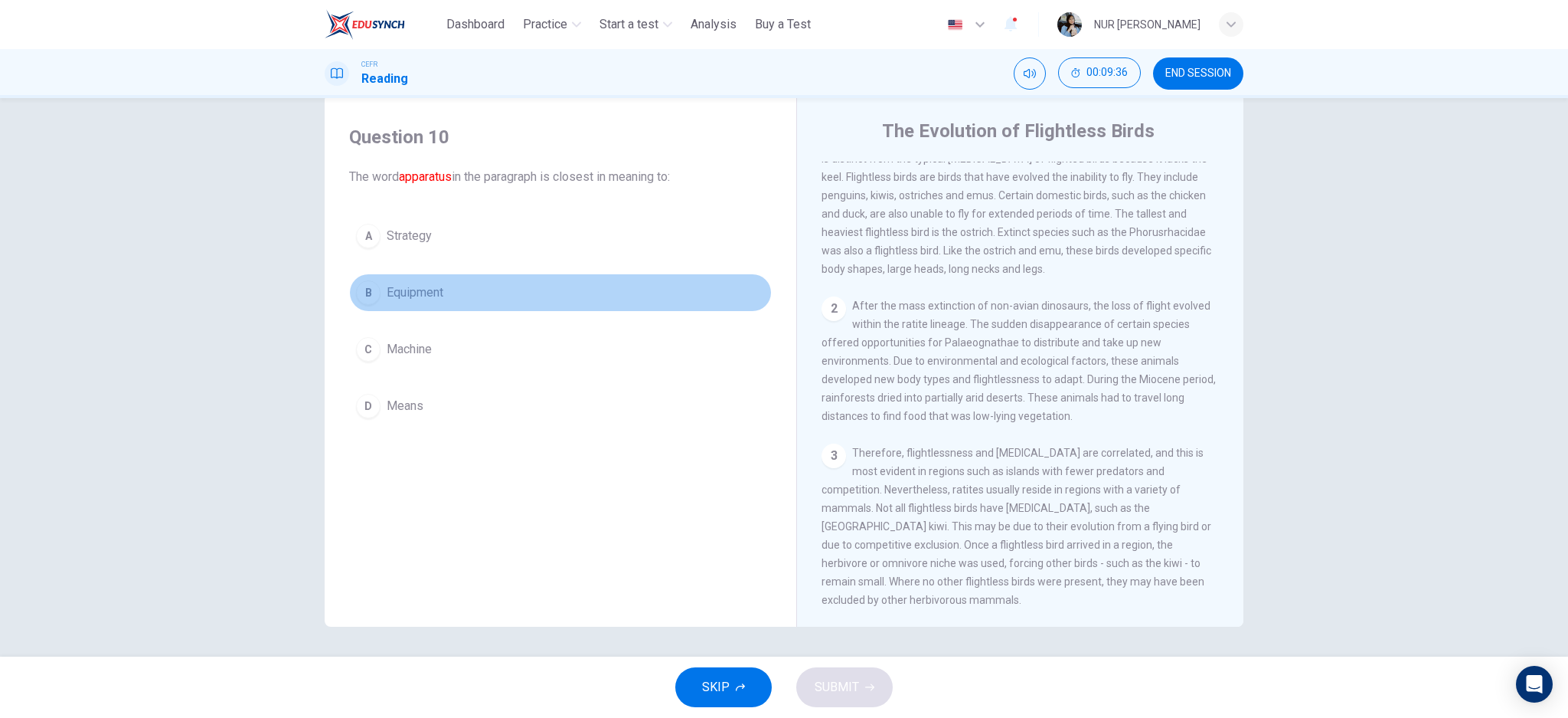
click at [376, 292] on button "B Equipment" at bounding box center [560, 292] width 422 height 38
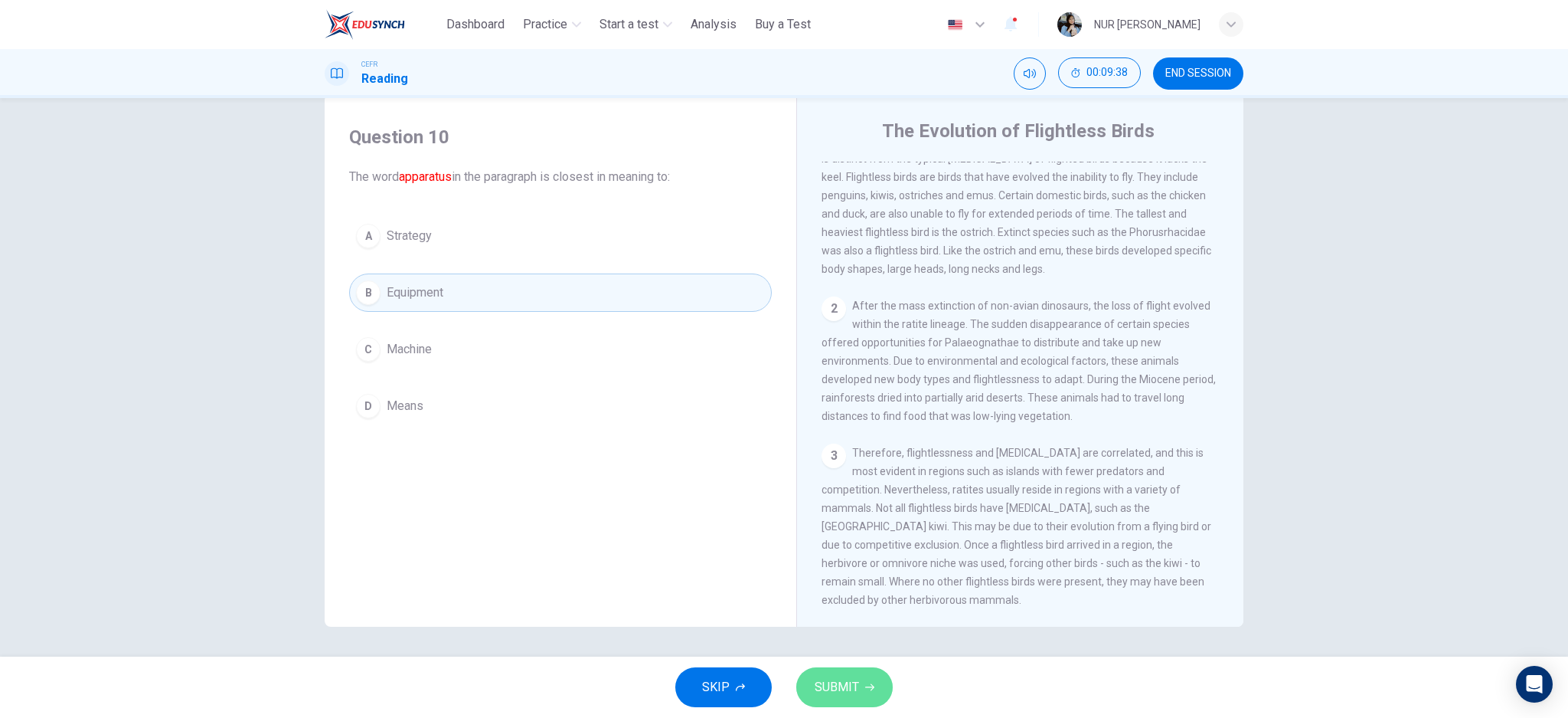
click at [874, 690] on button "SUBMIT" at bounding box center [844, 687] width 97 height 40
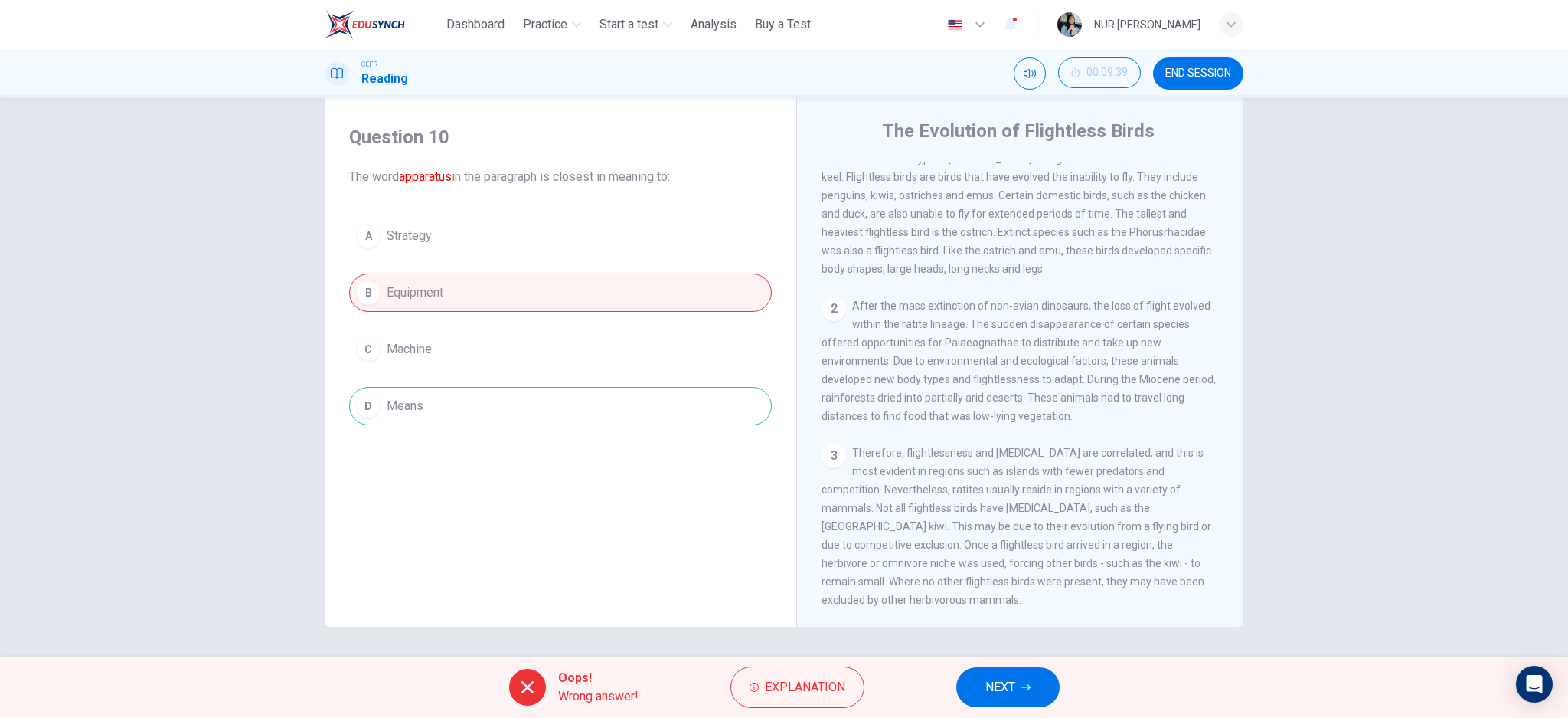
click at [1012, 679] on span "NEXT" at bounding box center [1000, 687] width 30 height 22
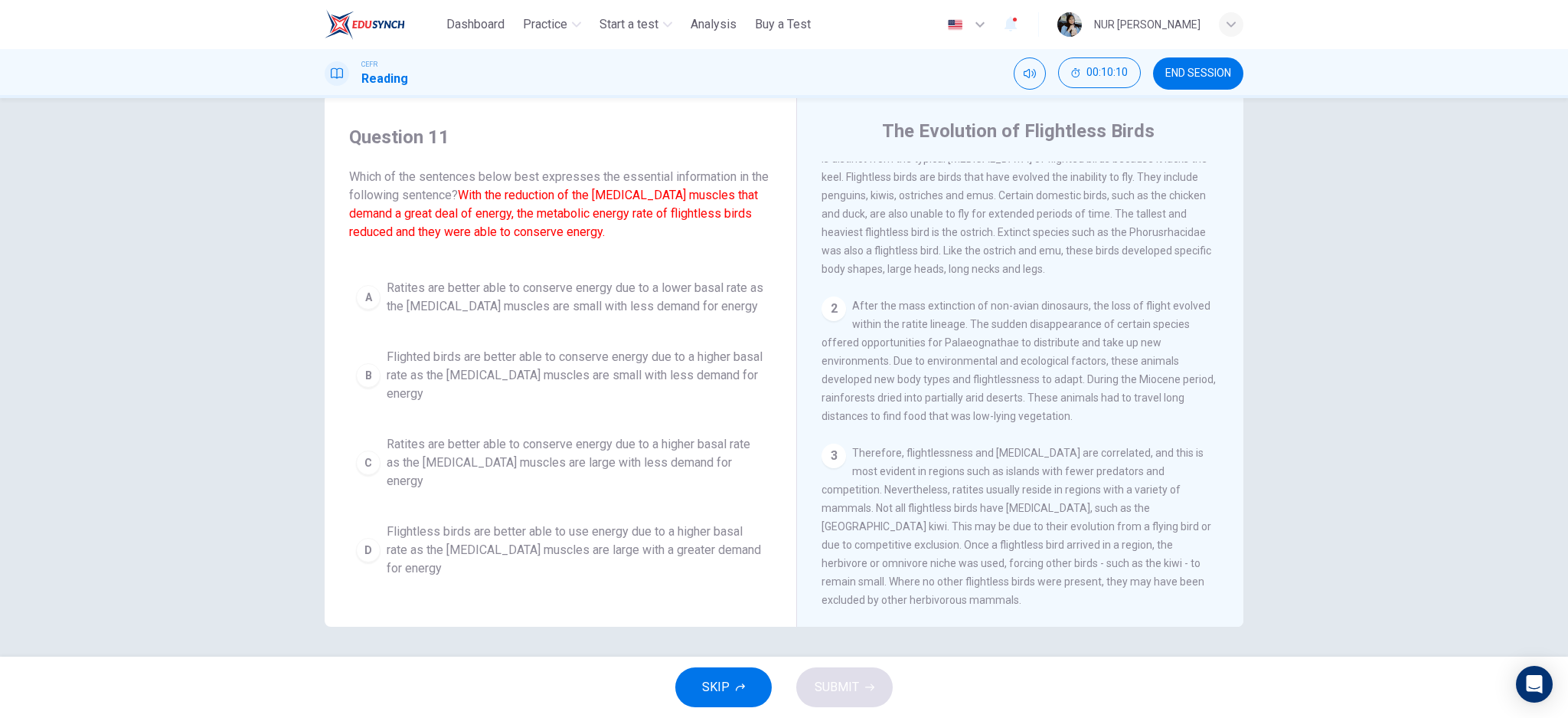
click at [374, 287] on button "A Ratites are better able to conserve energy due to a lower basal rate as the p…" at bounding box center [560, 296] width 422 height 51
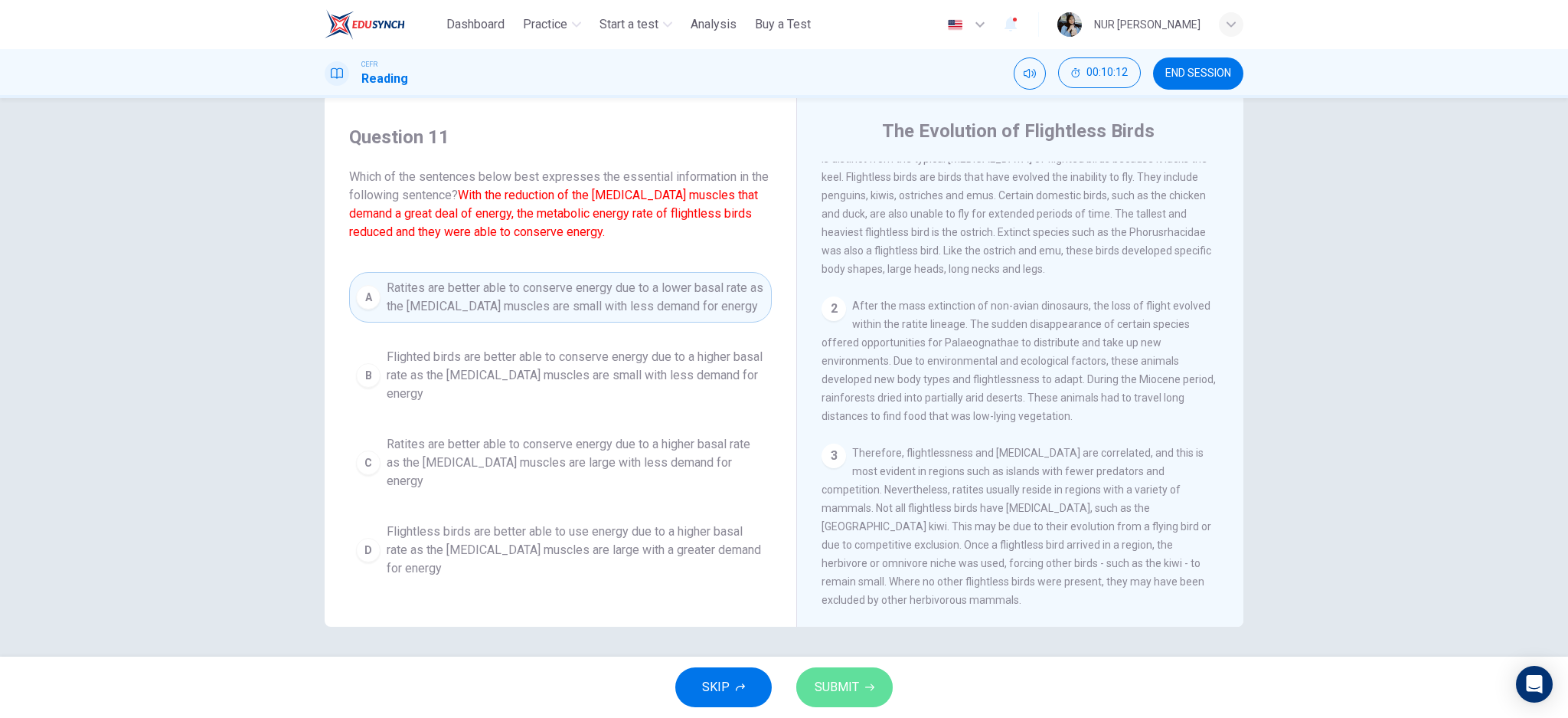
click at [847, 678] on span "SUBMIT" at bounding box center [837, 687] width 45 height 22
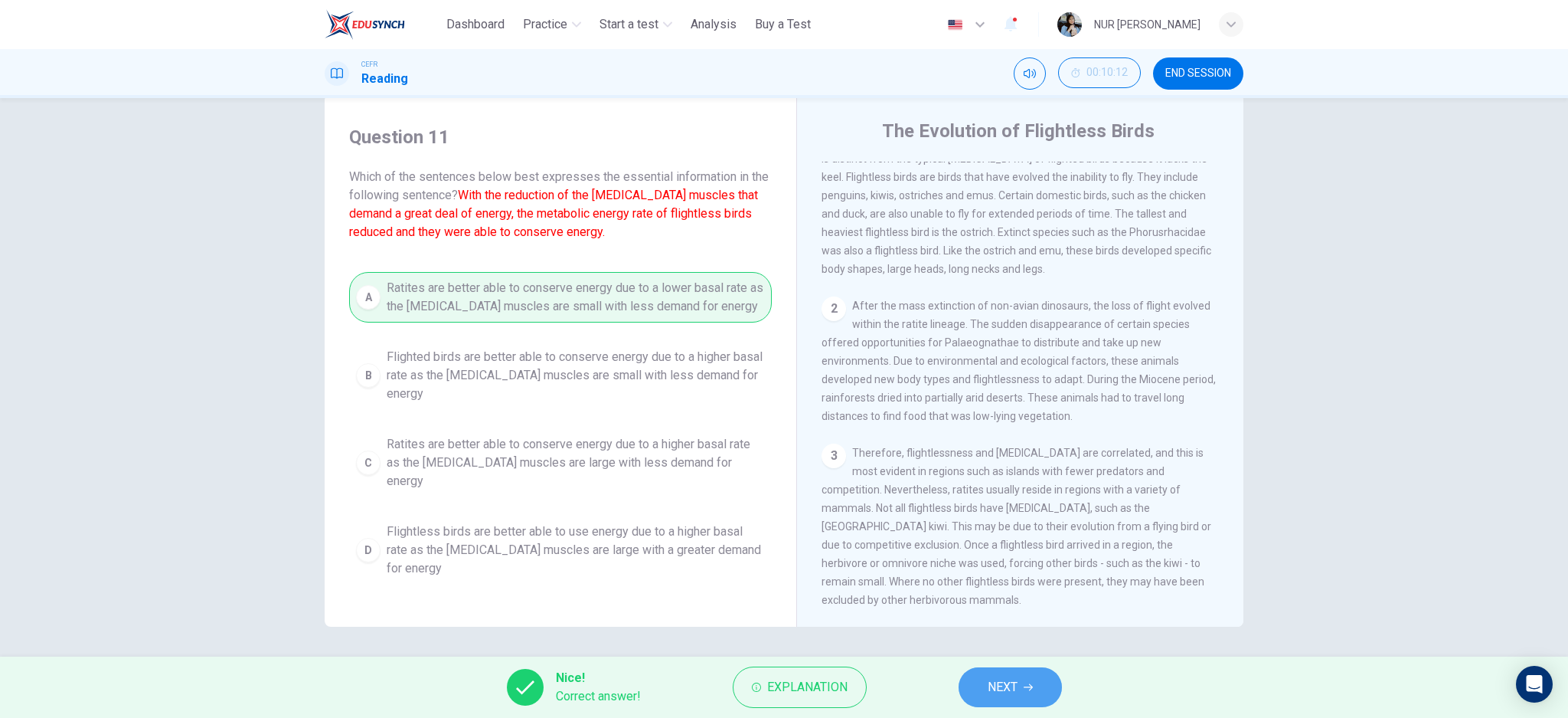
click at [987, 671] on button "NEXT" at bounding box center [1010, 687] width 103 height 40
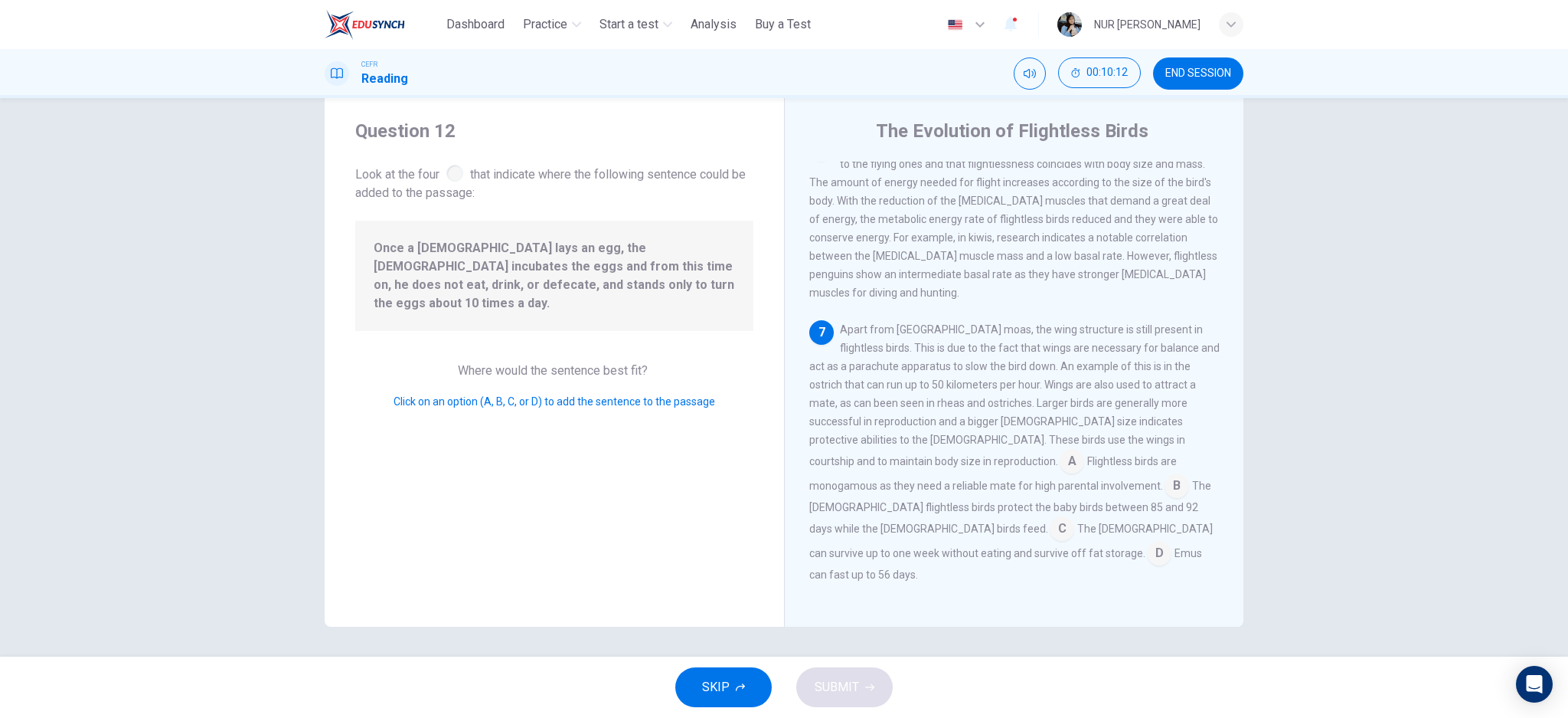
scroll to position [817, 0]
click at [1165, 499] on input at bounding box center [1177, 487] width 25 height 25
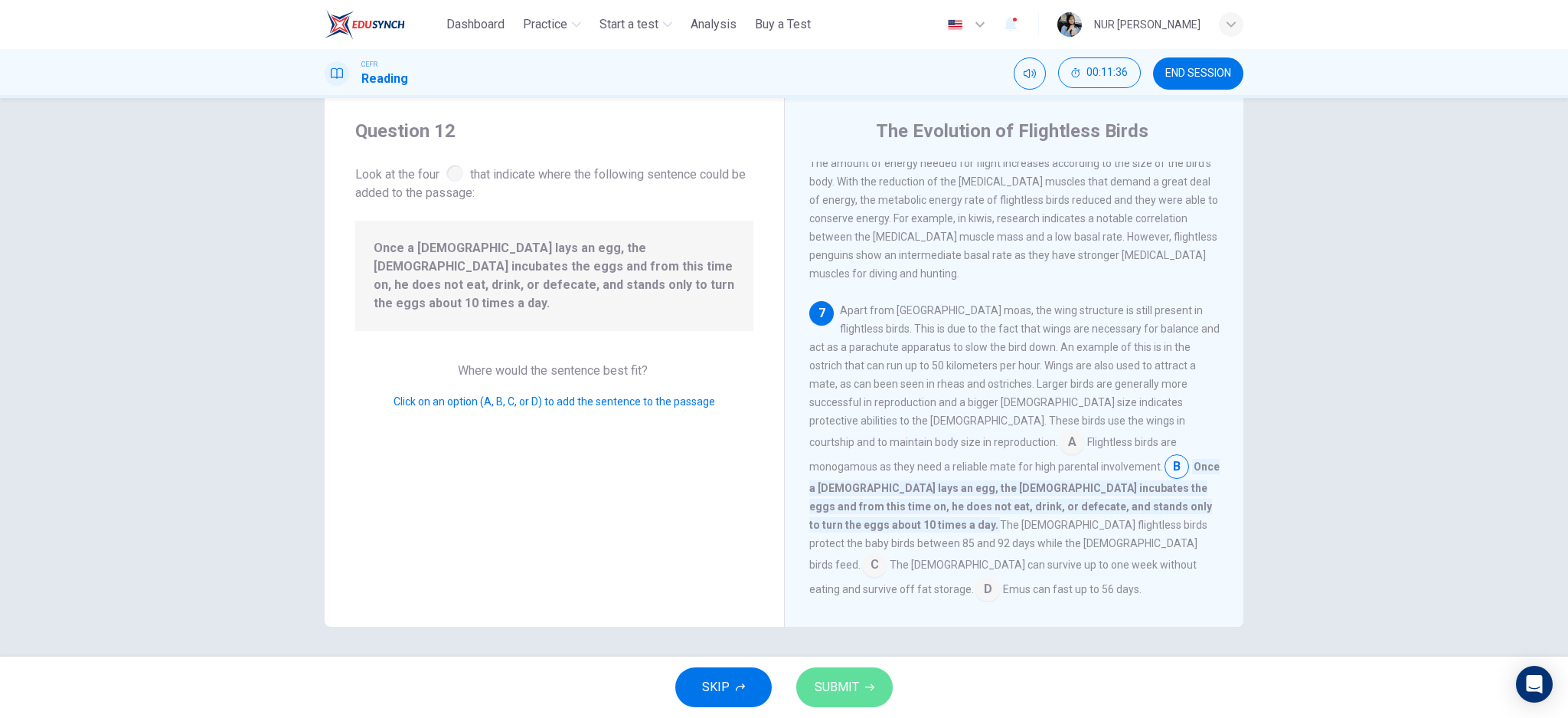
click at [871, 673] on button "SUBMIT" at bounding box center [844, 687] width 97 height 40
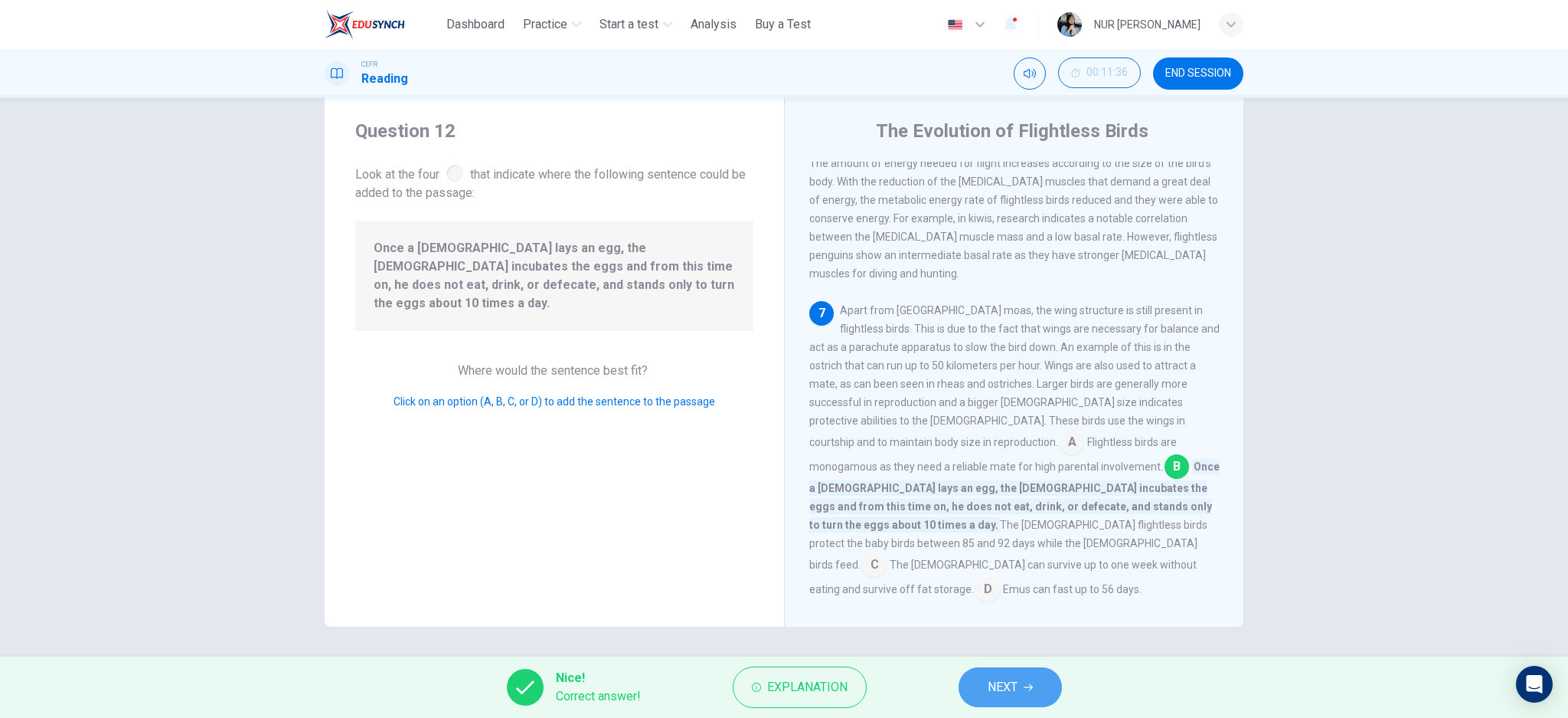
click at [1011, 682] on span "NEXT" at bounding box center [1003, 687] width 30 height 22
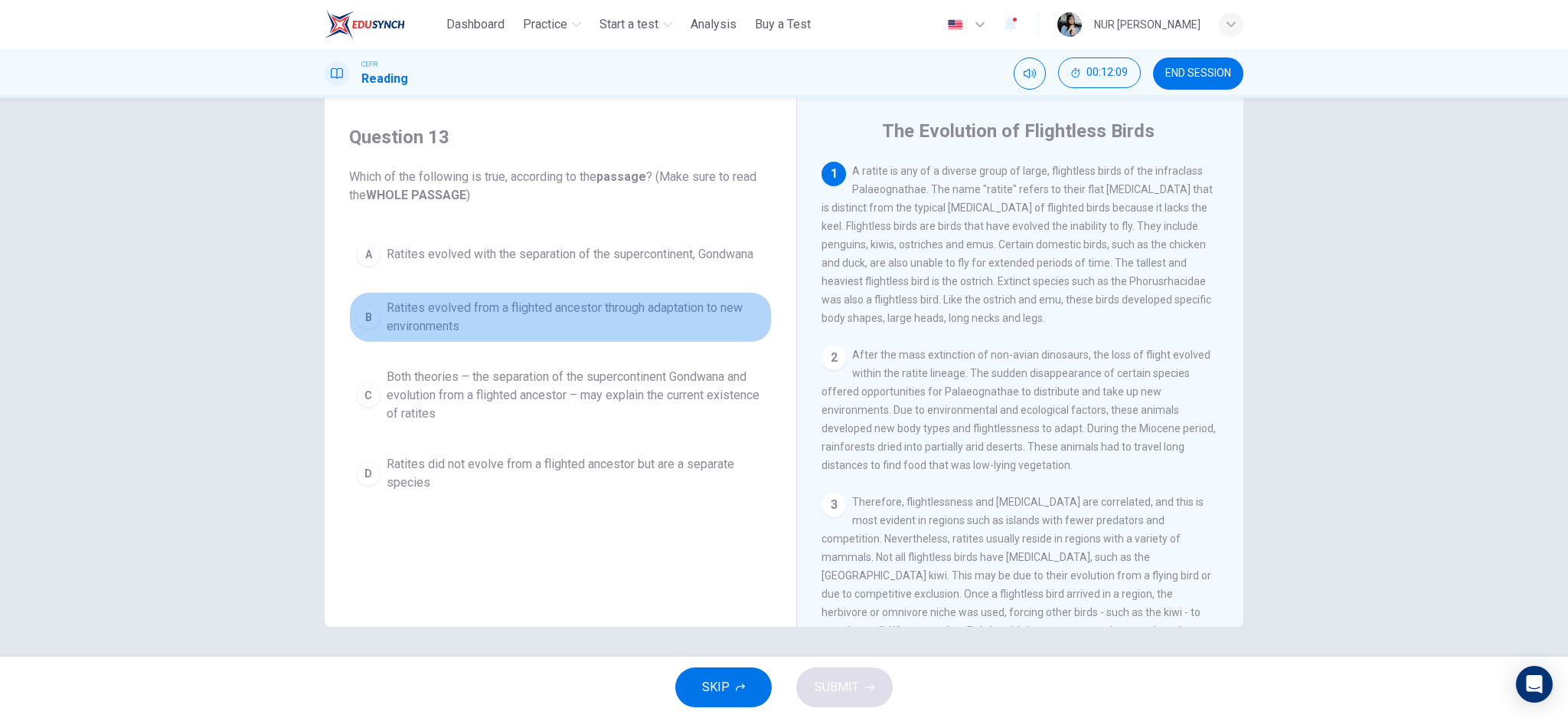
click at [370, 329] on button "B Ratites evolved from a flighted ancestor through adaptation to new environmen…" at bounding box center [560, 316] width 422 height 51
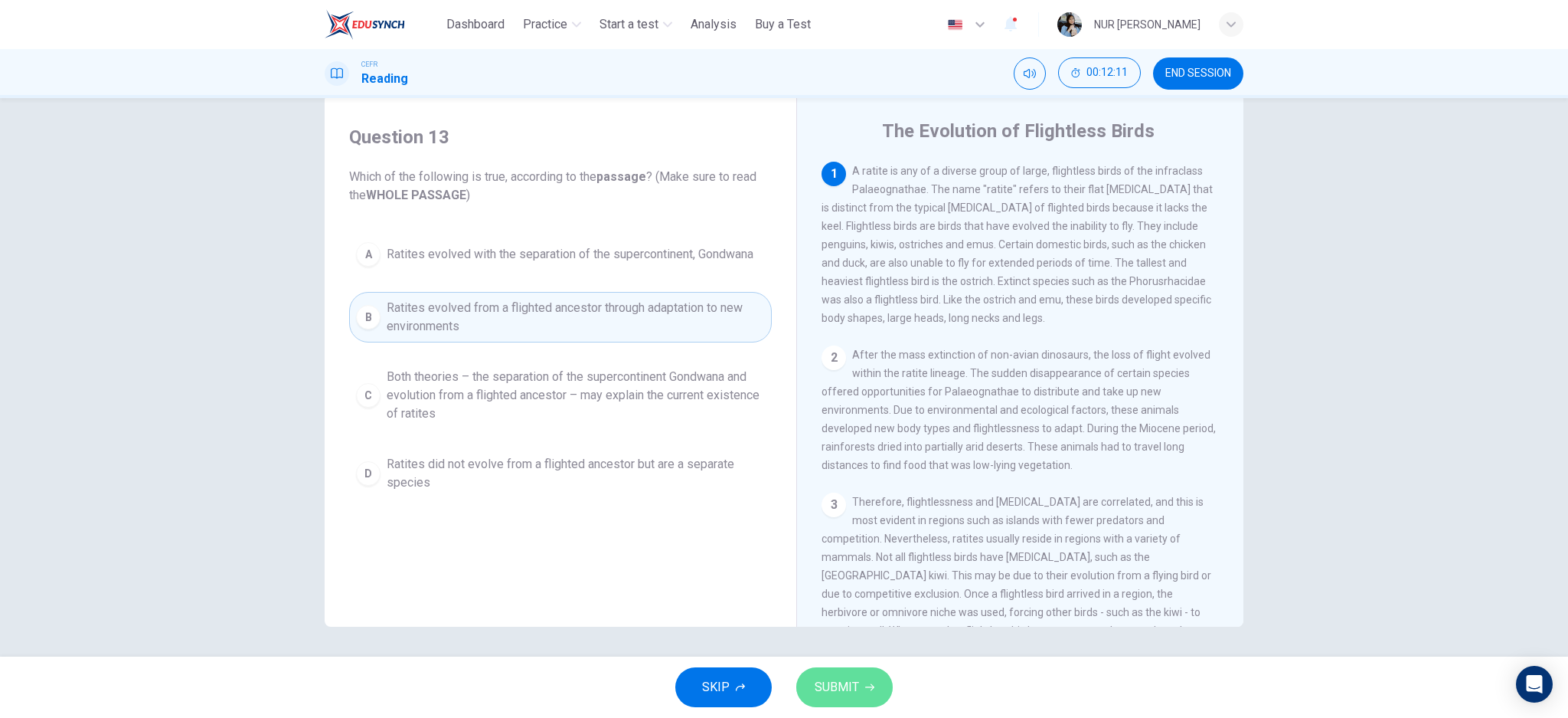
click at [823, 680] on span "SUBMIT" at bounding box center [837, 687] width 45 height 22
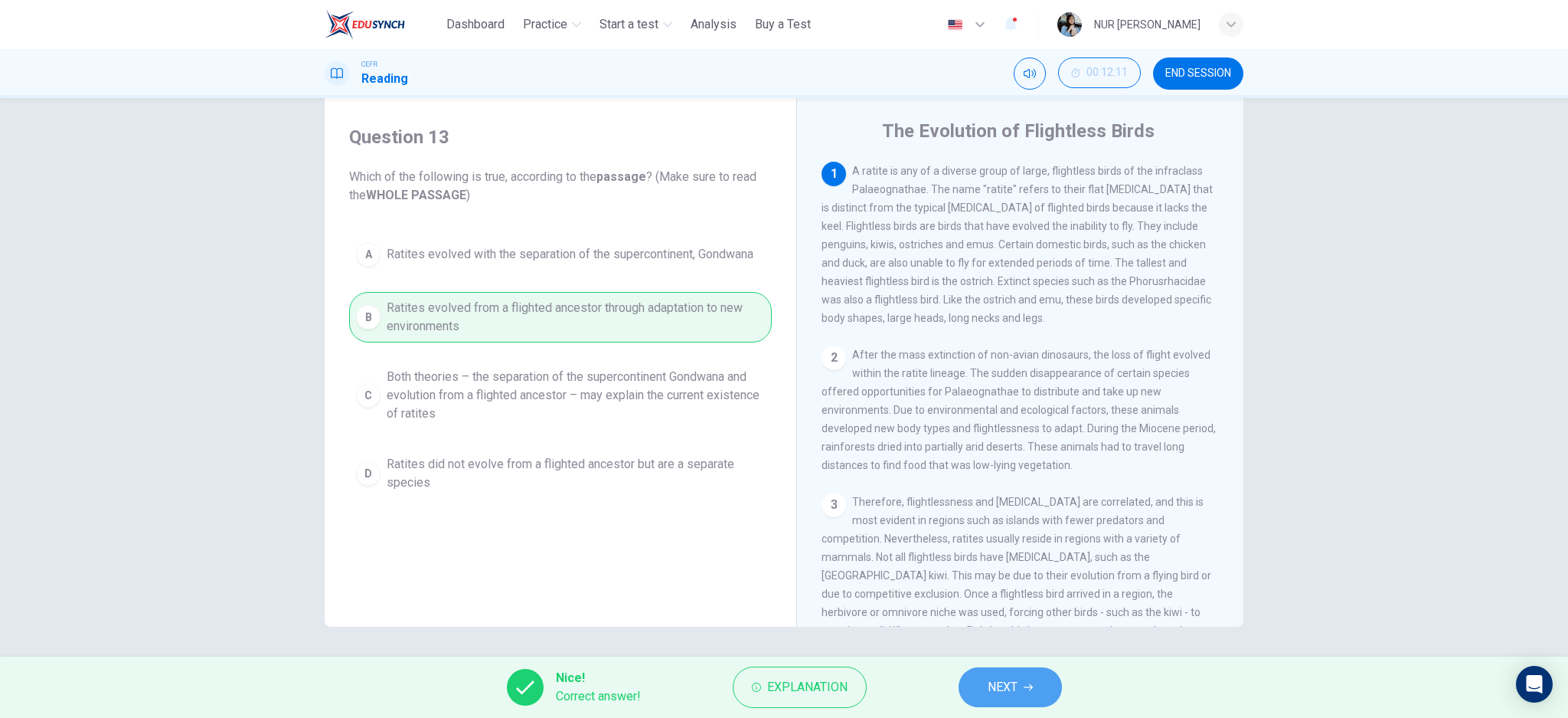
click at [1009, 684] on span "NEXT" at bounding box center [1003, 687] width 30 height 22
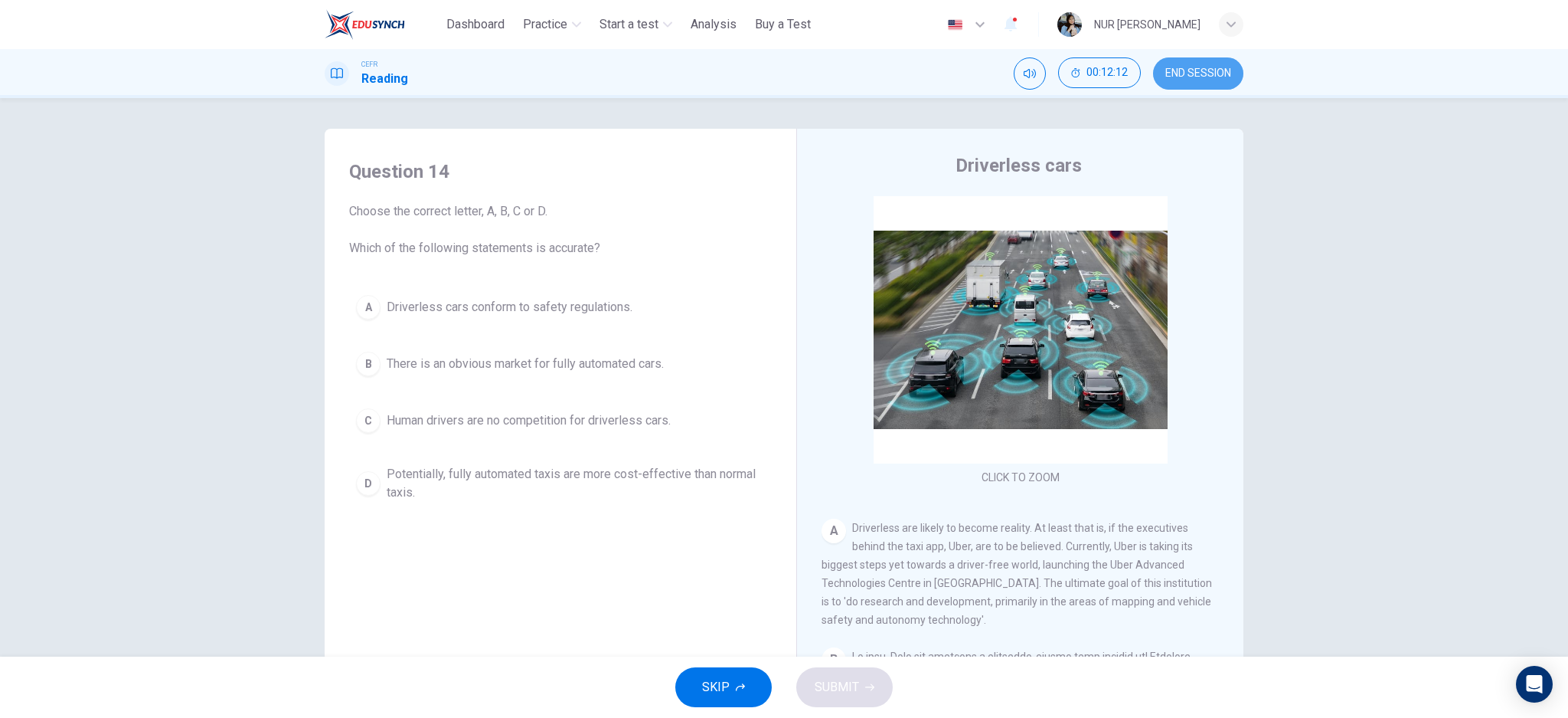
click at [1199, 81] on button "END SESSION" at bounding box center [1198, 73] width 90 height 32
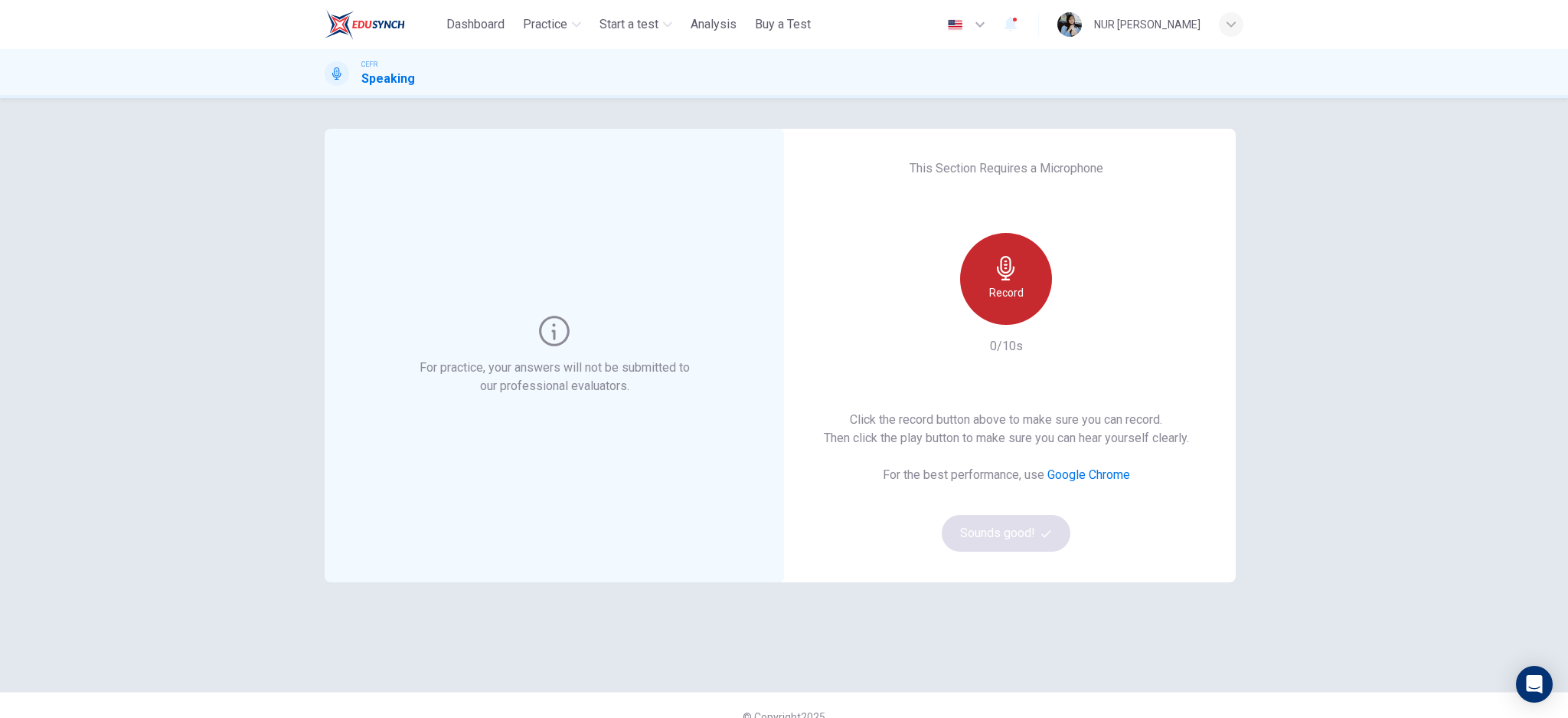
click at [998, 273] on icon "button" at bounding box center [1006, 268] width 25 height 25
click at [1012, 289] on div "Stop" at bounding box center [1006, 278] width 92 height 92
click at [1064, 316] on div "button" at bounding box center [1076, 313] width 25 height 25
click at [1022, 522] on button "Sounds good!" at bounding box center [1005, 532] width 128 height 36
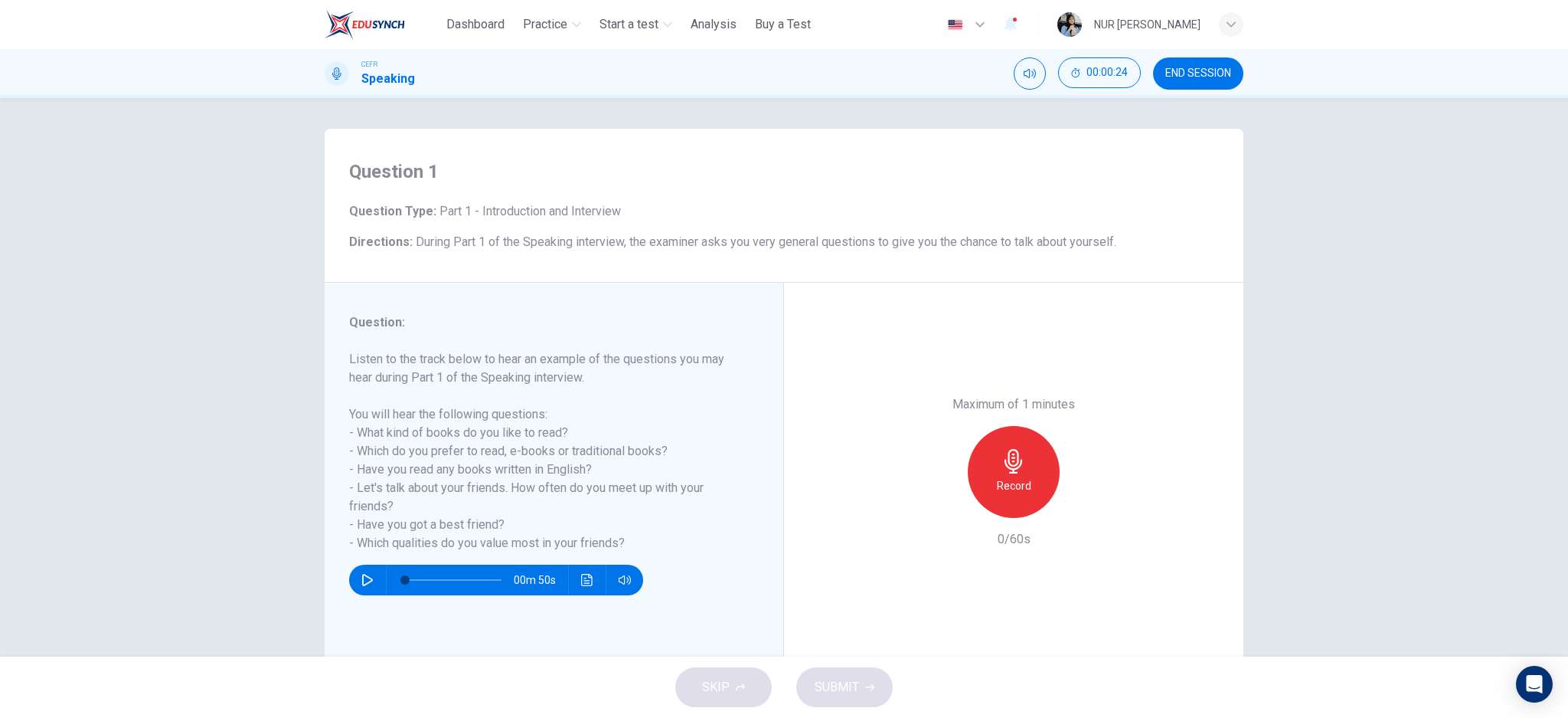
click at [1004, 462] on icon "button" at bounding box center [1012, 461] width 17 height 25
click at [835, 669] on button "SUBMIT" at bounding box center [844, 687] width 97 height 40
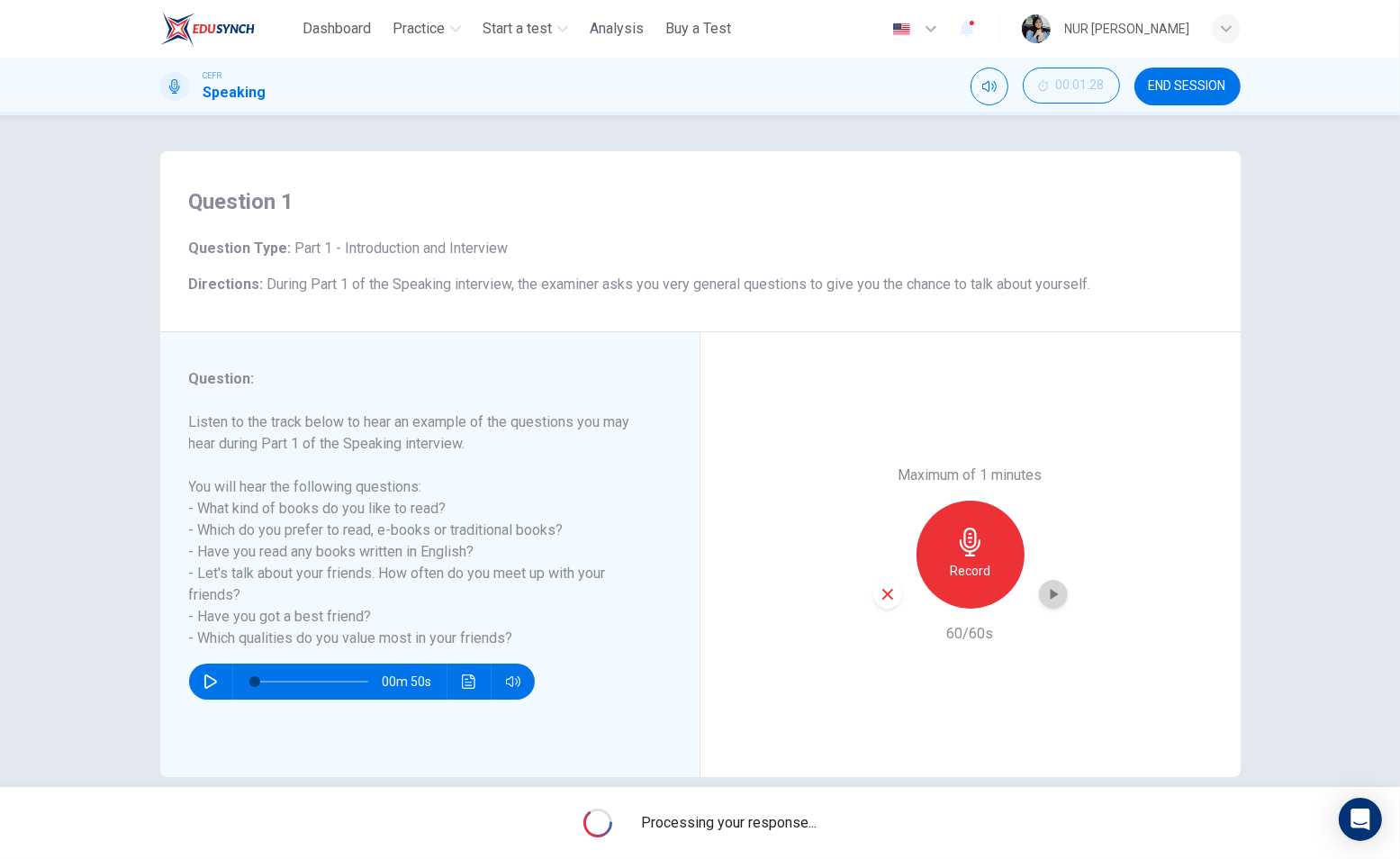
click at [1045, 603] on icon "button" at bounding box center [1053, 594] width 18 height 18
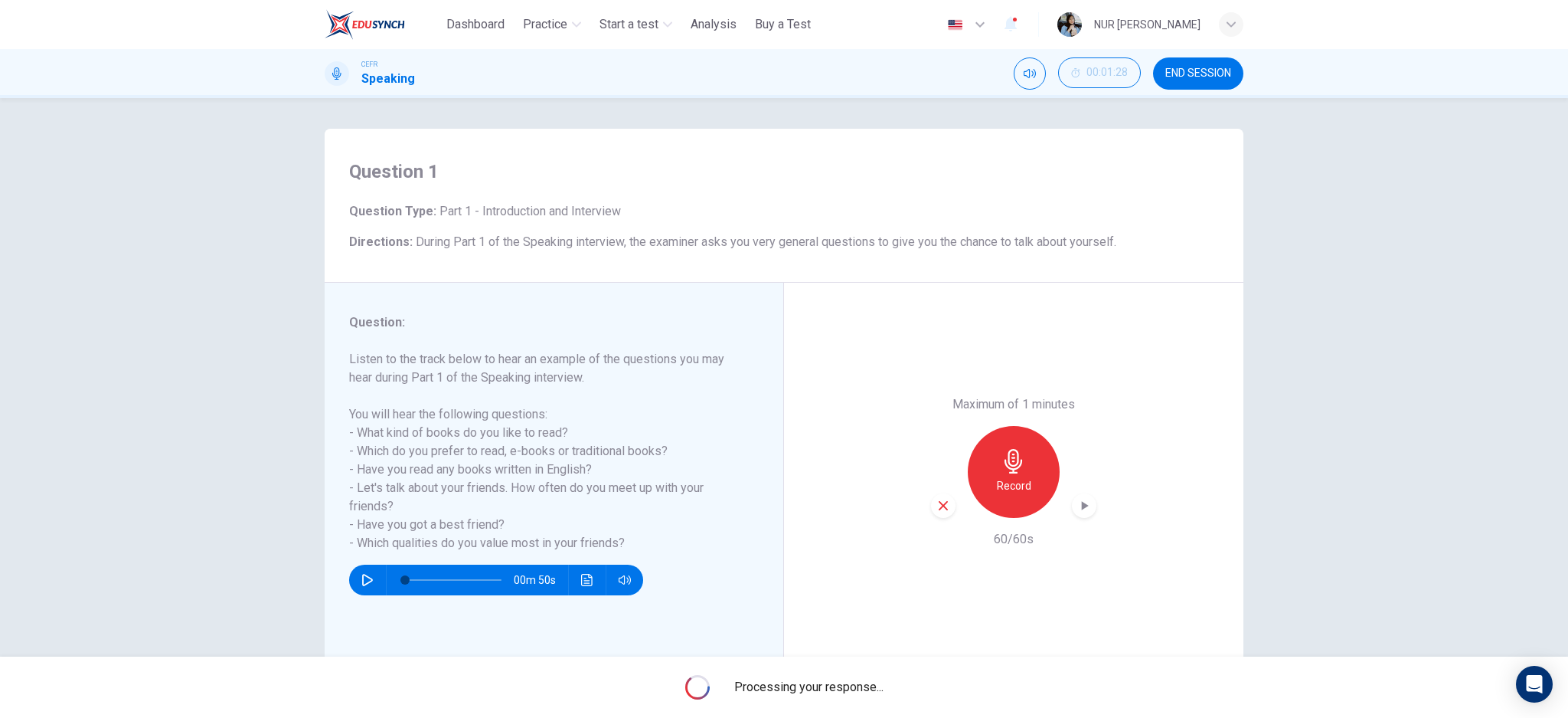
click at [1168, 60] on button "END SESSION" at bounding box center [1198, 73] width 90 height 32
